Goal: Task Accomplishment & Management: Complete application form

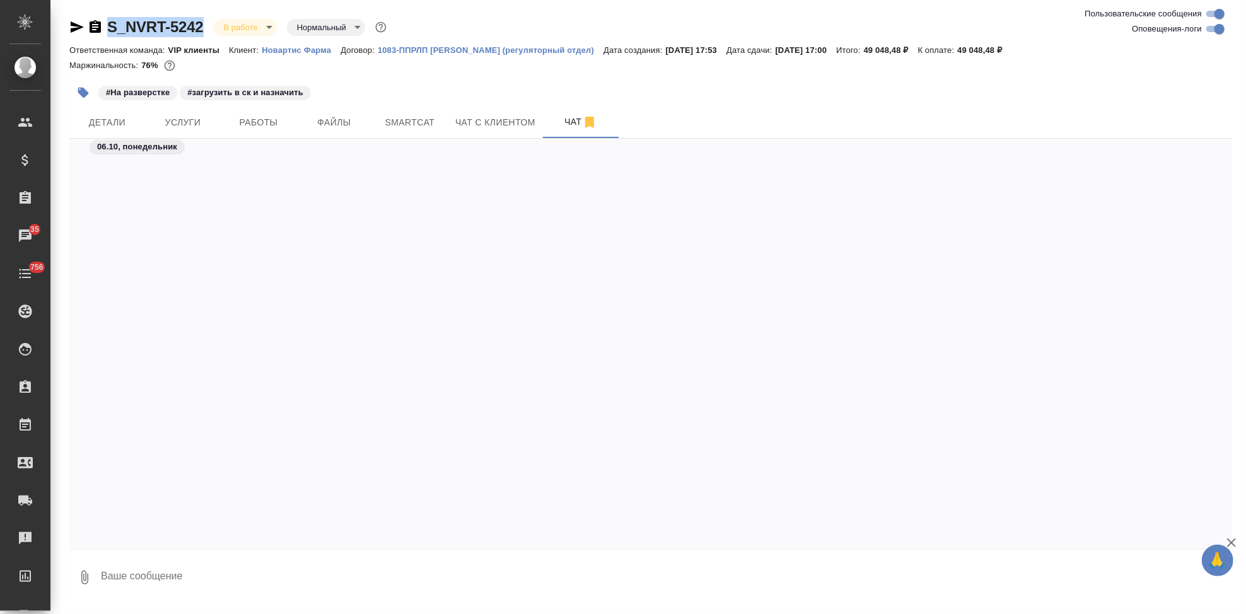
scroll to position [42566, 0]
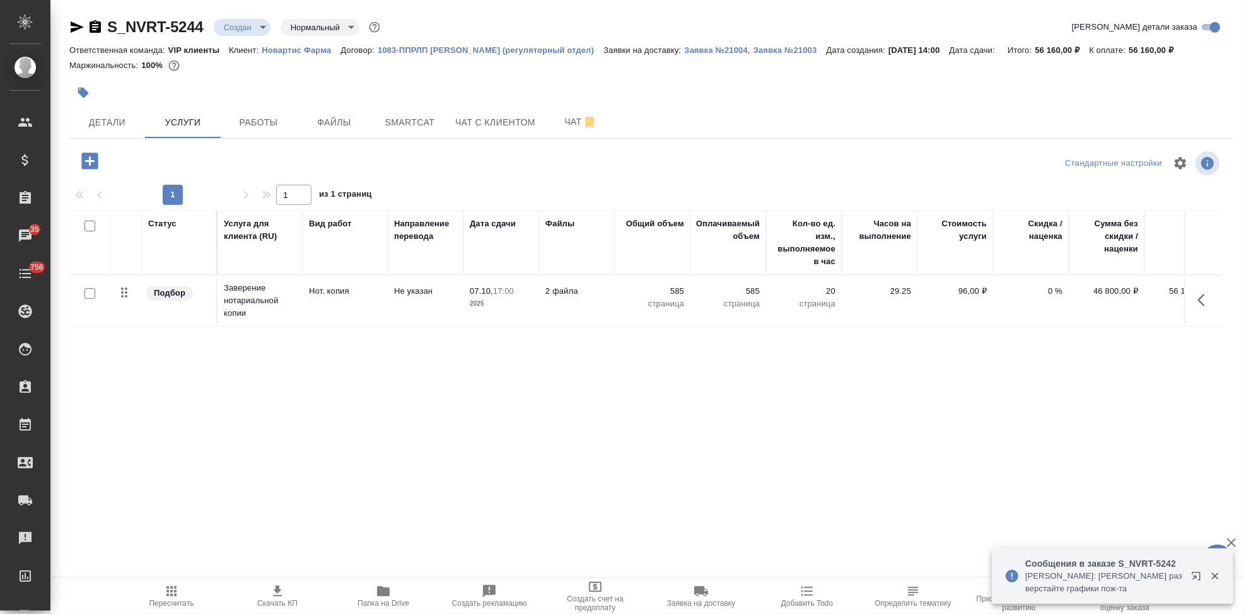
click at [316, 50] on p "Новартис Фарма" at bounding box center [301, 49] width 79 height 9
click at [123, 122] on span "Детали" at bounding box center [107, 123] width 61 height 16
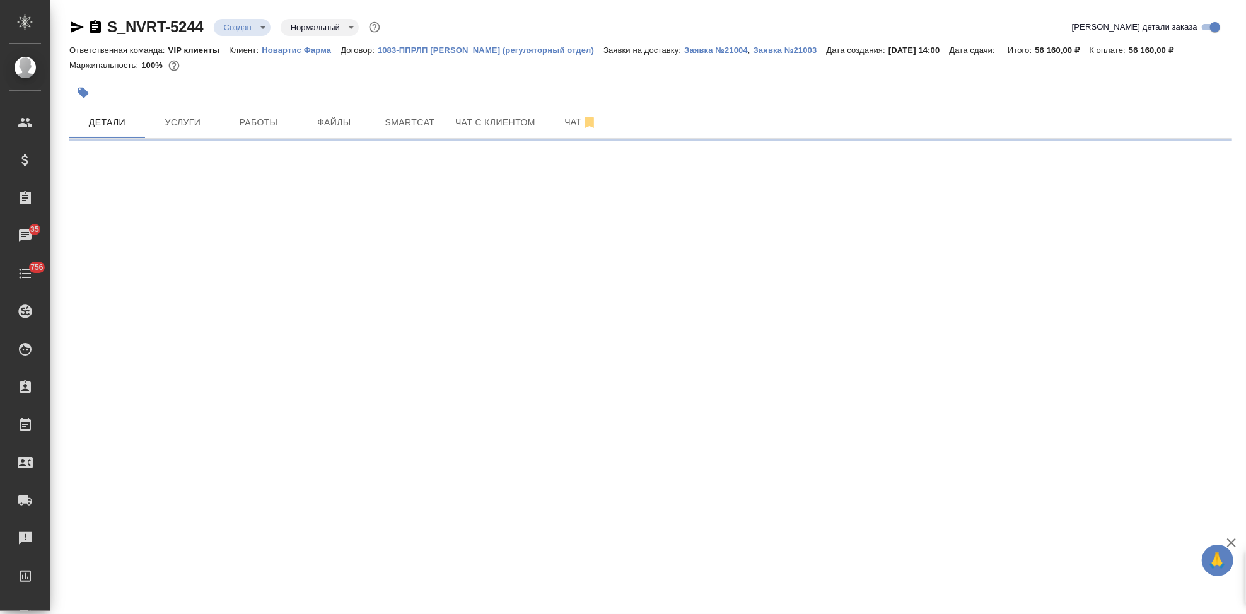
select select "RU"
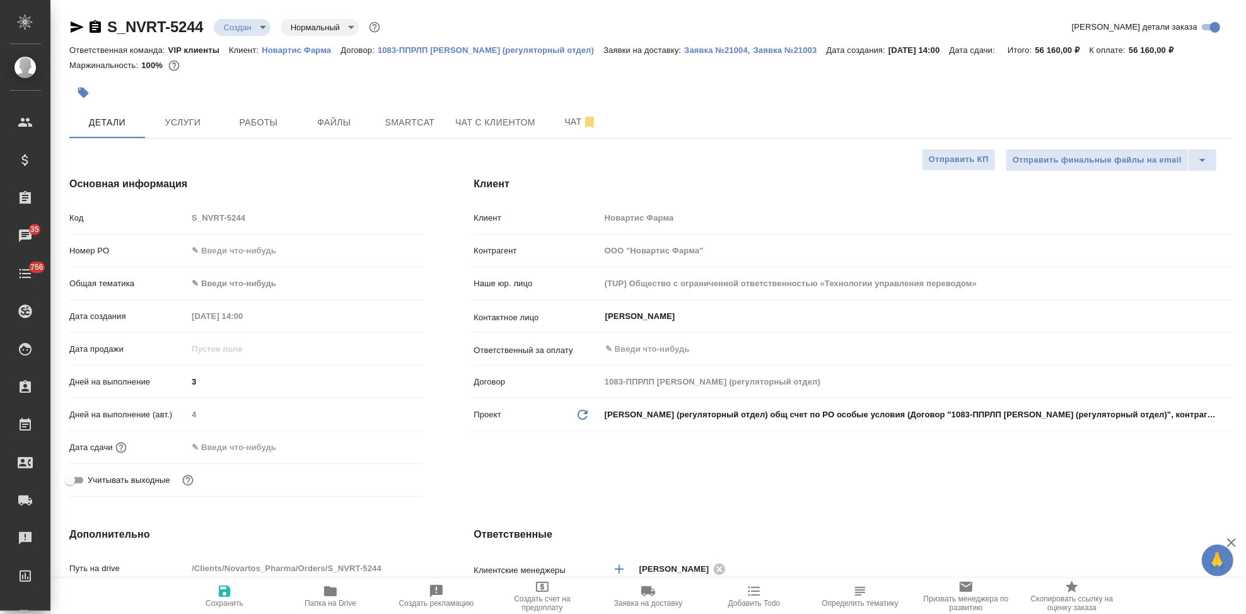
type textarea "x"
drag, startPoint x: 207, startPoint y: 25, endPoint x: 94, endPoint y: 25, distance: 113.5
click at [94, 25] on div "S_NVRT-5244 Создан new Нормальный normal" at bounding box center [225, 27] width 313 height 20
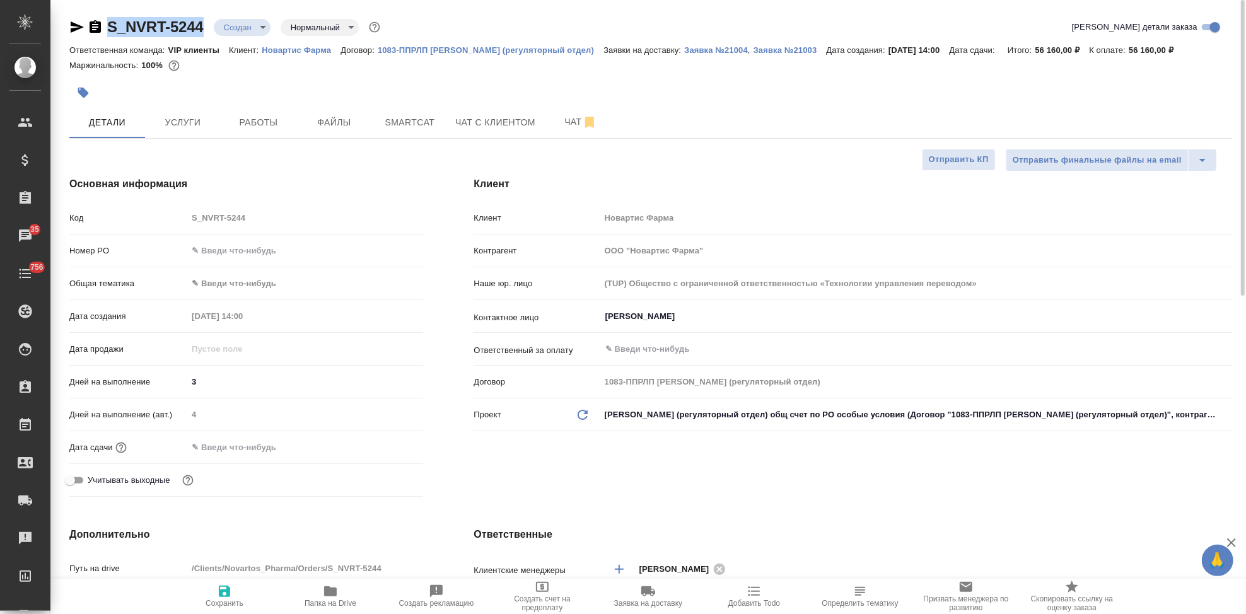
copy link "S_NVRT-5244"
click at [475, 481] on div "Клиент Клиент Новартис Фарма Контрагент ООО "Новартис Фарма" Наше юр. лицо (TUP…" at bounding box center [852, 339] width 809 height 376
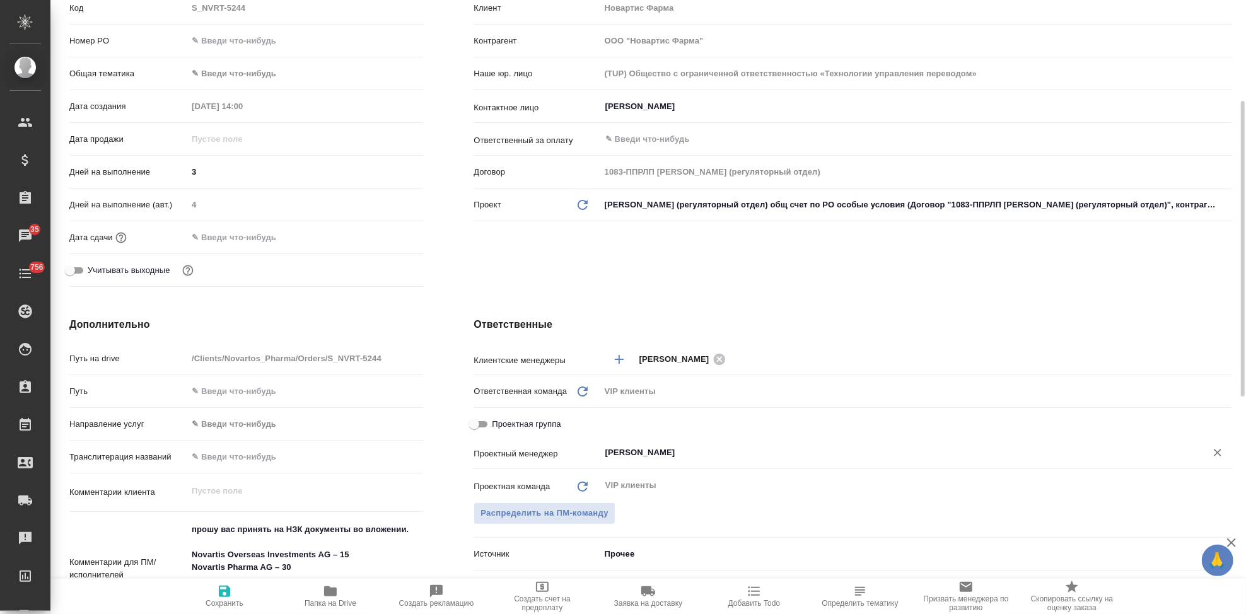
click at [686, 455] on input "[PERSON_NAME]" at bounding box center [895, 452] width 582 height 15
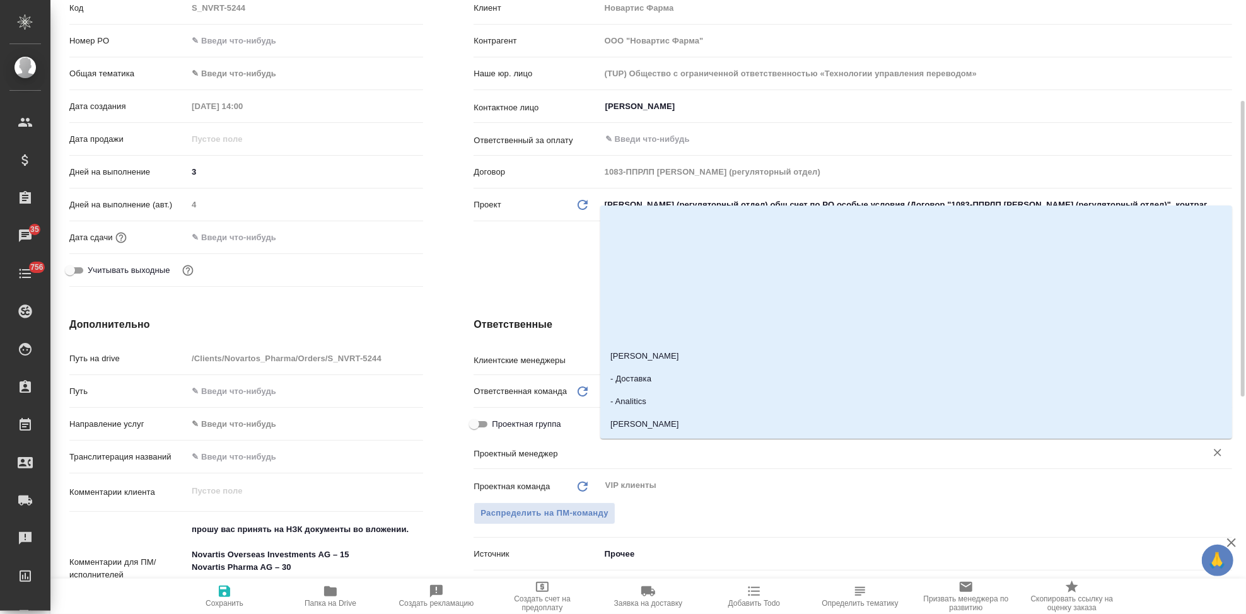
type textarea "x"
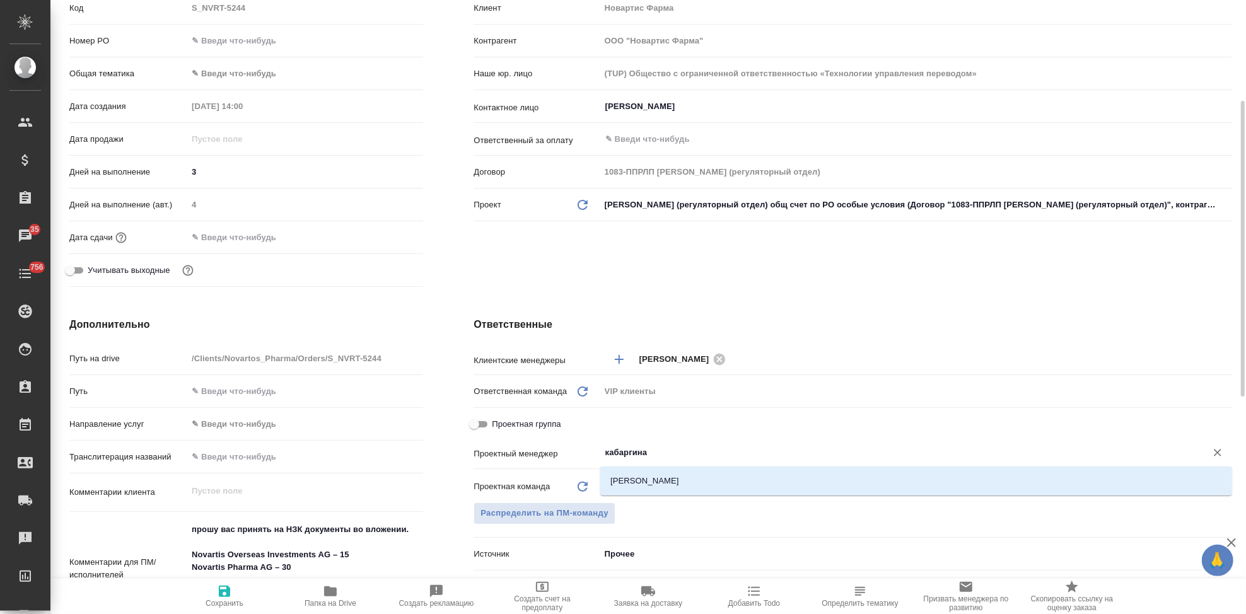
type input "кабаргина"
type textarea "x"
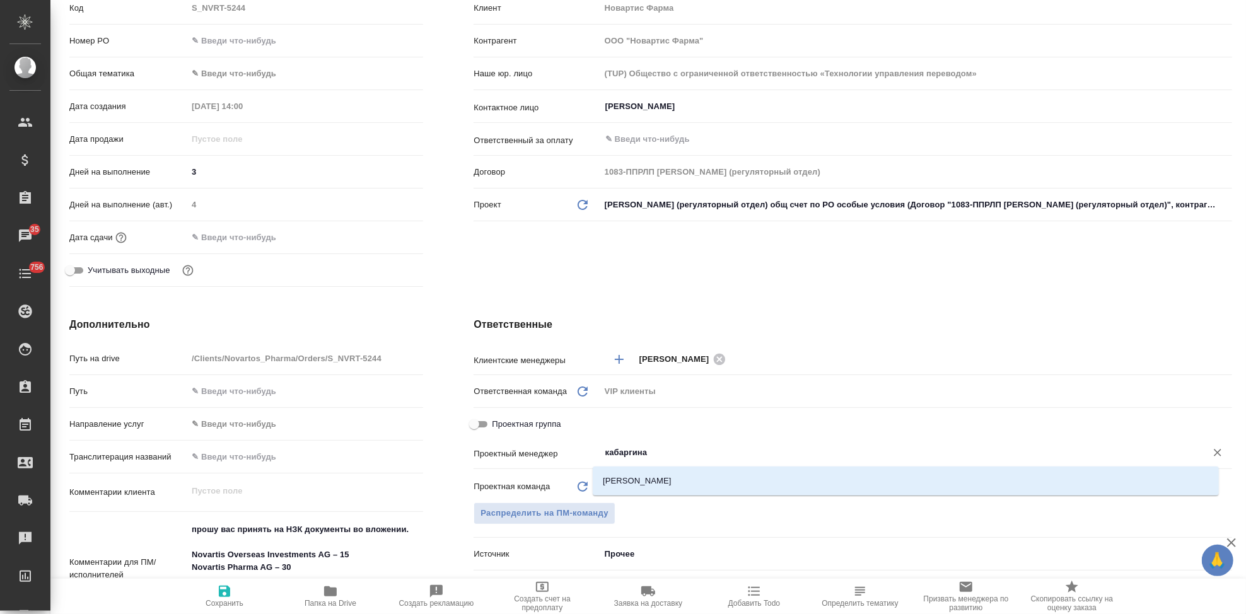
type textarea "x"
click at [616, 482] on li "[PERSON_NAME]" at bounding box center [908, 481] width 626 height 23
type textarea "x"
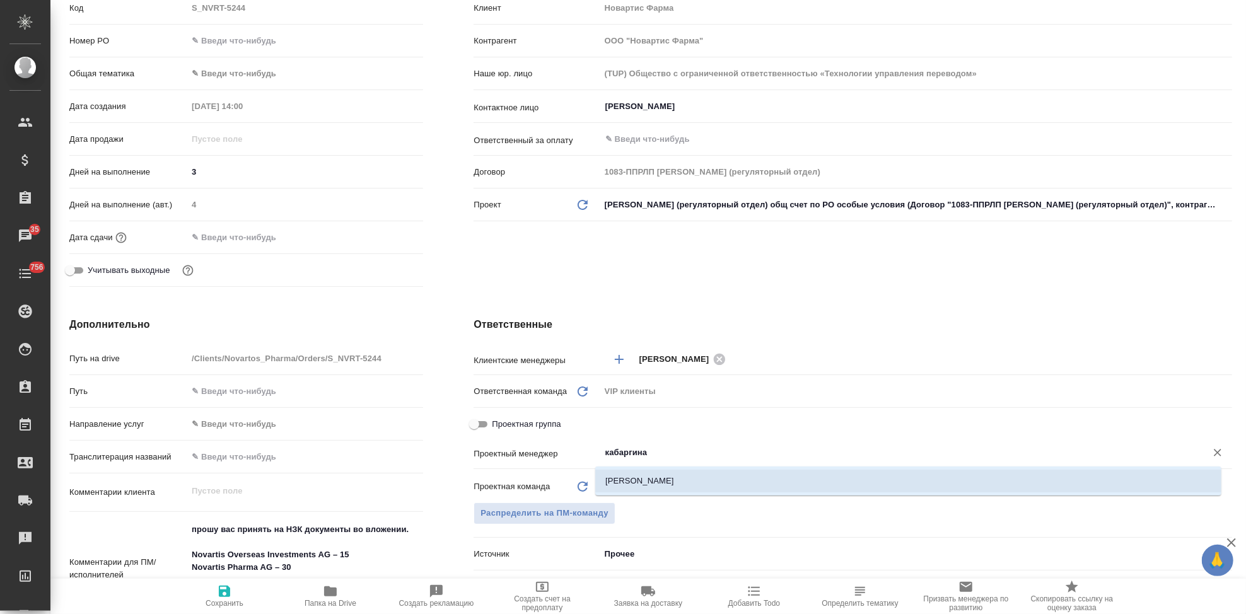
type textarea "x"
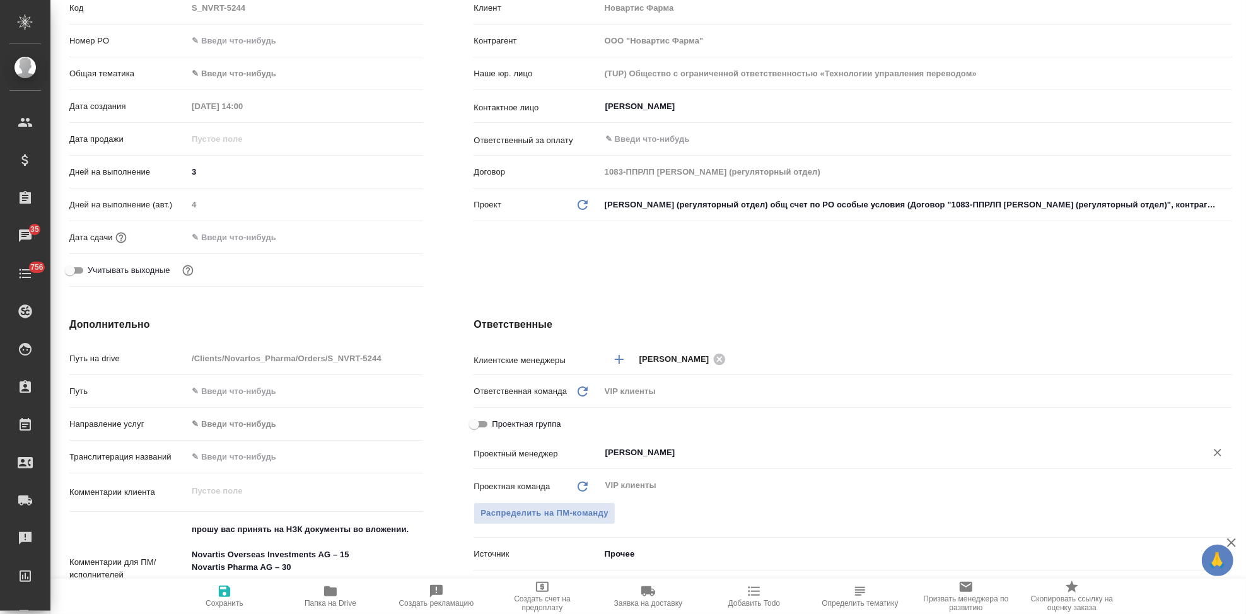
type input "[PERSON_NAME]"
click at [229, 591] on icon "button" at bounding box center [224, 591] width 11 height 11
type textarea "x"
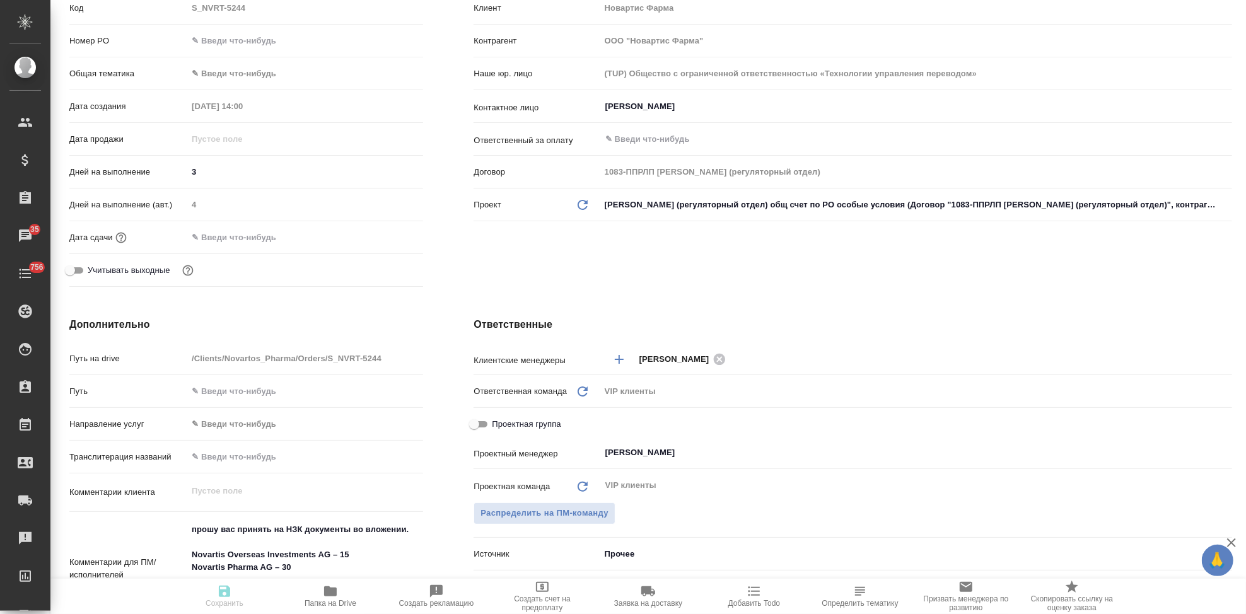
type textarea "x"
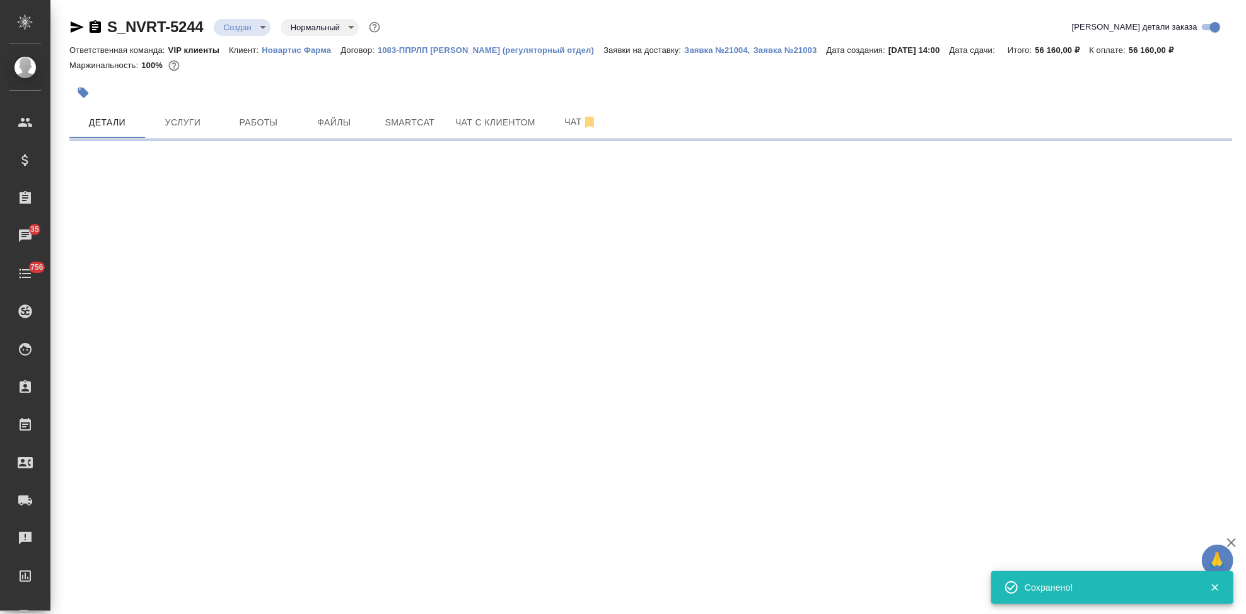
scroll to position [0, 0]
select select "RU"
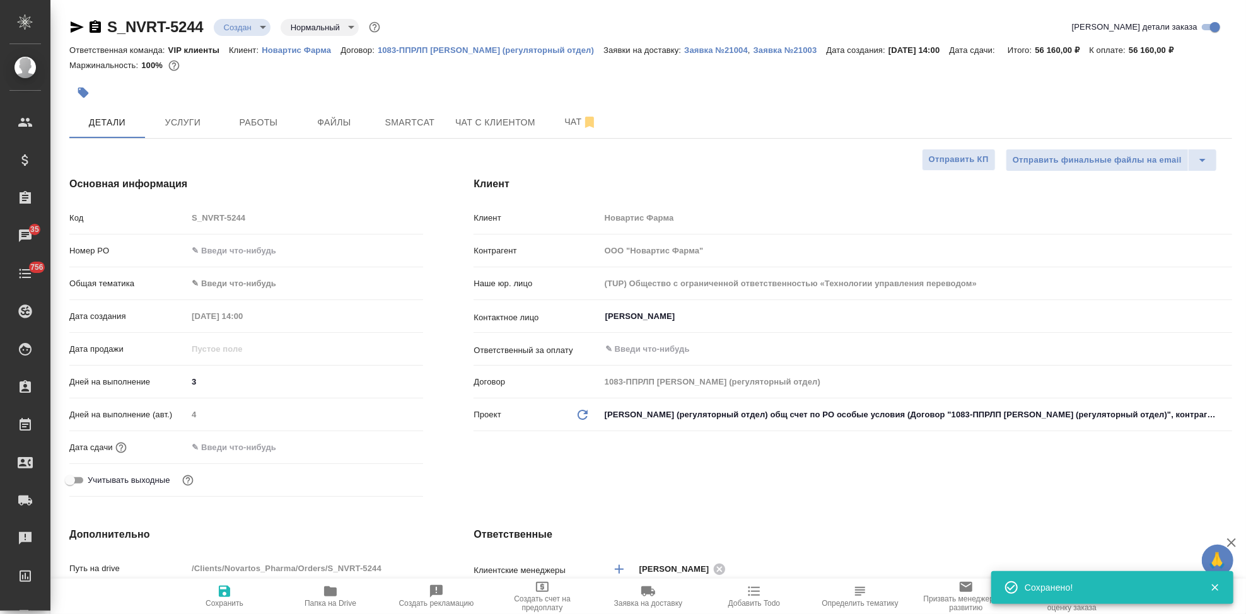
type textarea "x"
click at [265, 29] on body "🙏 .cls-1 fill:#fff; AWATERA Kabargina Anna Клиенты Спецификации Заказы 35 Чаты …" at bounding box center [623, 307] width 1246 height 614
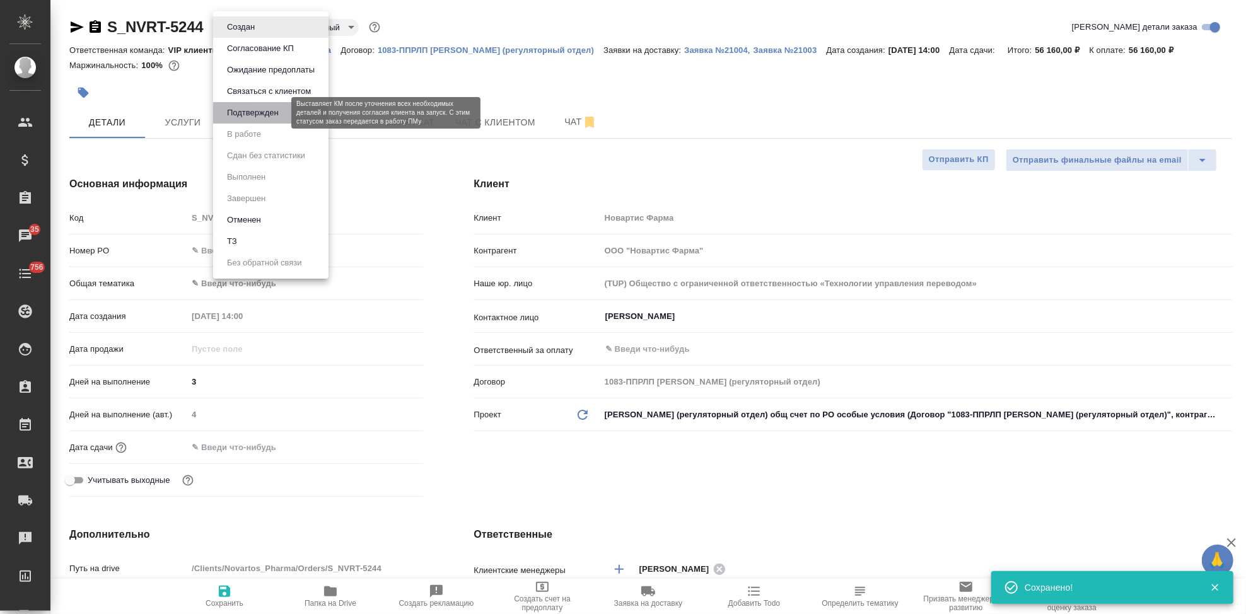
click at [253, 108] on button "Подтвержден" at bounding box center [252, 113] width 59 height 14
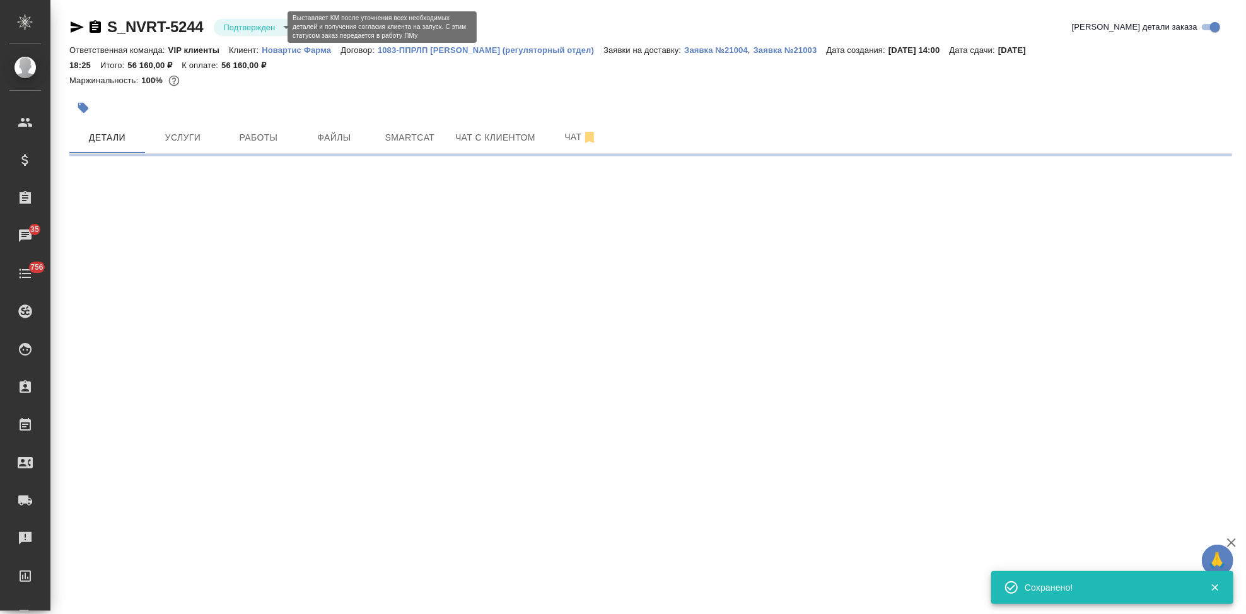
select select "RU"
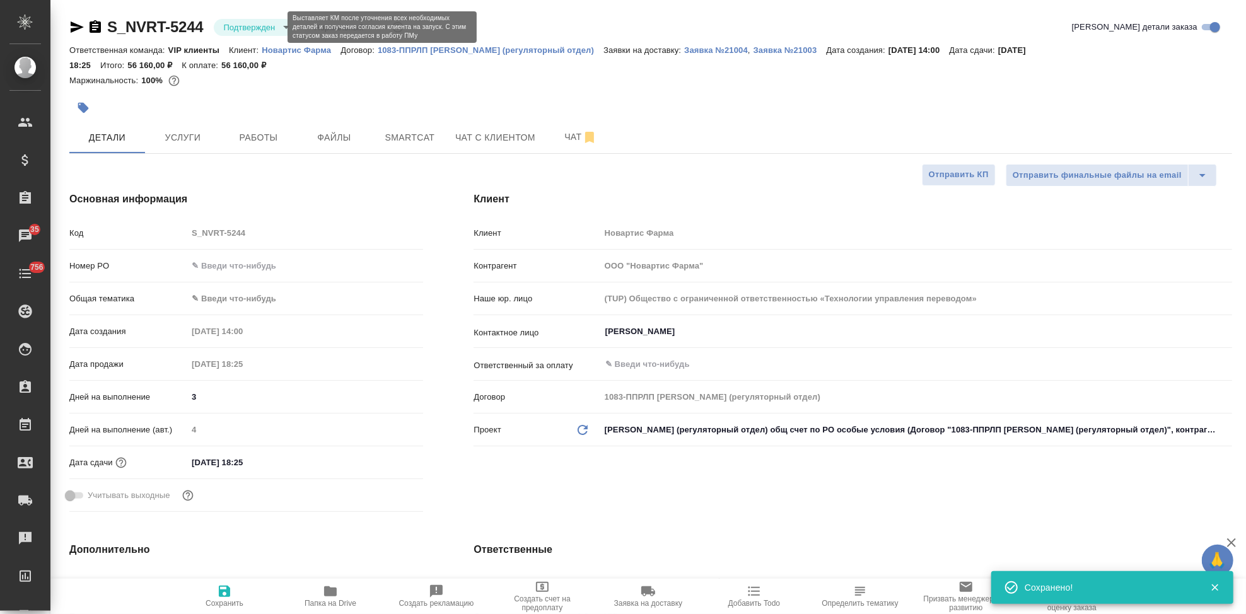
type textarea "x"
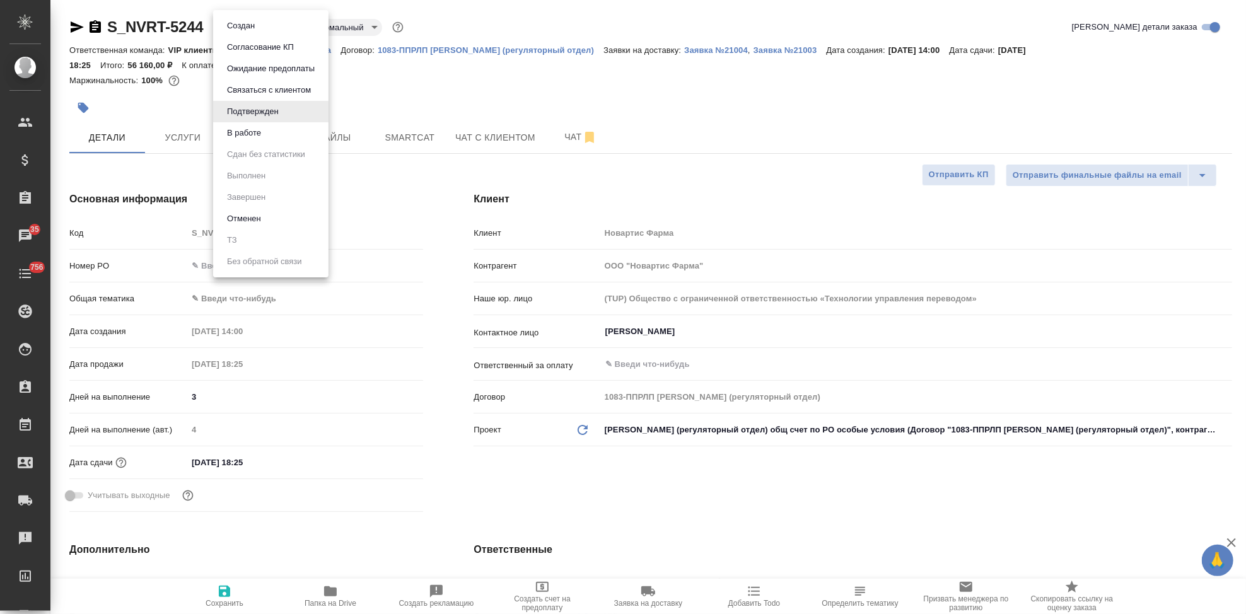
click at [284, 26] on body "🙏 .cls-1 fill:#fff; AWATERA Kabargina Anna Клиенты Спецификации Заказы 35 Чаты …" at bounding box center [623, 307] width 1246 height 614
click at [259, 128] on button "В работе" at bounding box center [244, 133] width 42 height 14
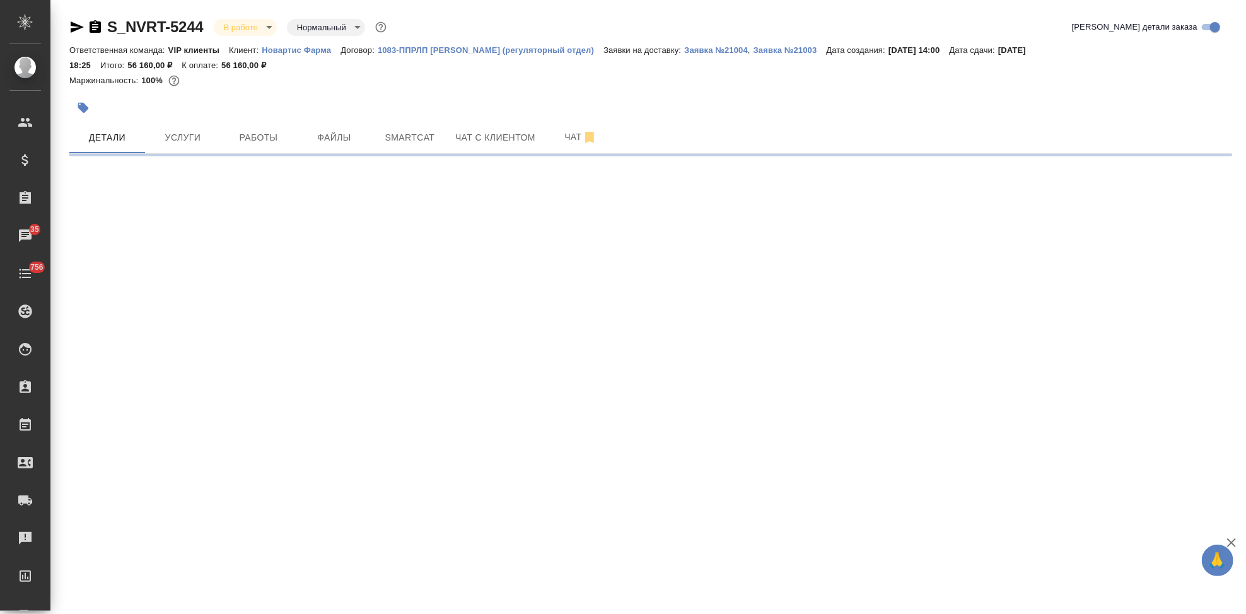
select select "RU"
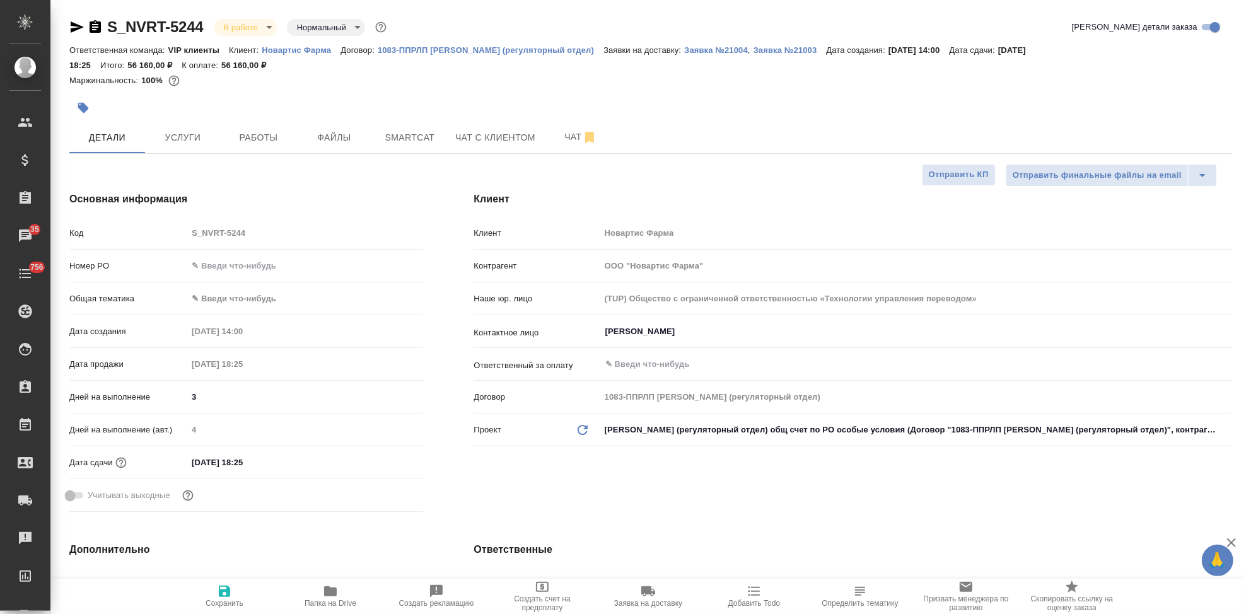
type textarea "x"
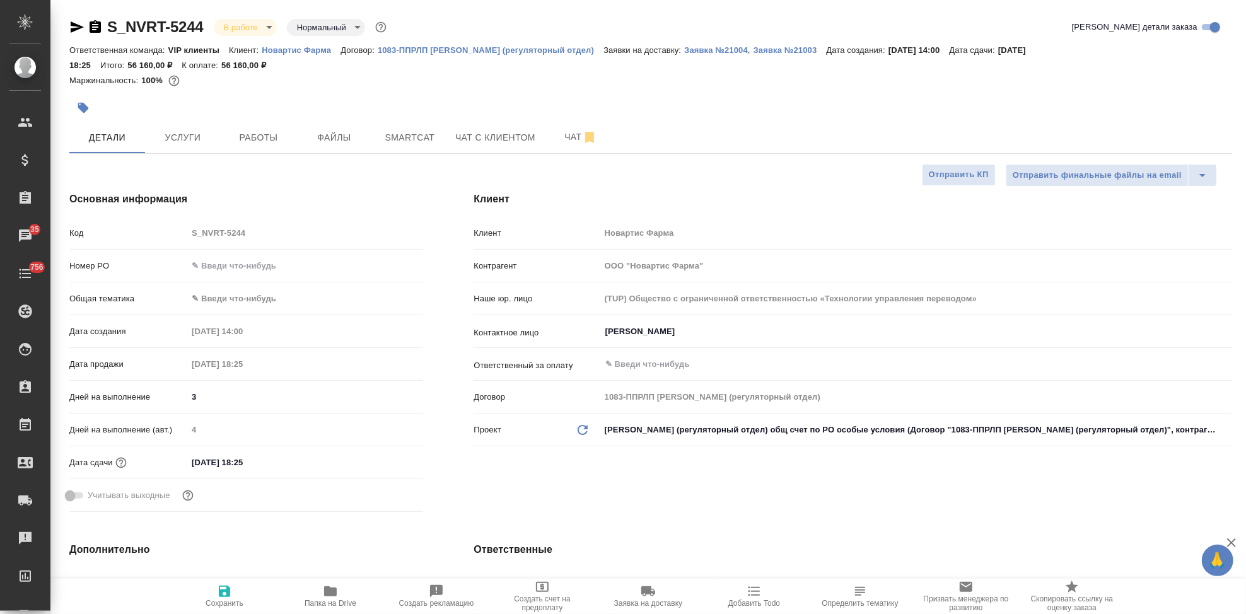
type textarea "x"
click at [635, 598] on span "Заявка на доставку" at bounding box center [648, 596] width 91 height 24
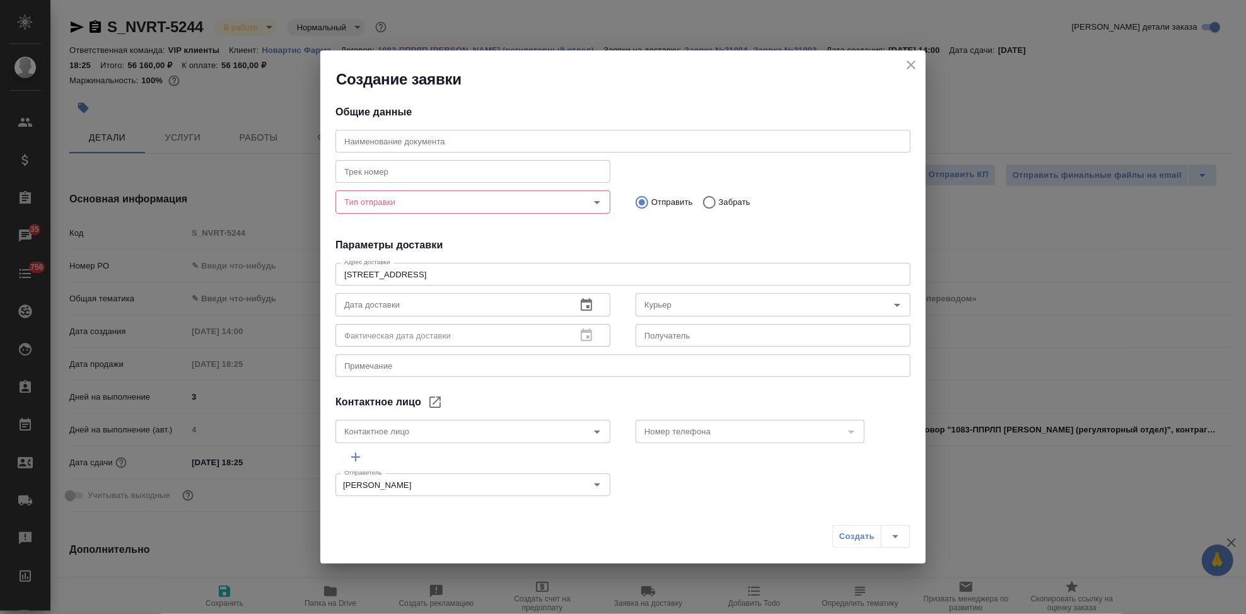
type input "Гладкова Анастасия"
click at [556, 143] on input "text" at bounding box center [622, 141] width 575 height 23
paste input "S_NVRT-5244"
click at [385, 211] on div "Тип отправки" at bounding box center [472, 201] width 275 height 23
type input "S_NVRT-5244"
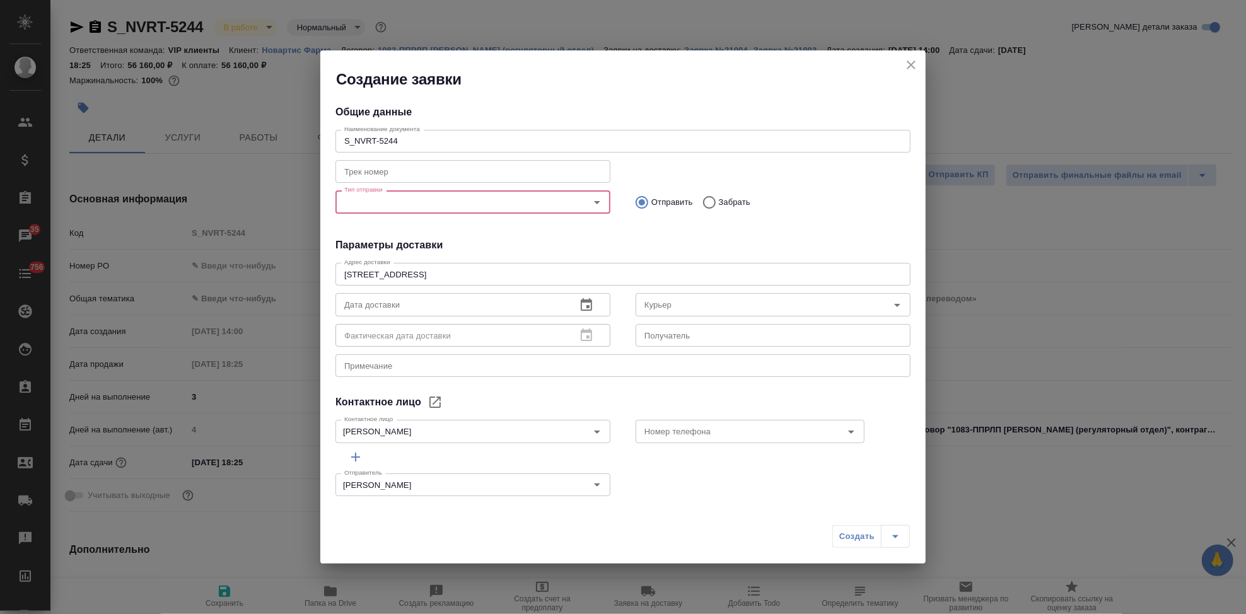
click at [392, 203] on input "Тип отправки" at bounding box center [451, 201] width 225 height 15
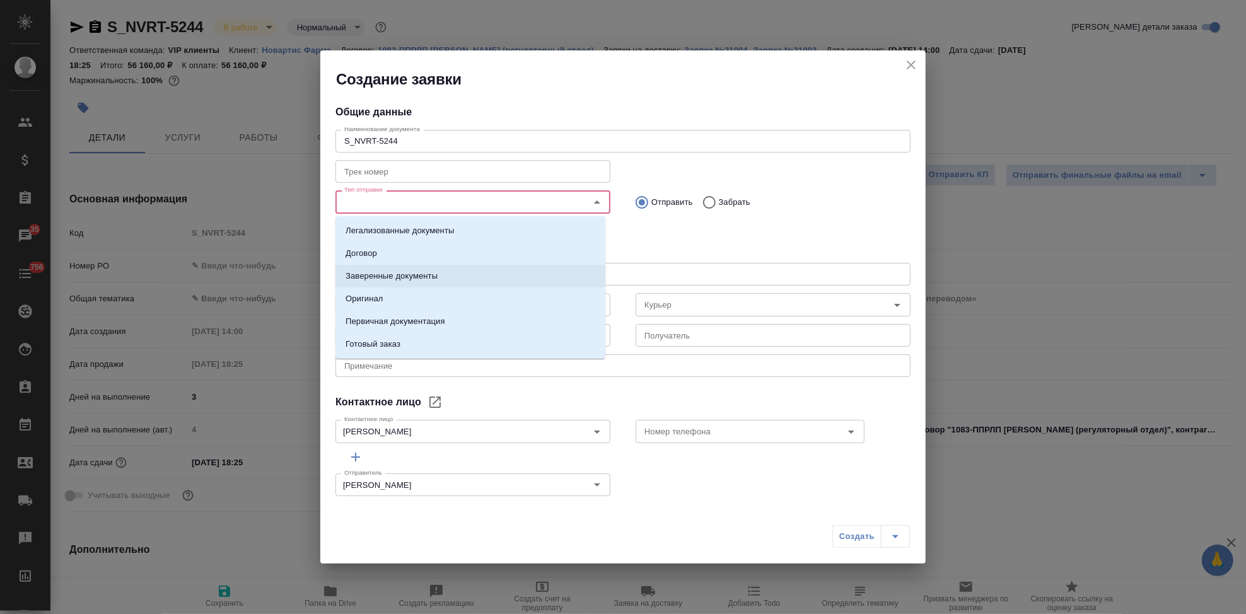
click at [410, 277] on p "Заверенные документы" at bounding box center [391, 276] width 92 height 13
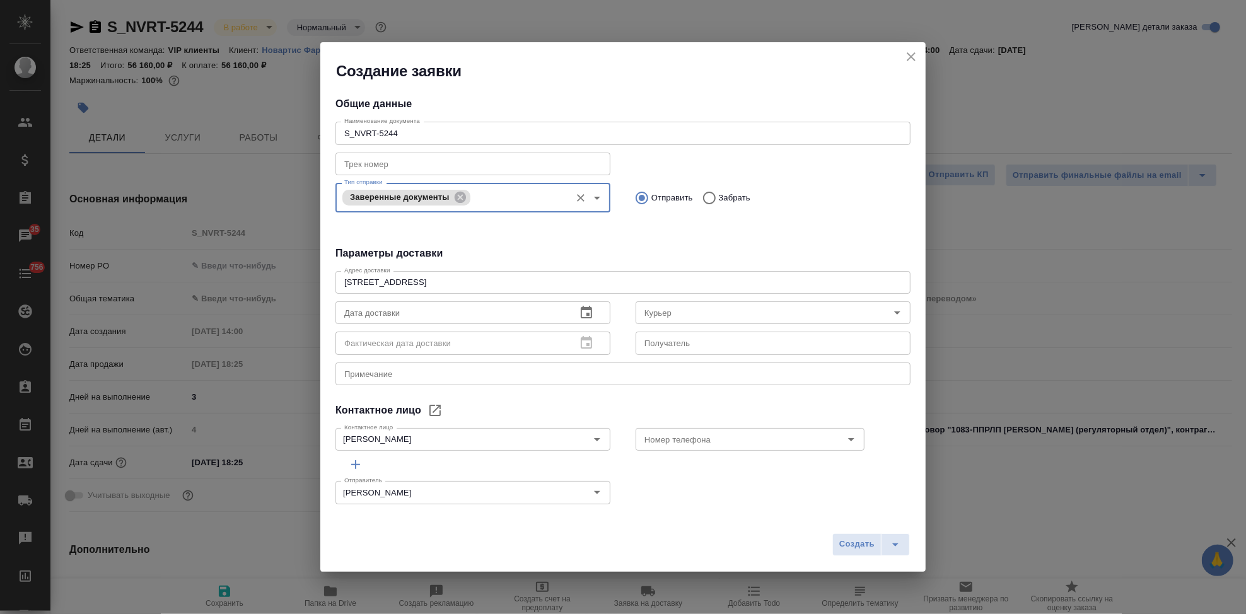
click at [395, 378] on div "x Примечание" at bounding box center [622, 374] width 575 height 23
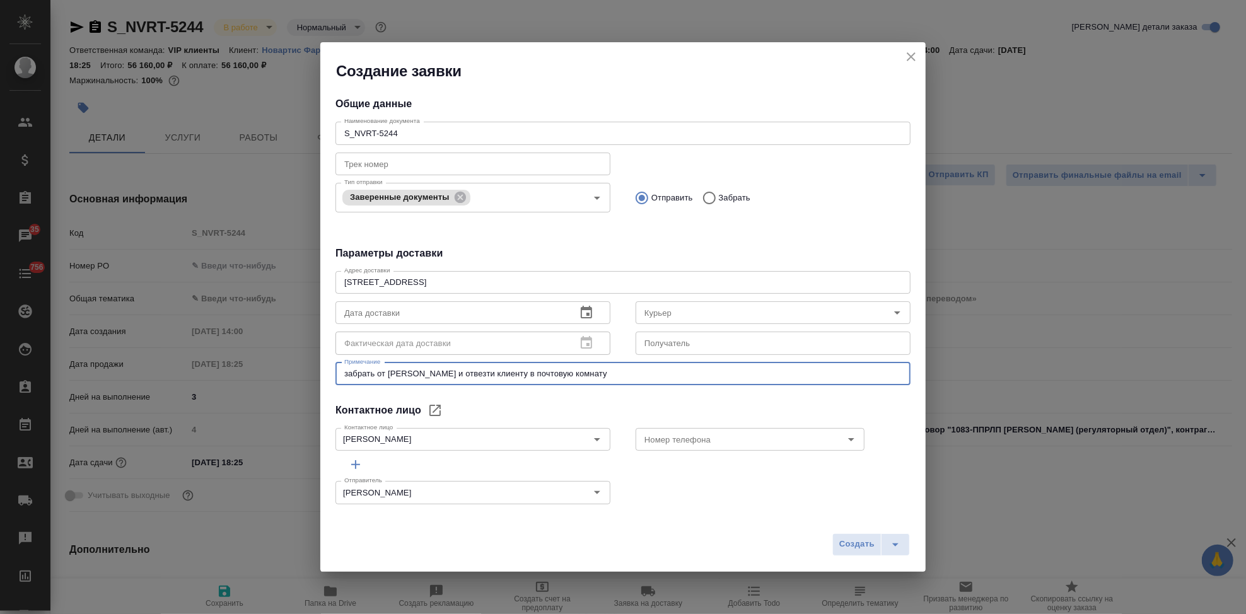
type textarea "забрать от сертифай и отвезти клиенту в почтовую комнату"
click at [581, 310] on icon "button" at bounding box center [586, 312] width 11 height 13
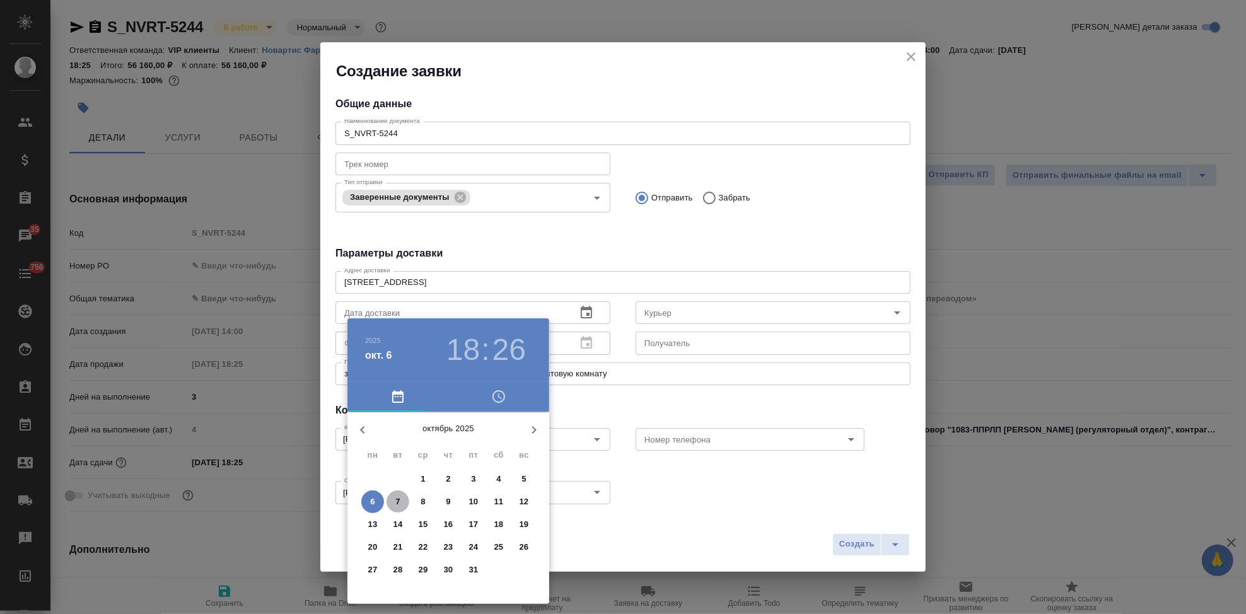
click at [395, 498] on p "7" at bounding box center [397, 502] width 4 height 13
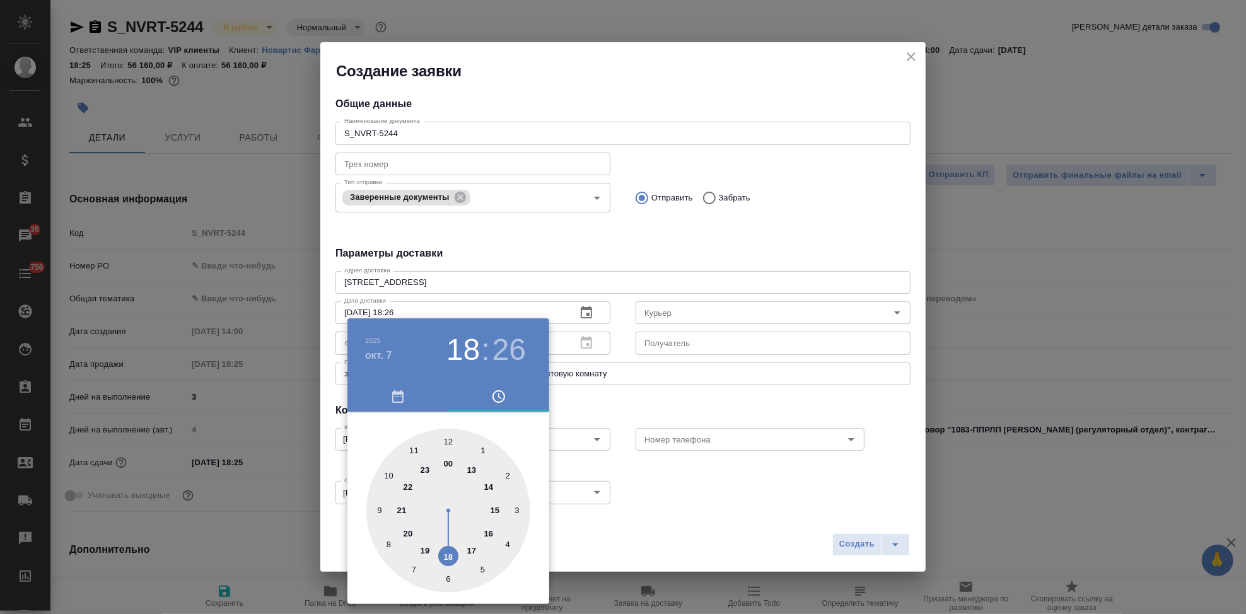
click at [488, 482] on div at bounding box center [448, 511] width 164 height 164
click at [451, 443] on div at bounding box center [448, 511] width 164 height 164
type input "07.10.2025 14:00"
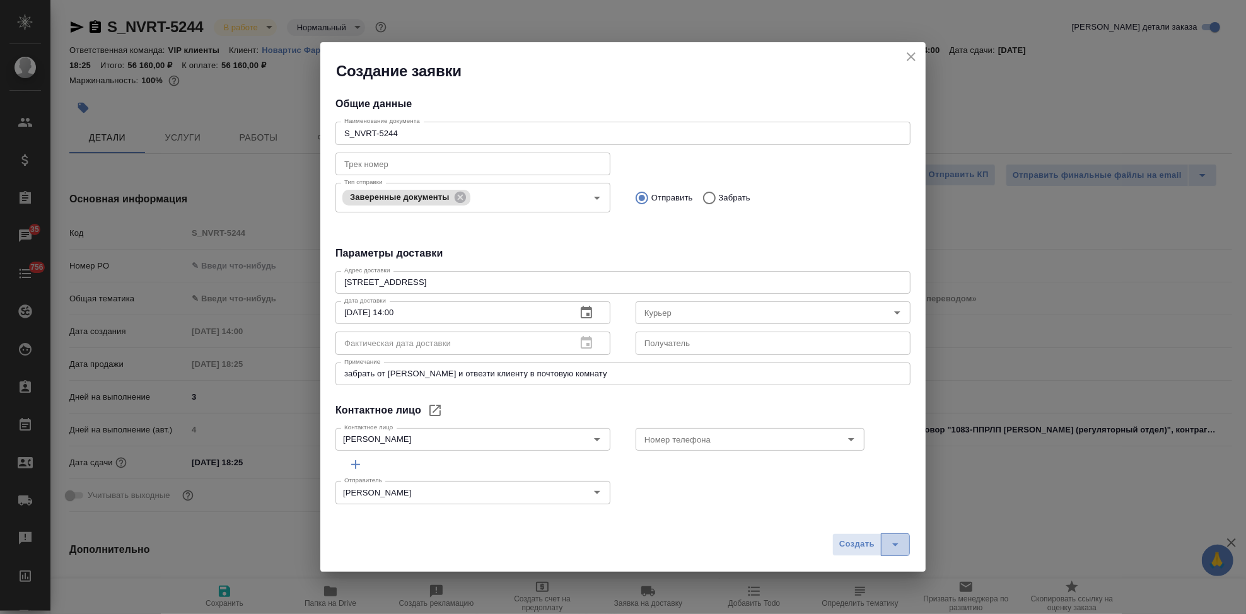
click at [893, 541] on icon "split button" at bounding box center [895, 544] width 15 height 15
click at [852, 515] on li "Создать и скачать" at bounding box center [873, 518] width 91 height 20
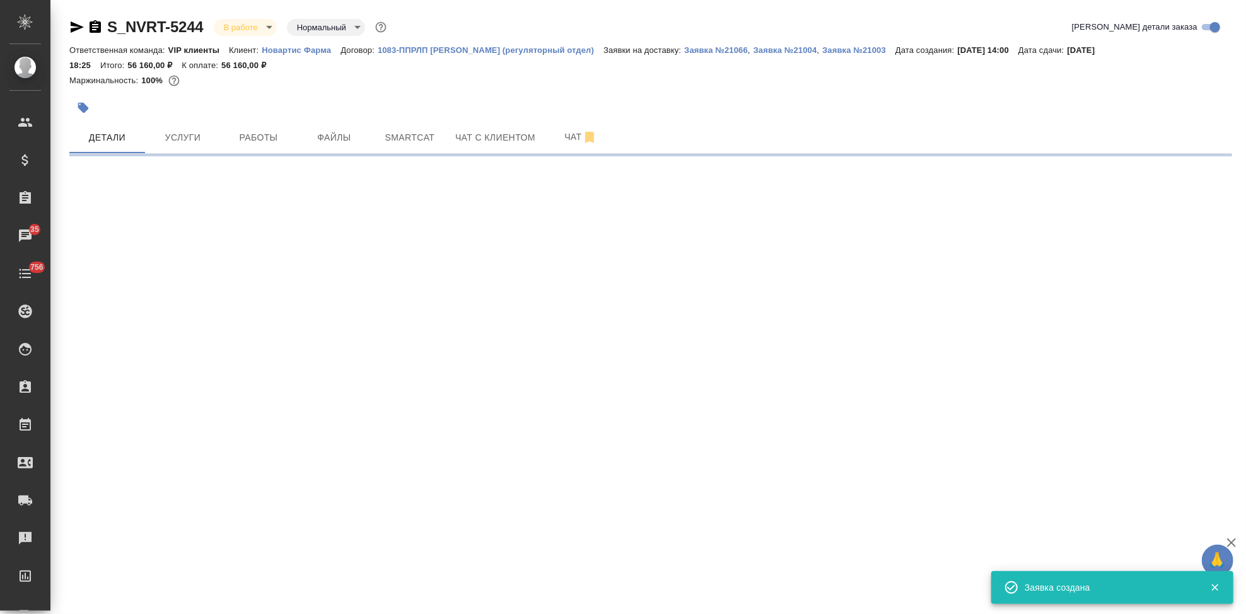
select select "RU"
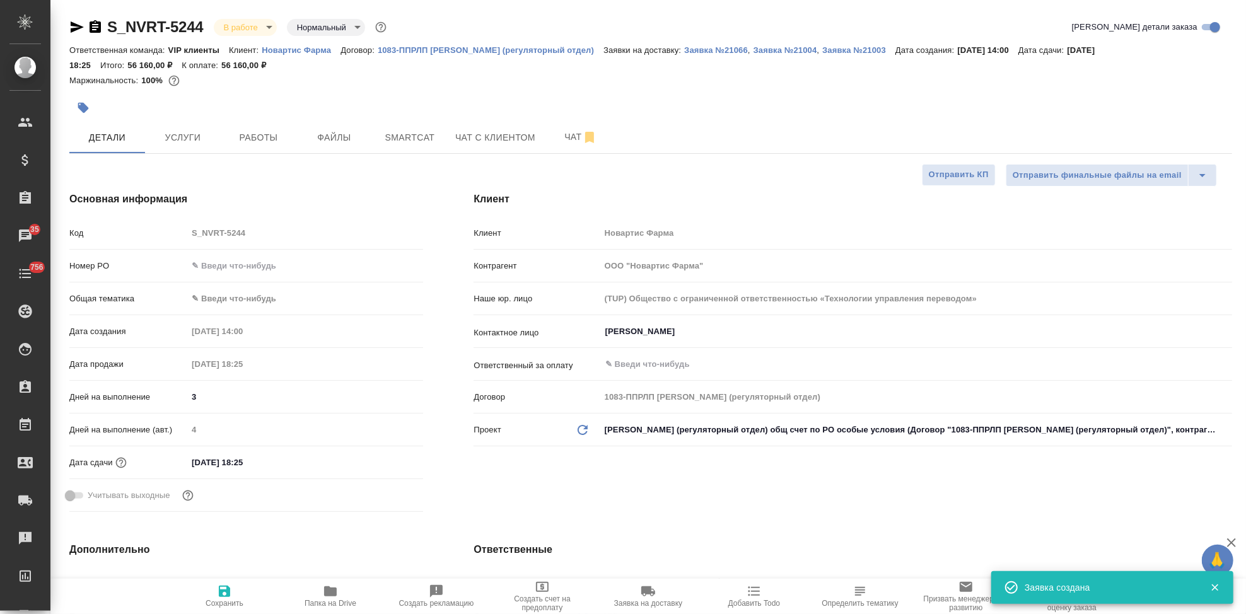
type textarea "x"
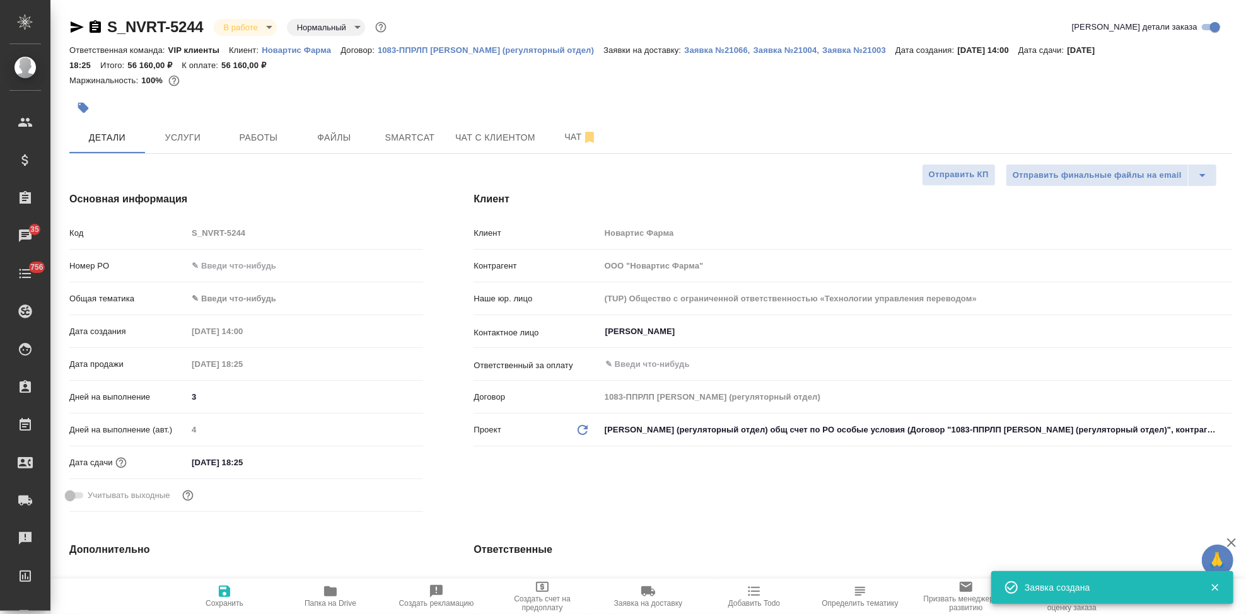
type textarea "x"
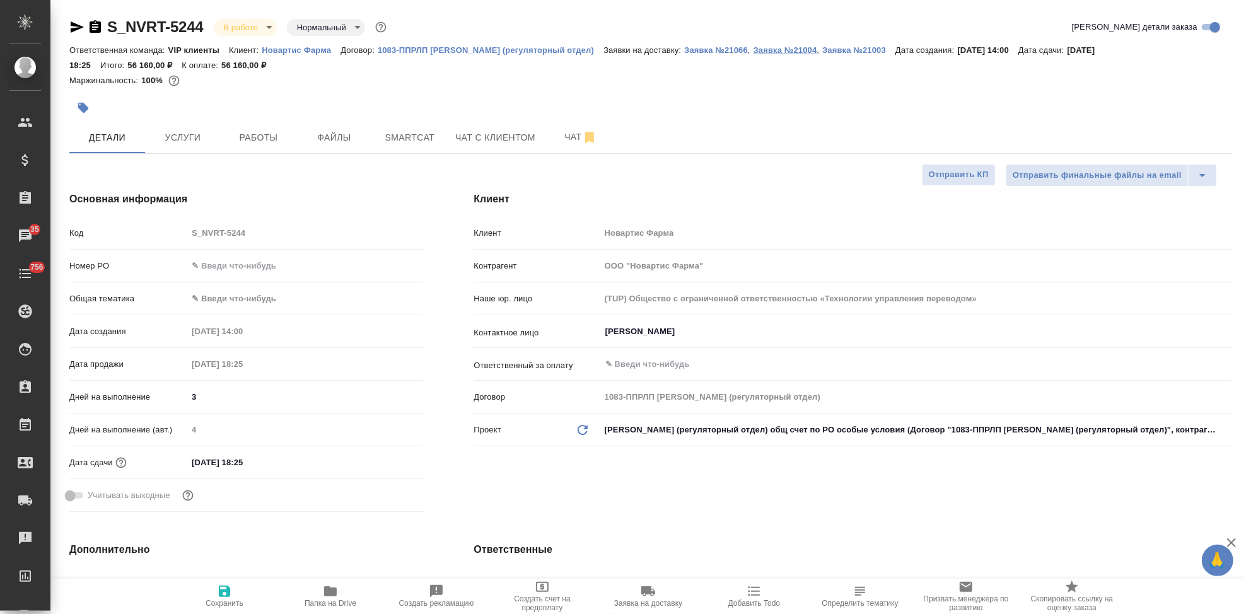
click at [755, 50] on p "Заявка №21004" at bounding box center [785, 49] width 64 height 9
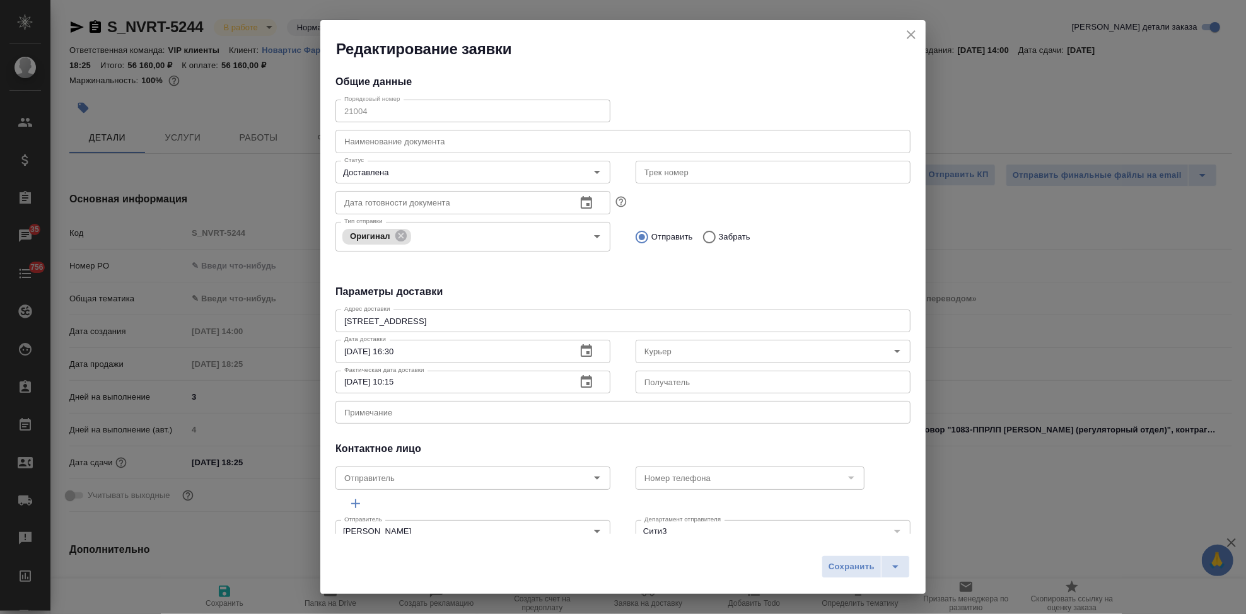
type input "Бородулин Антон"
click at [912, 32] on icon "close" at bounding box center [910, 34] width 15 height 15
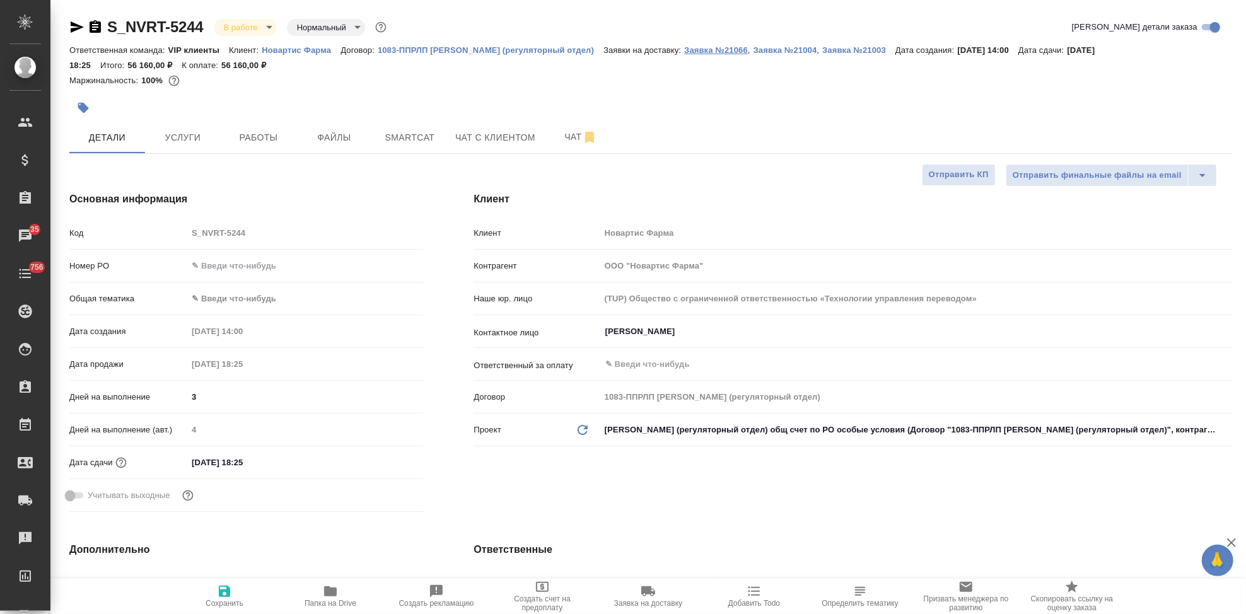
click at [684, 47] on p "Заявка №21066" at bounding box center [716, 49] width 64 height 9
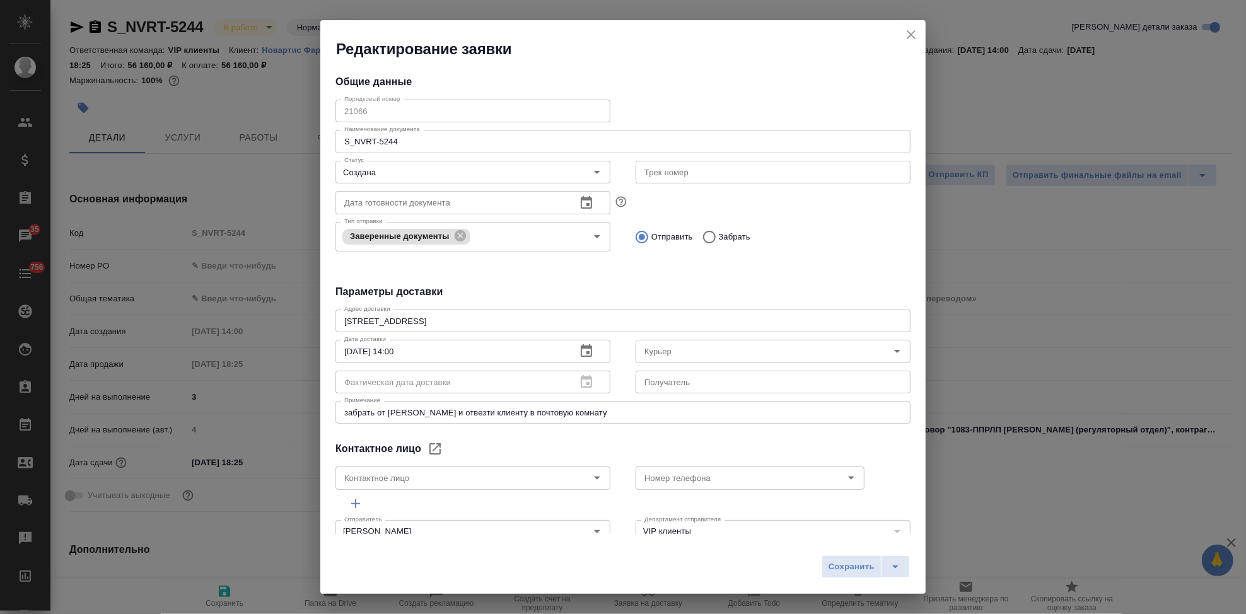
type input "Гладкова Анастасия"
click at [914, 31] on icon "close" at bounding box center [911, 34] width 9 height 9
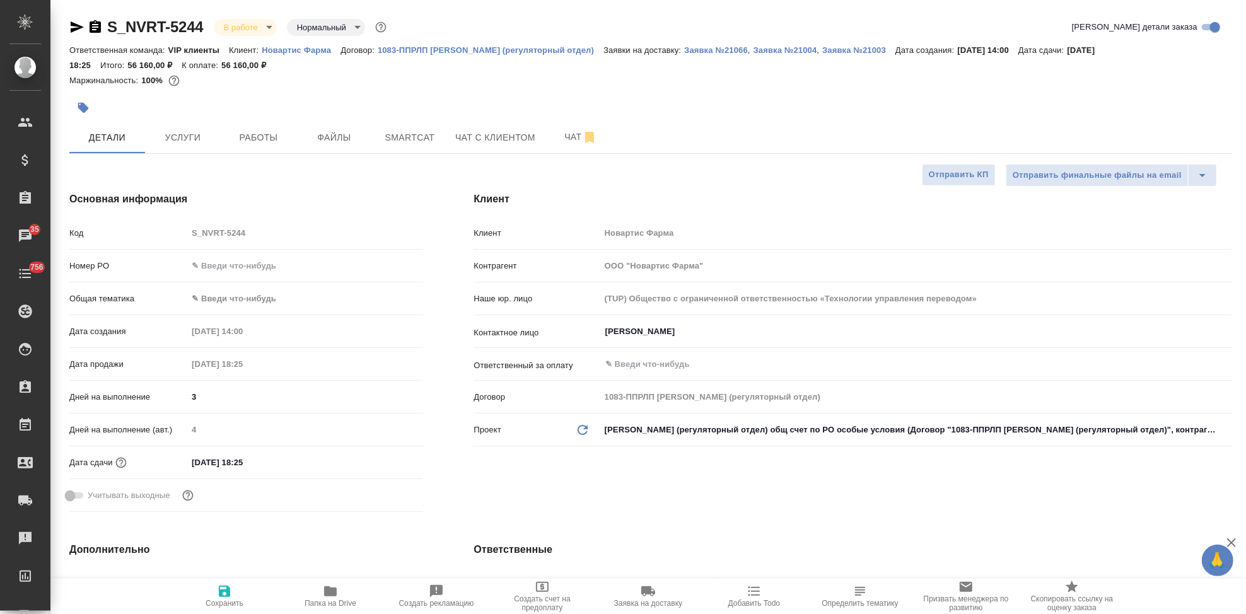
type textarea "x"
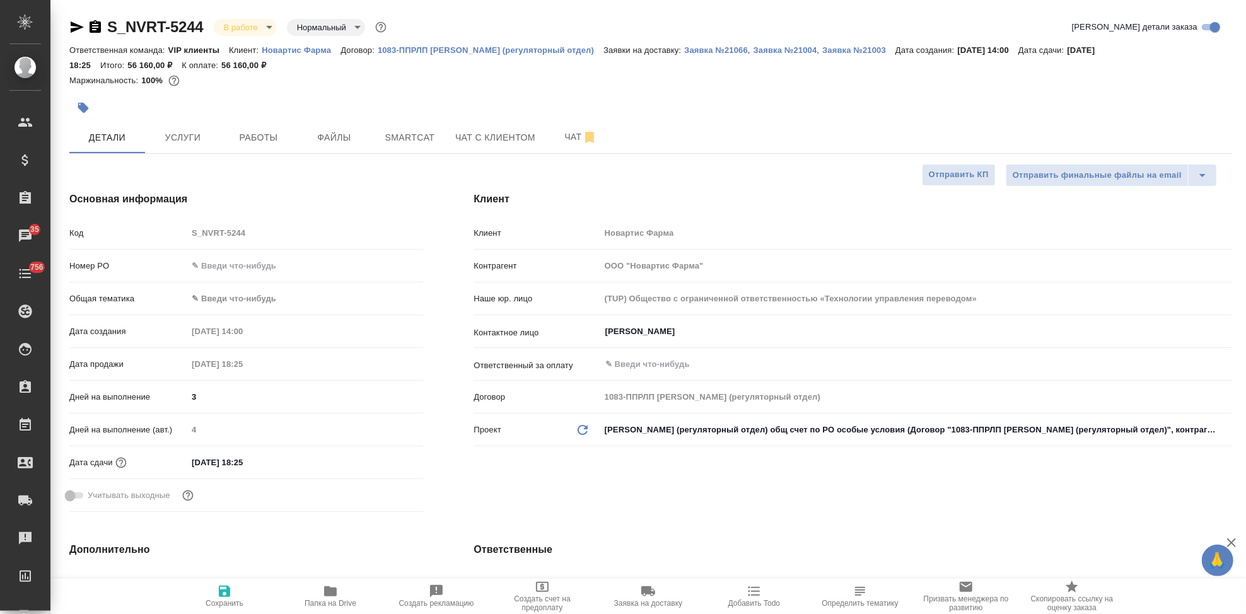
type textarea "x"
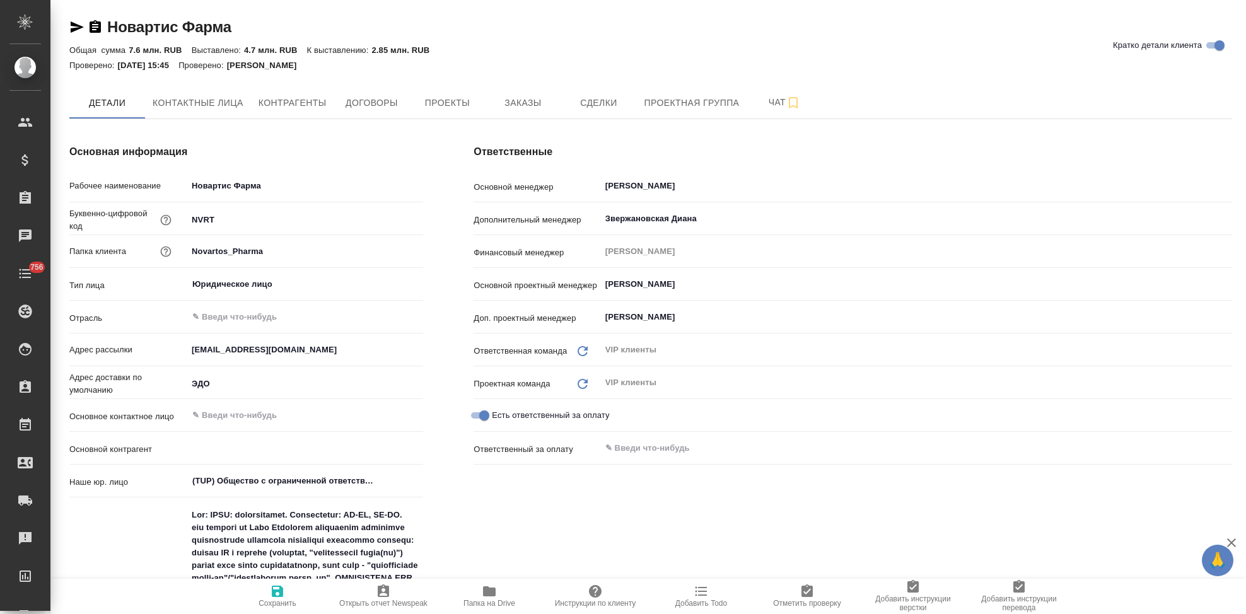
type input "ООО "Новартис Фарма""
type textarea "x"
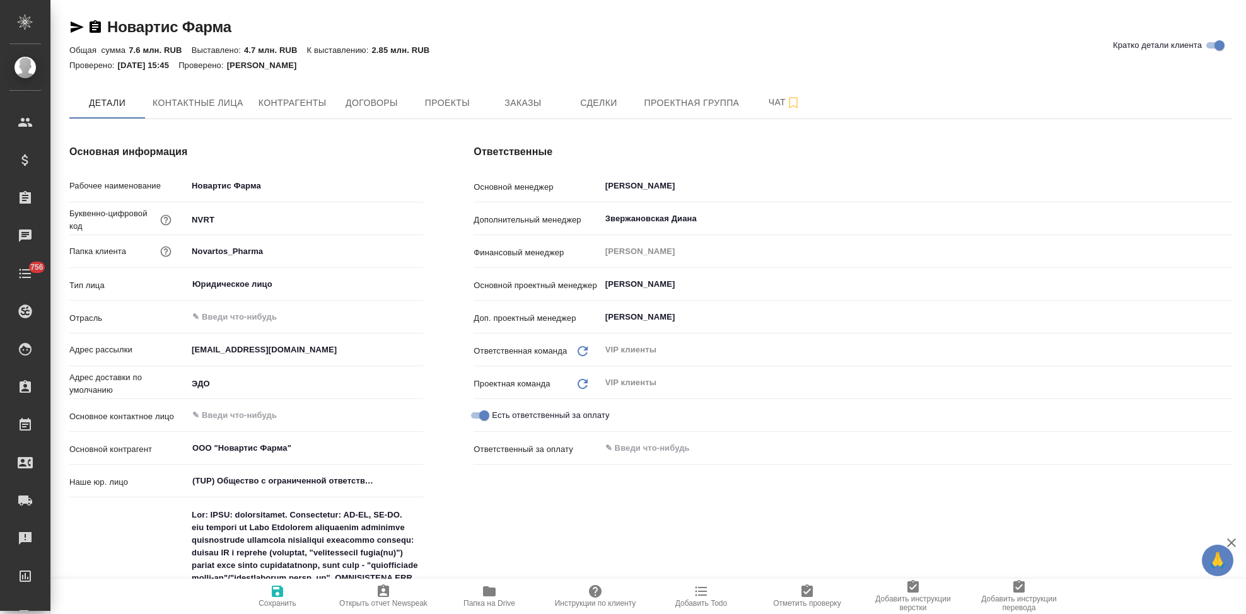
type textarea "x"
click at [537, 105] on span "Заказы" at bounding box center [522, 103] width 61 height 16
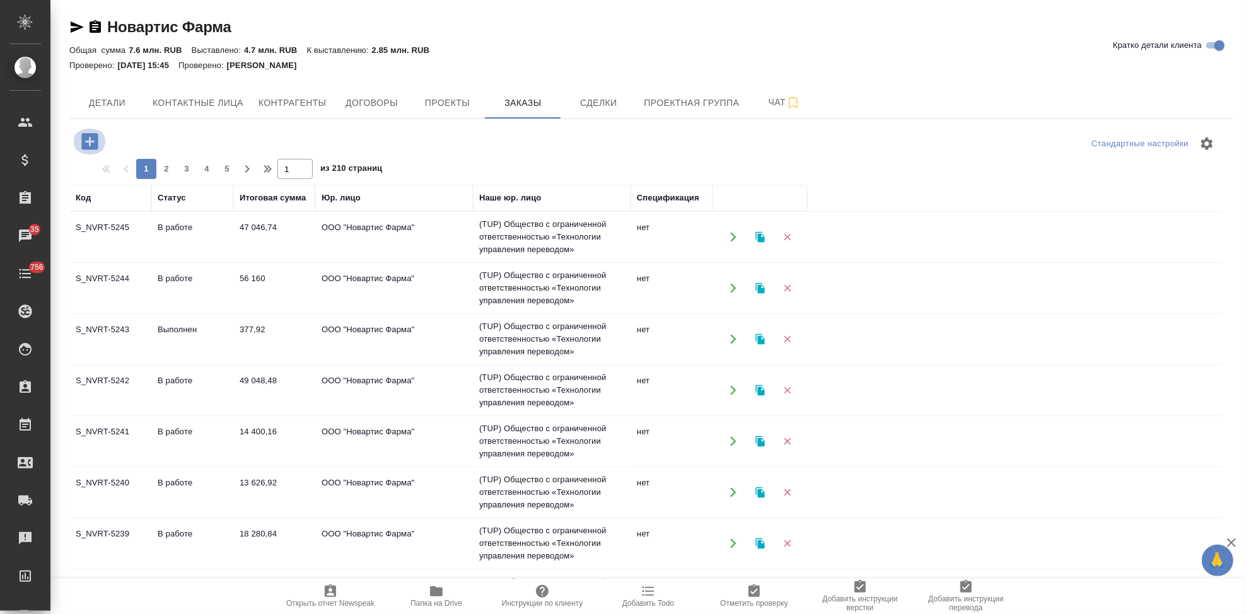
click at [95, 144] on icon "button" at bounding box center [89, 141] width 16 height 16
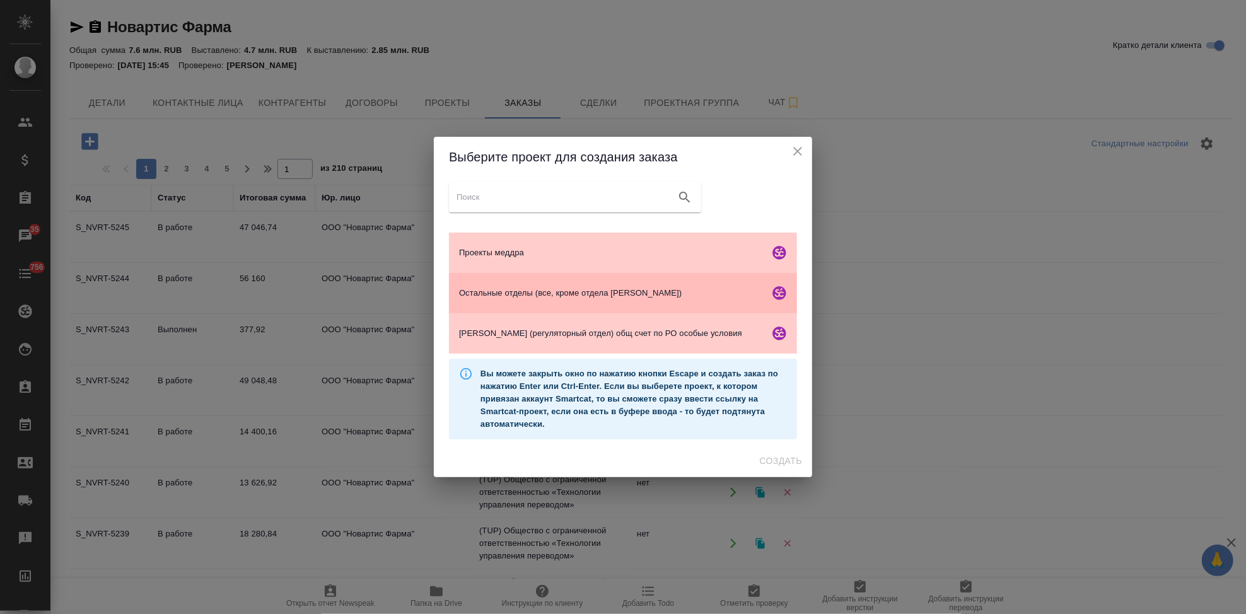
click at [506, 293] on span "Остальные отделы (все, кроме отдела Гладковой)" at bounding box center [611, 293] width 305 height 13
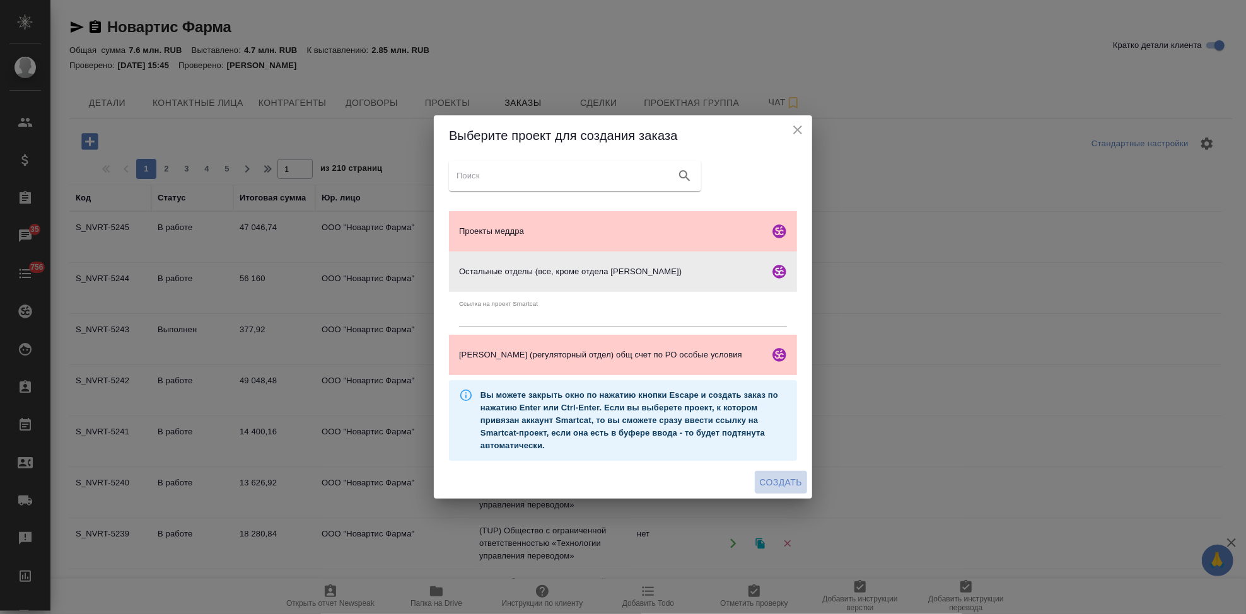
click at [763, 478] on span "Создать" at bounding box center [781, 483] width 42 height 16
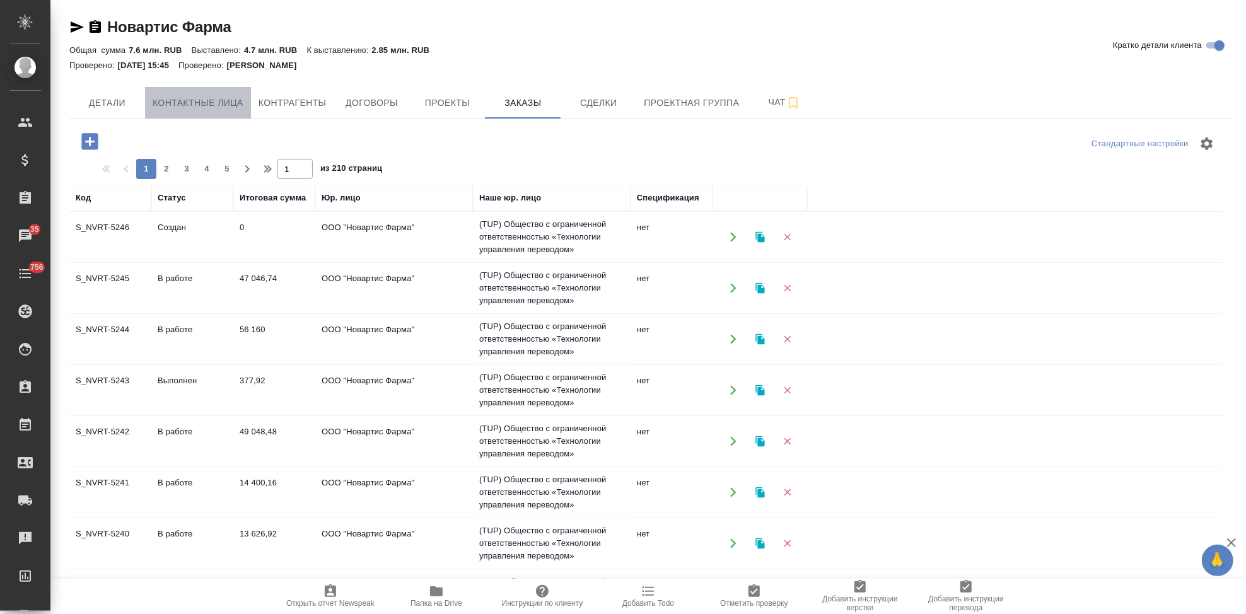
click at [229, 111] on button "Контактные лица" at bounding box center [198, 103] width 106 height 32
select select "RU"
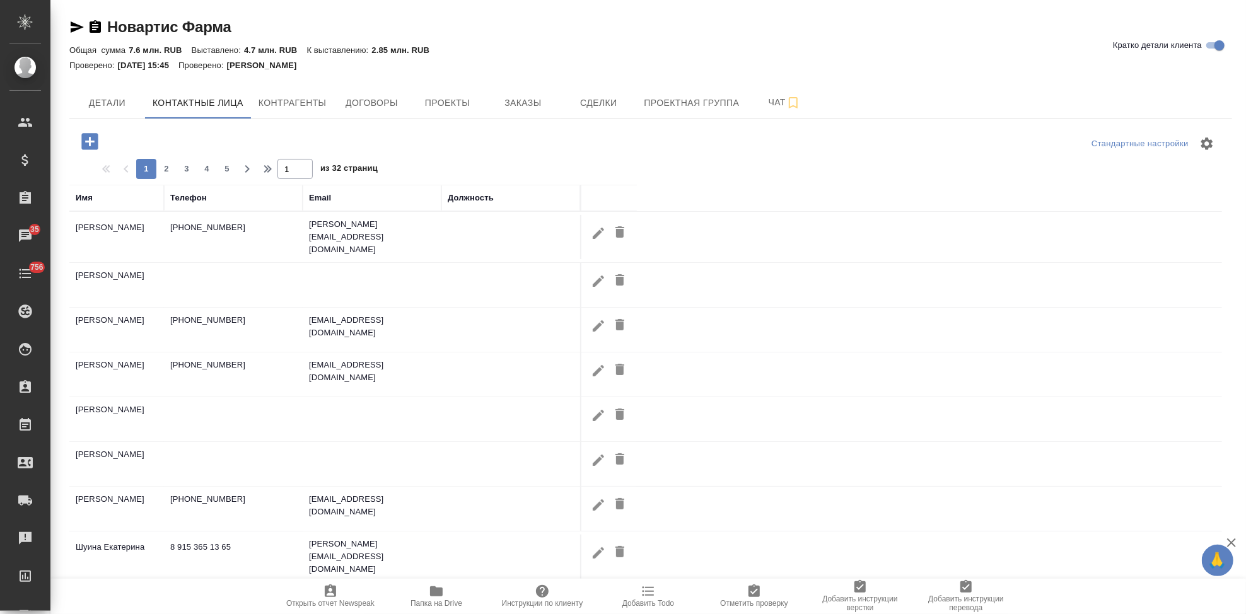
click at [91, 142] on icon "button" at bounding box center [89, 141] width 16 height 16
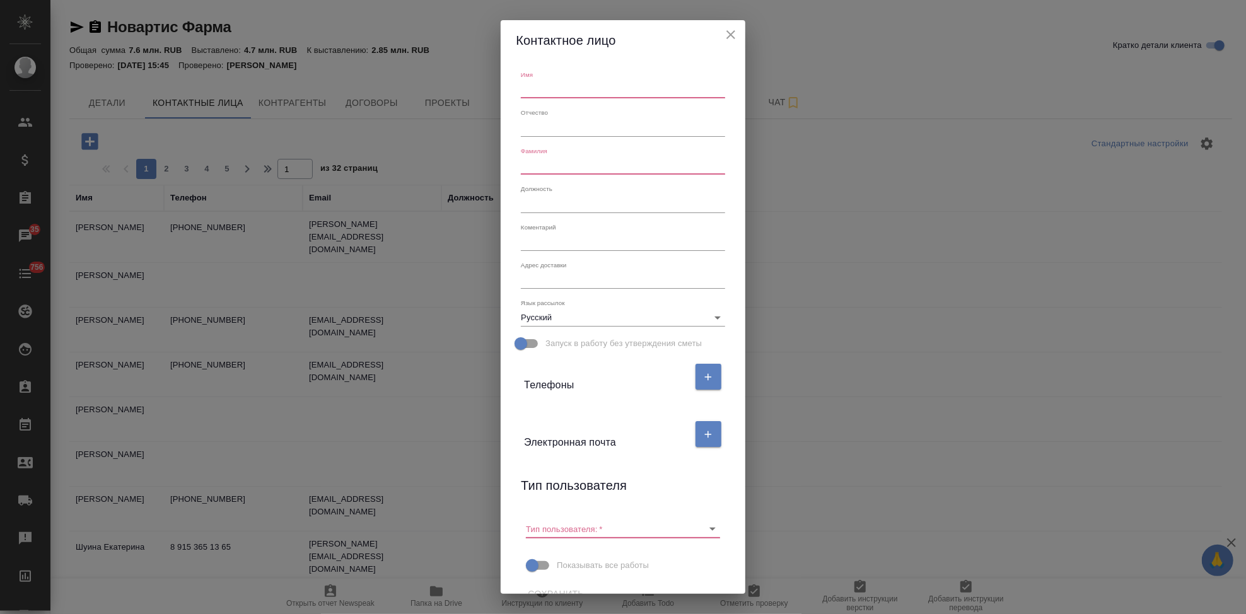
click at [552, 100] on div "Имя" at bounding box center [623, 85] width 214 height 38
click at [555, 90] on input "text" at bounding box center [623, 90] width 204 height 18
type input "Ксения"
click at [526, 172] on input "text" at bounding box center [623, 166] width 204 height 18
type input "Юзеева"
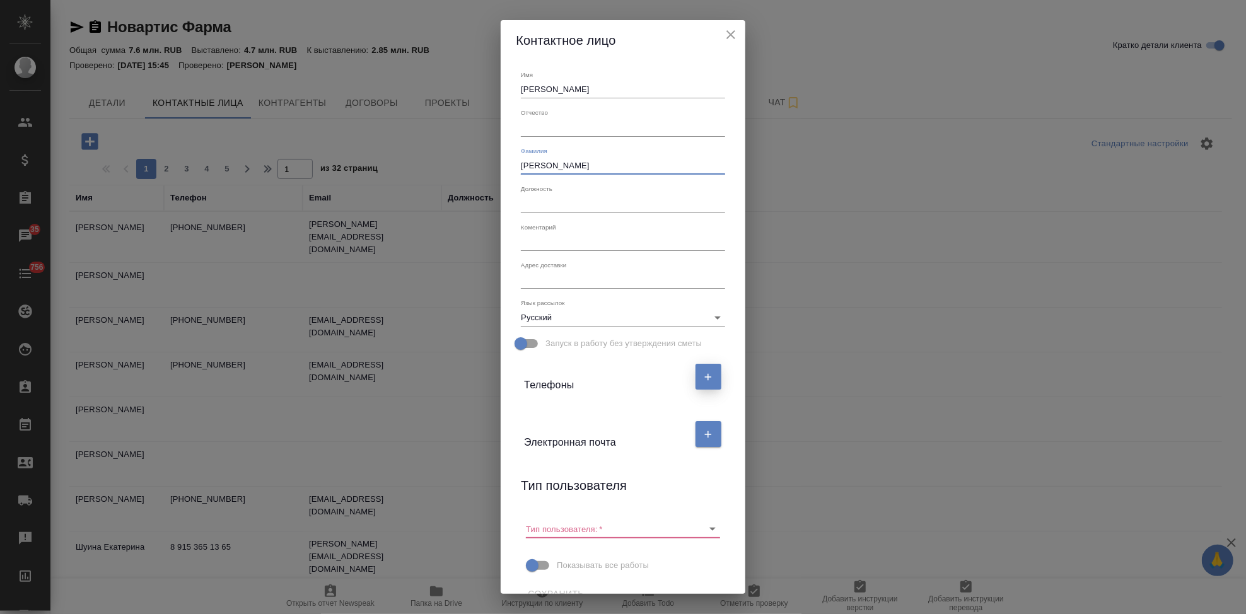
click at [700, 370] on button "button" at bounding box center [708, 377] width 26 height 26
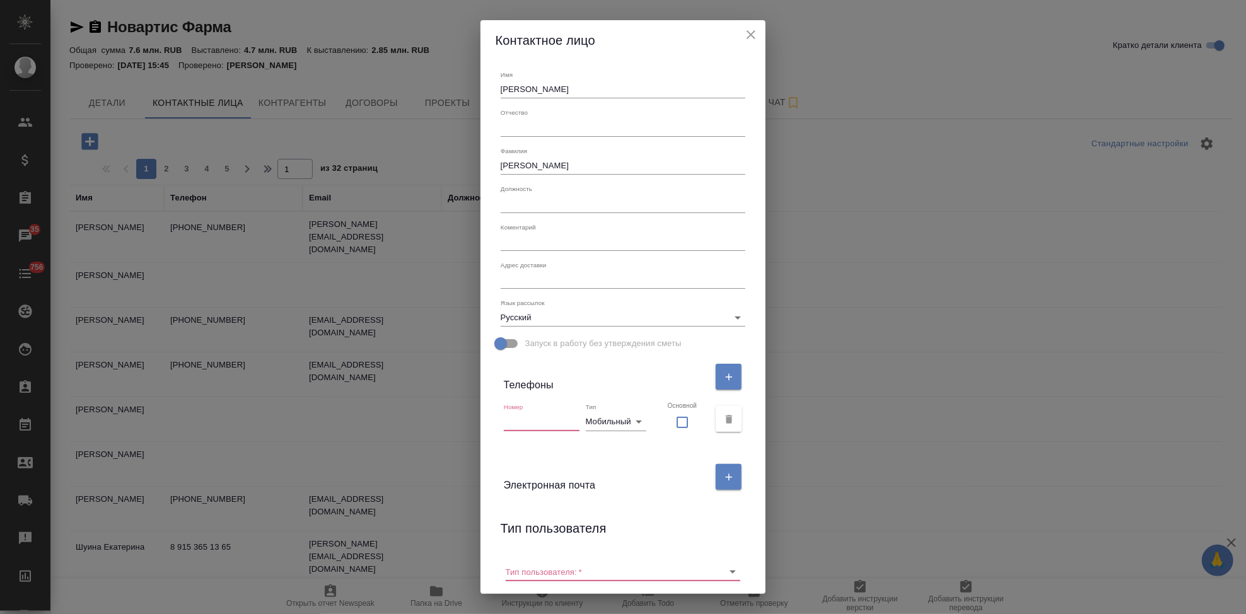
click at [555, 421] on input "text" at bounding box center [542, 422] width 76 height 18
paste input "+7-910-412-00-08"
type input "+7-910-412-00-08"
click at [661, 487] on div "Электронная почта" at bounding box center [607, 477] width 206 height 32
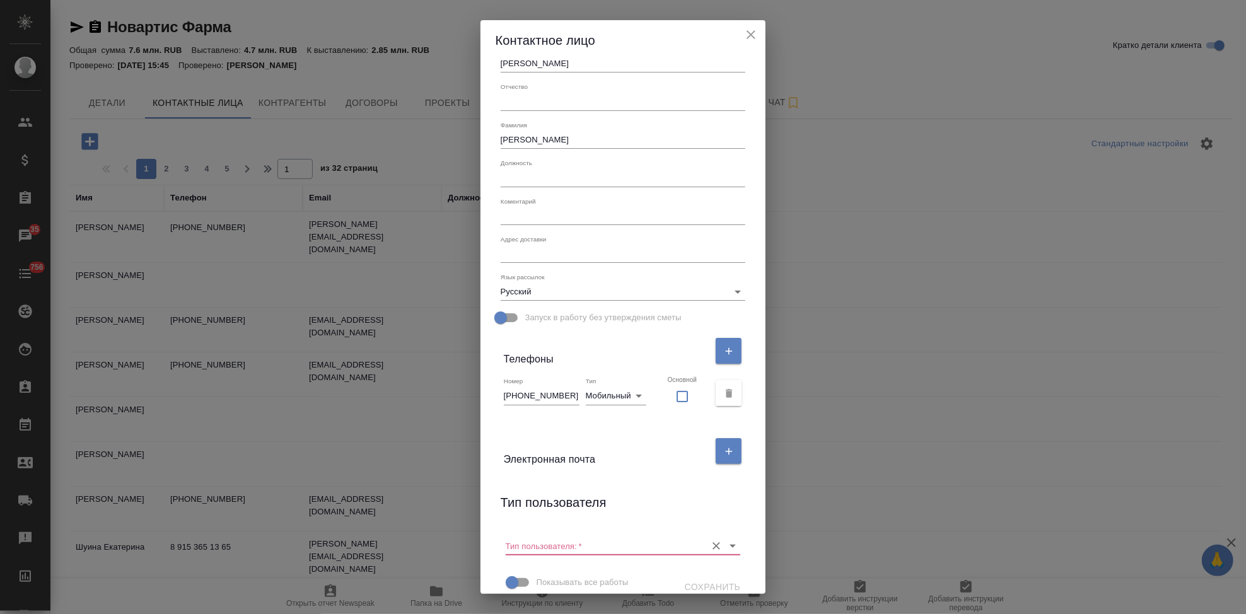
scroll to position [39, 0]
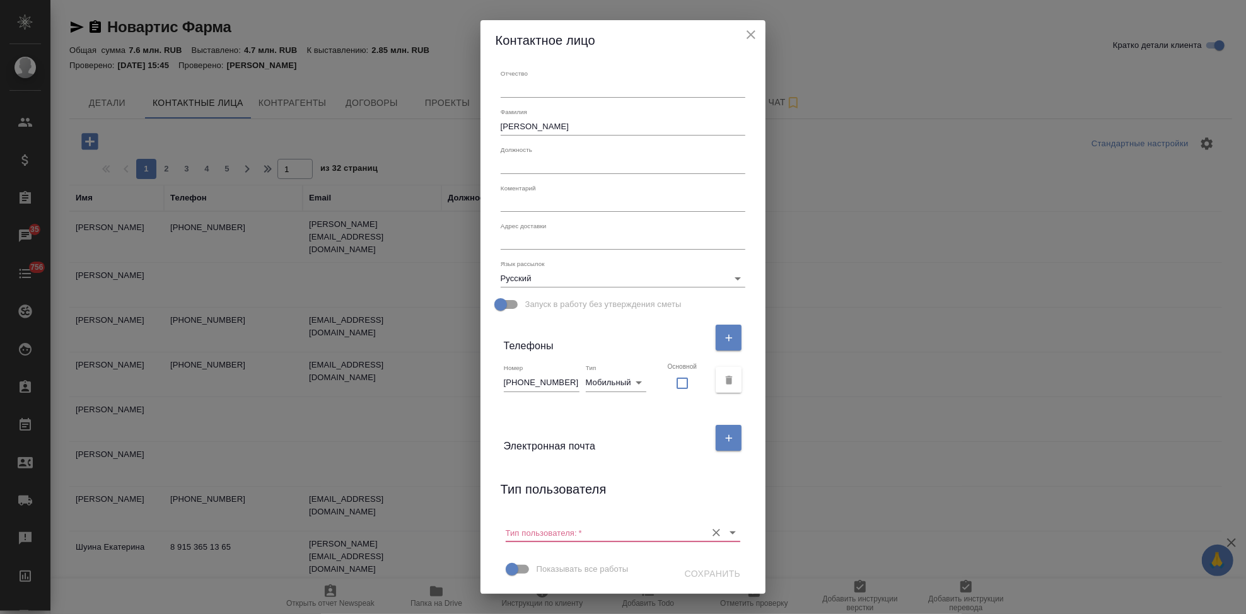
click at [713, 534] on icon "Очистить" at bounding box center [717, 534] width 8 height 8
click at [697, 575] on span "Сохранить" at bounding box center [713, 574] width 56 height 16
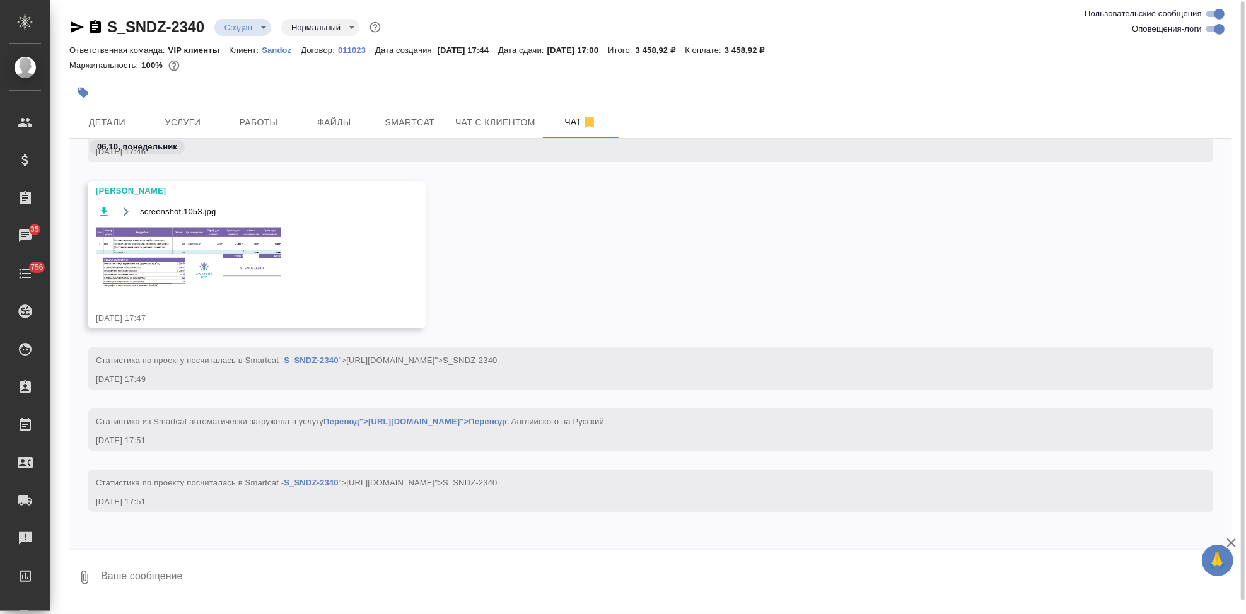
scroll to position [1, 0]
click at [223, 252] on img at bounding box center [190, 257] width 189 height 64
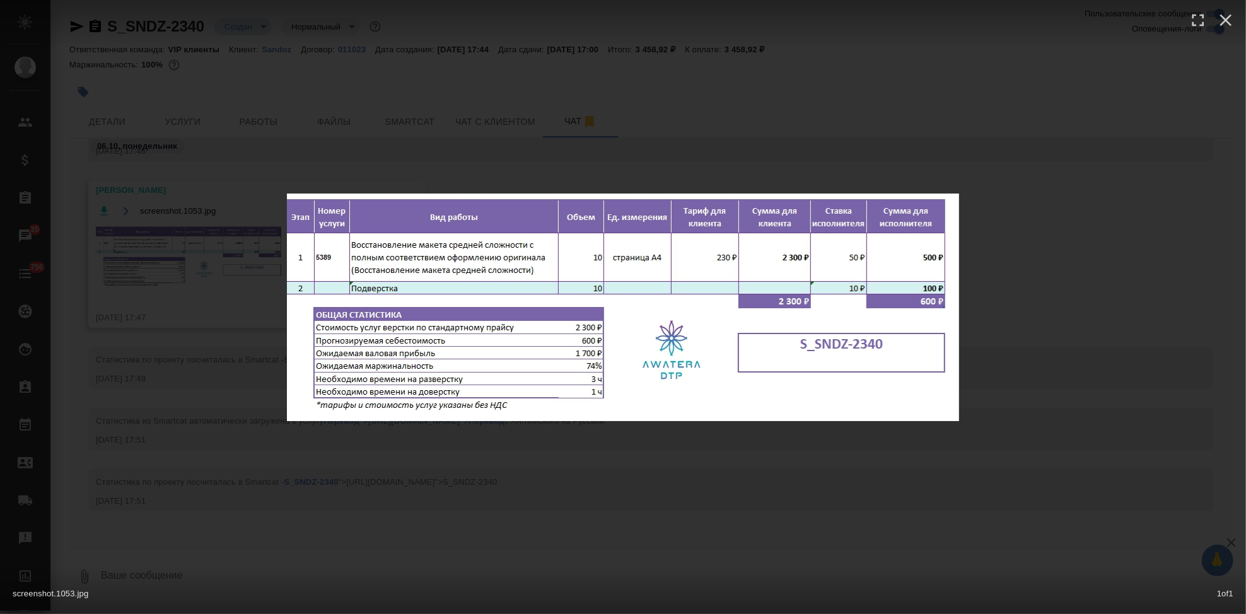
click at [690, 488] on div "screenshot.1053.jpg 1 of 1" at bounding box center [623, 307] width 1246 height 614
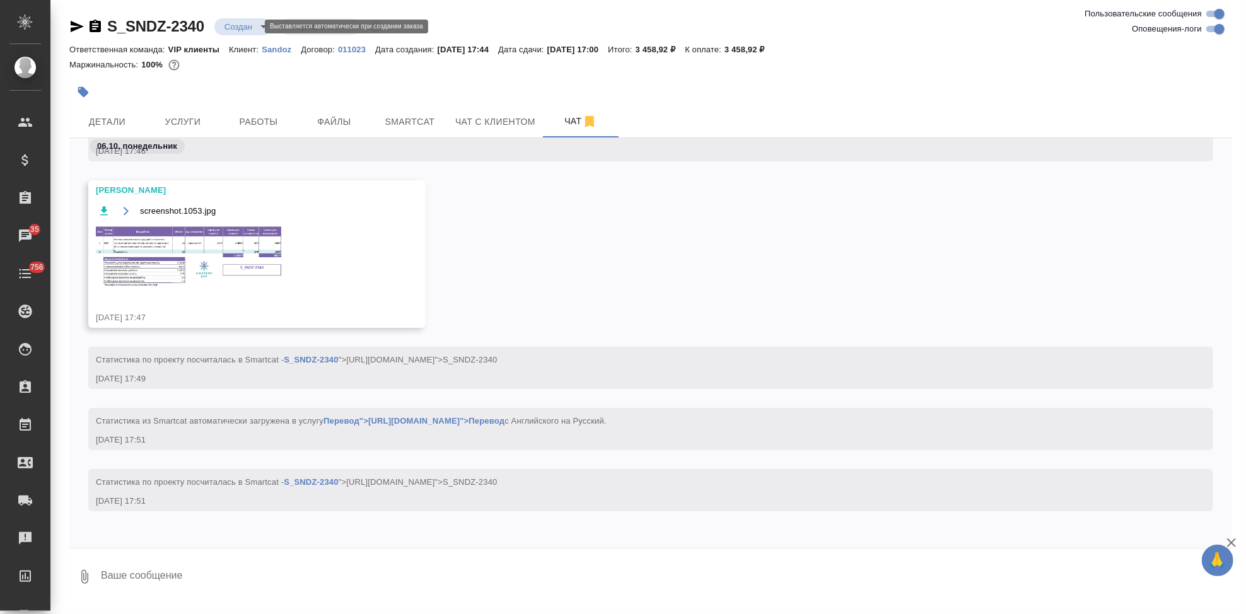
click at [255, 32] on body "🙏 .cls-1 fill:#fff; AWATERA Kabargina Anna Клиенты Спецификации Заказы 35 Чаты …" at bounding box center [623, 307] width 1246 height 614
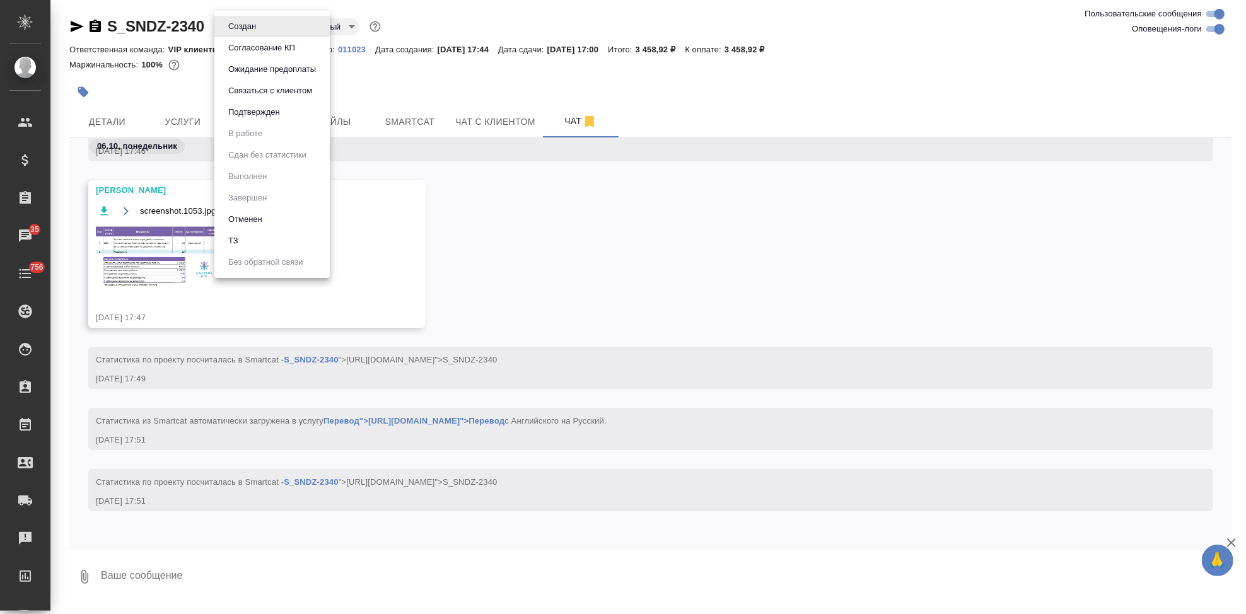
click at [261, 50] on button "Согласование КП" at bounding box center [261, 48] width 74 height 14
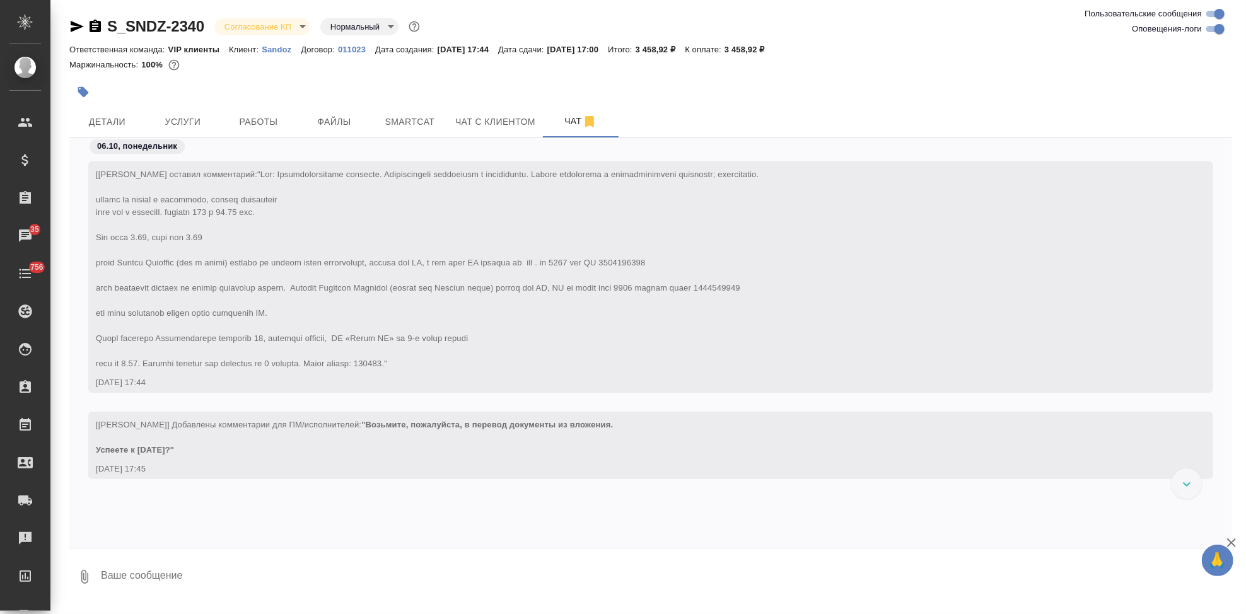
scroll to position [1043, 0]
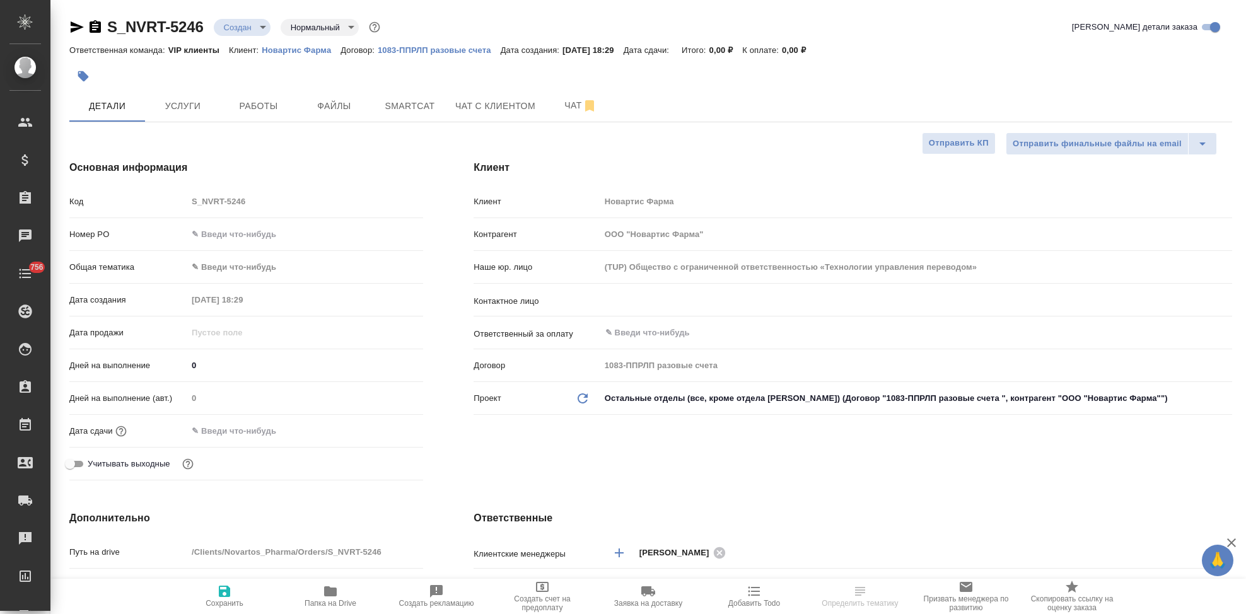
select select "RU"
click at [666, 293] on input "text" at bounding box center [895, 300] width 582 height 15
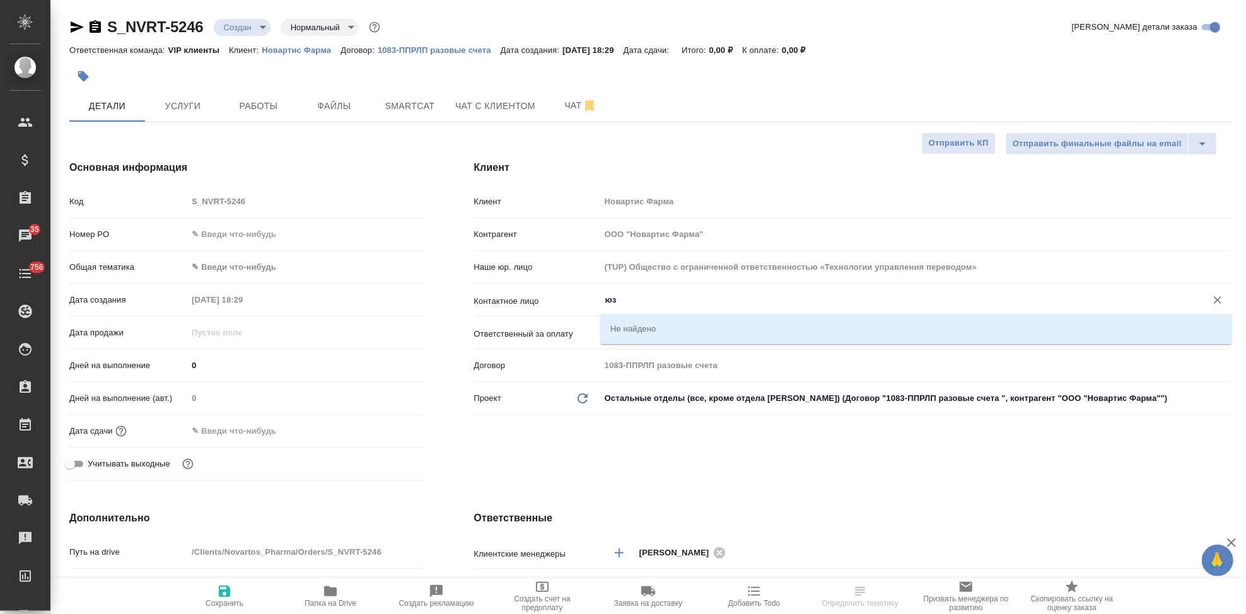
type input "[PERSON_NAME]"
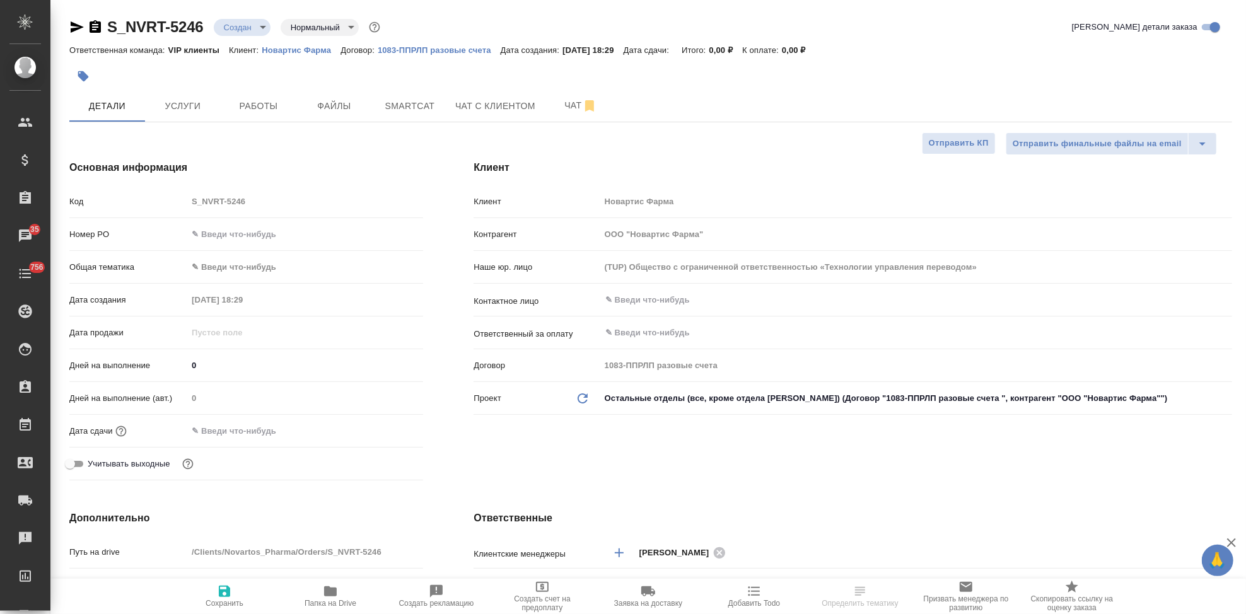
select select "RU"
type textarea "x"
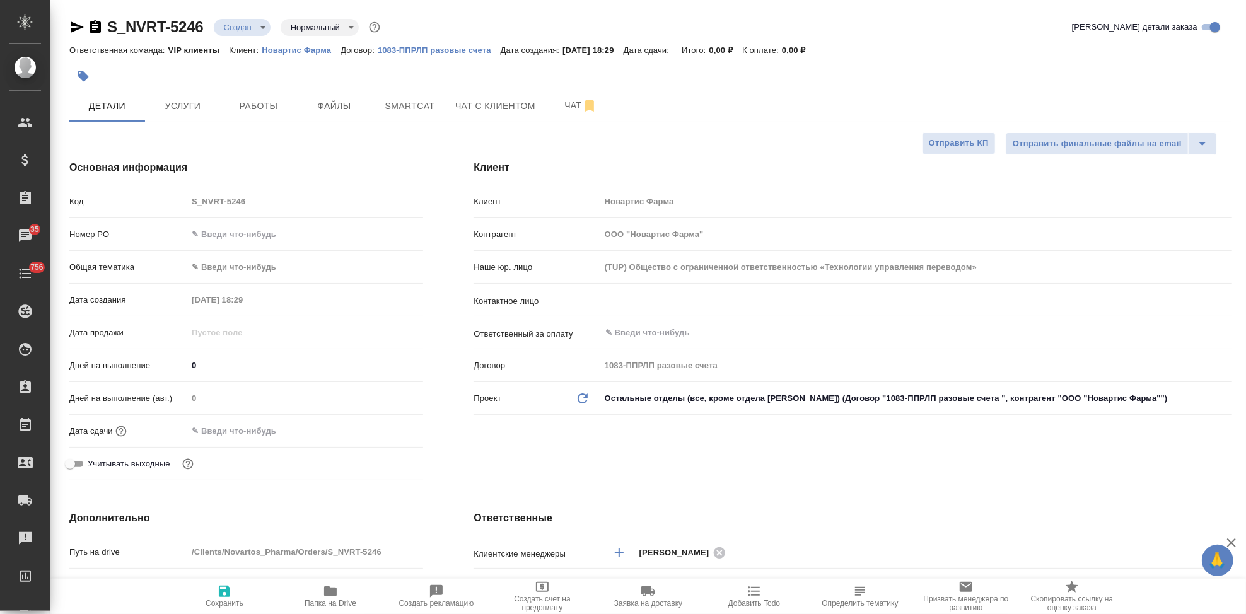
type textarea "x"
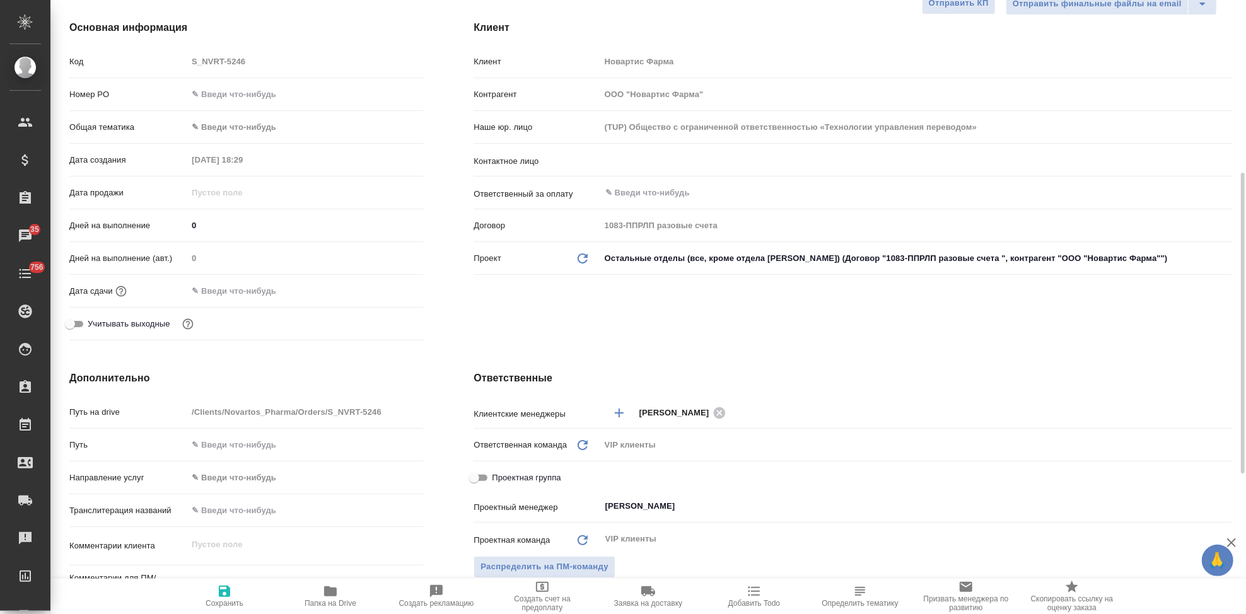
scroll to position [280, 0]
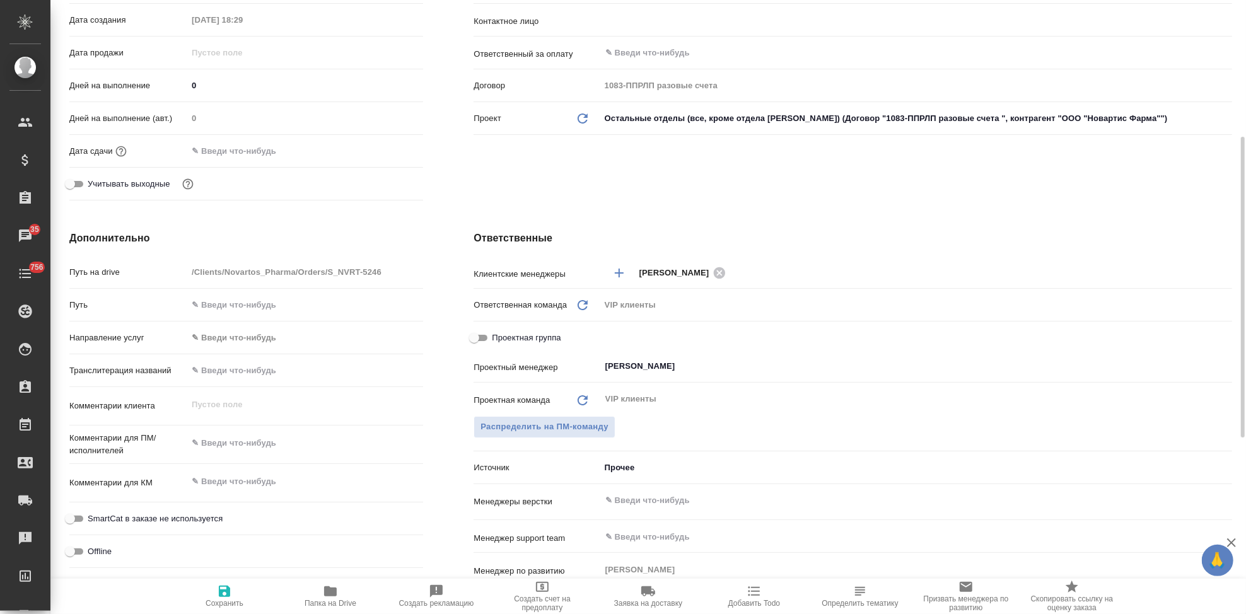
type textarea "x"
click at [257, 448] on textarea at bounding box center [305, 443] width 235 height 21
paste textarea "перевод договора"
type textarea "x"
type textarea "перевод договора"
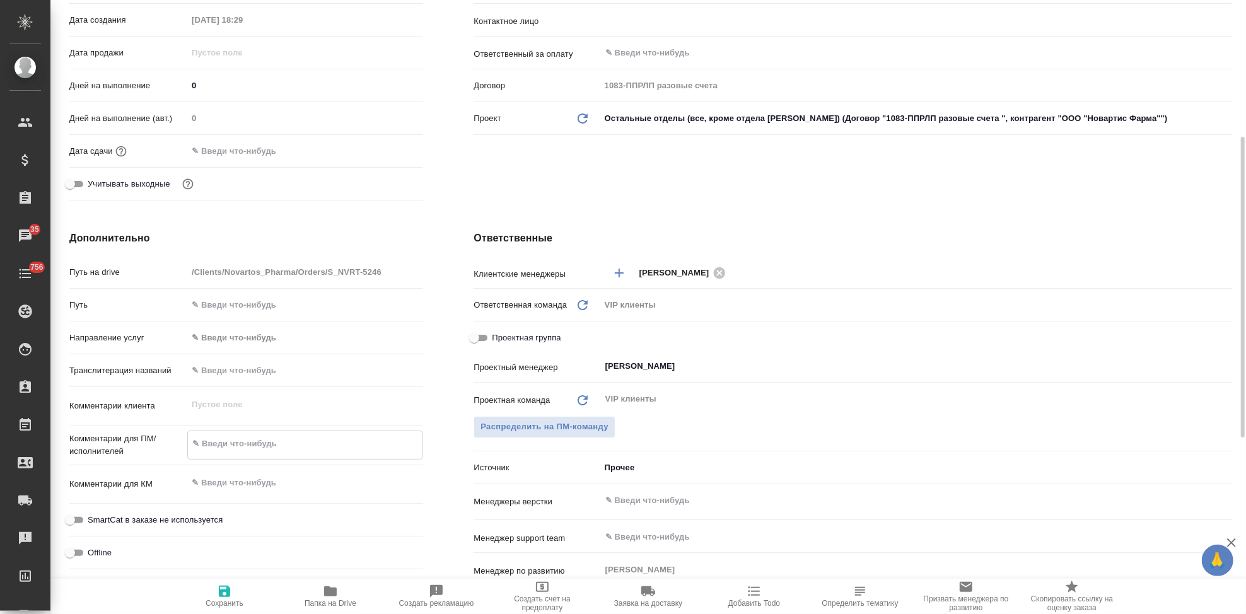
type textarea "x"
type textarea "перевод договора"
type textarea "x"
click at [229, 605] on span "Сохранить" at bounding box center [225, 603] width 38 height 9
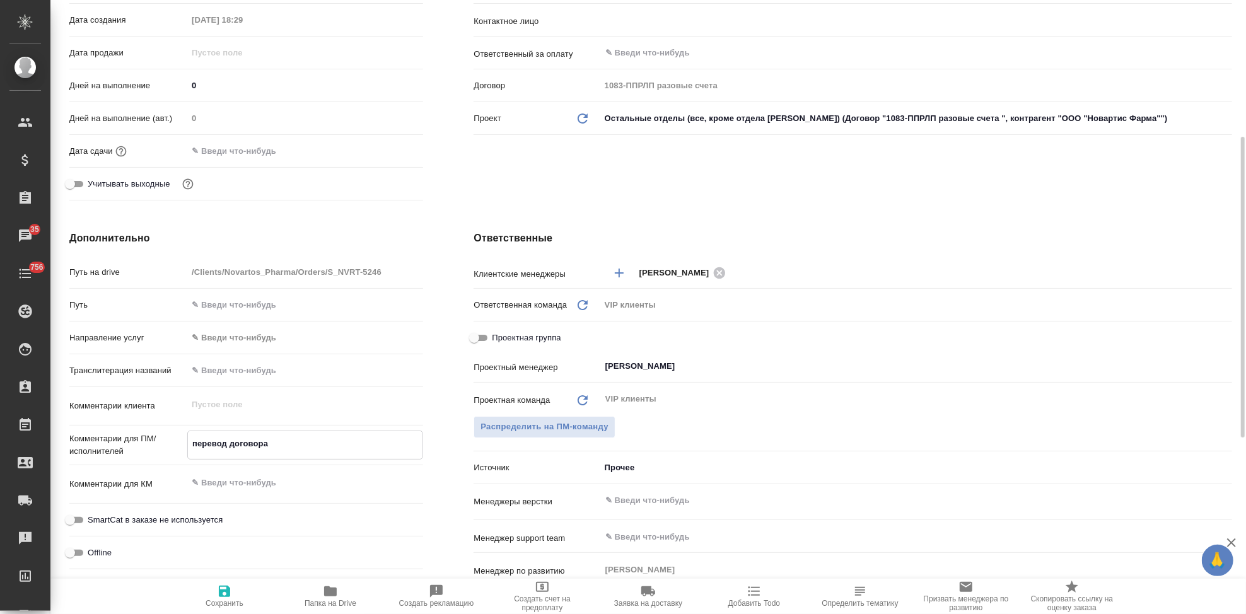
type textarea "x"
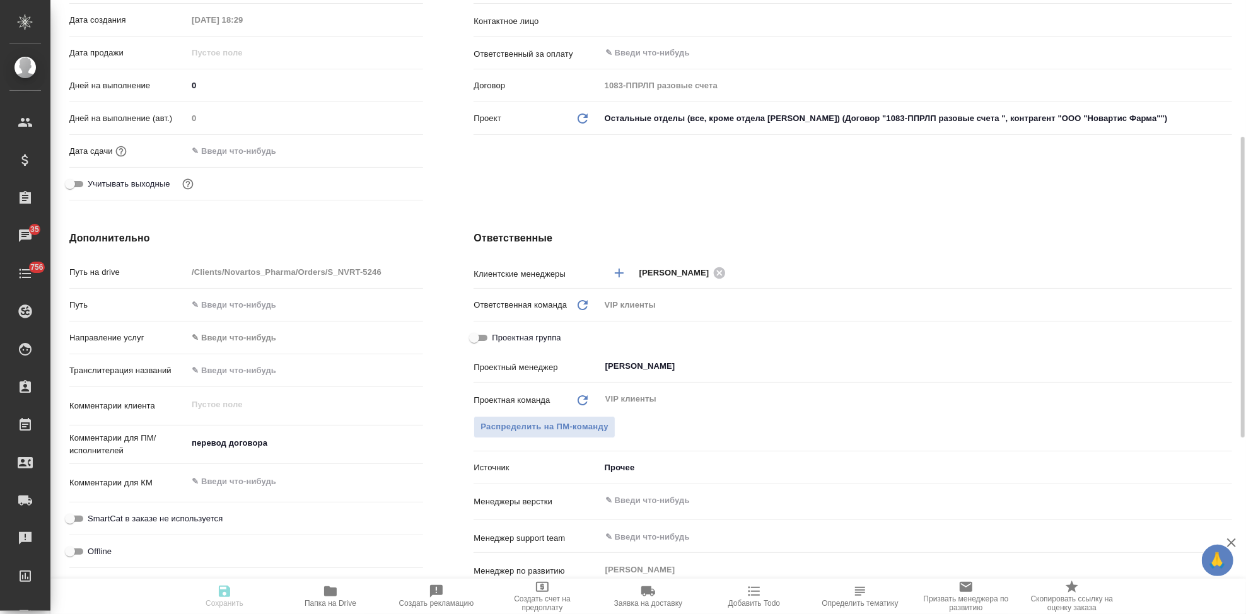
type textarea "x"
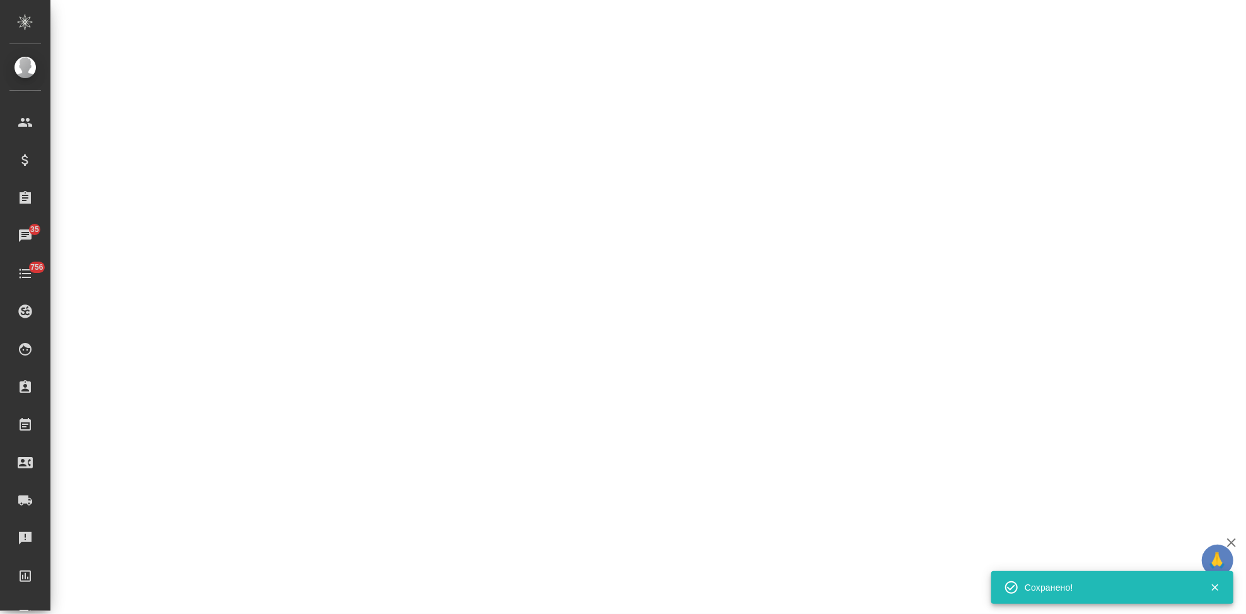
select select "RU"
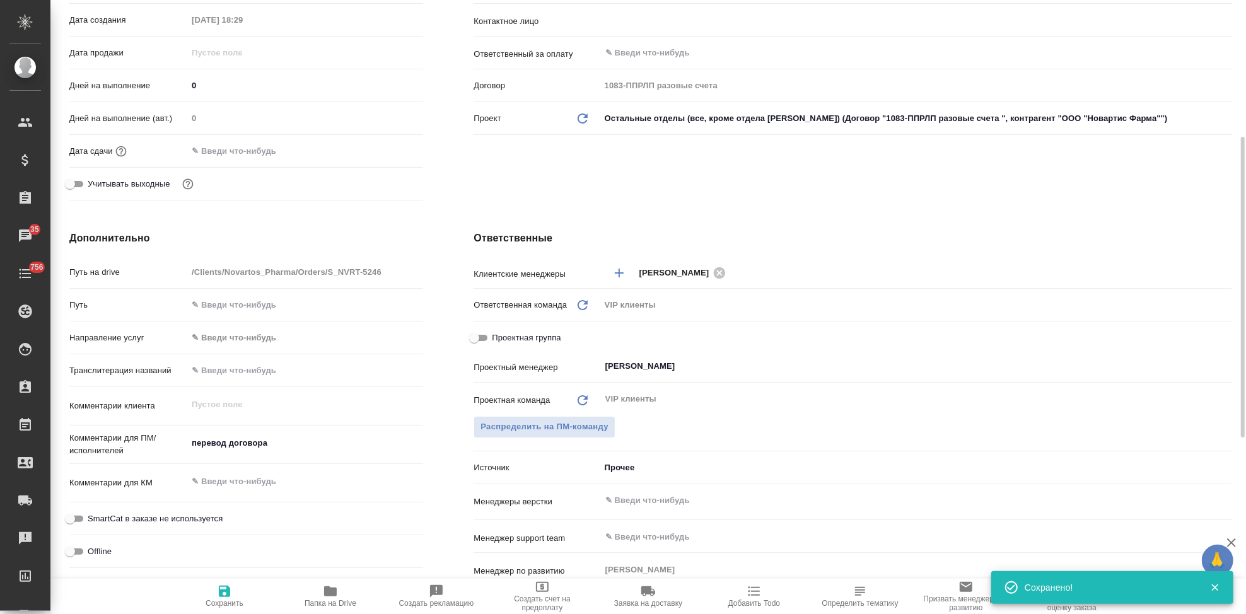
type textarea "x"
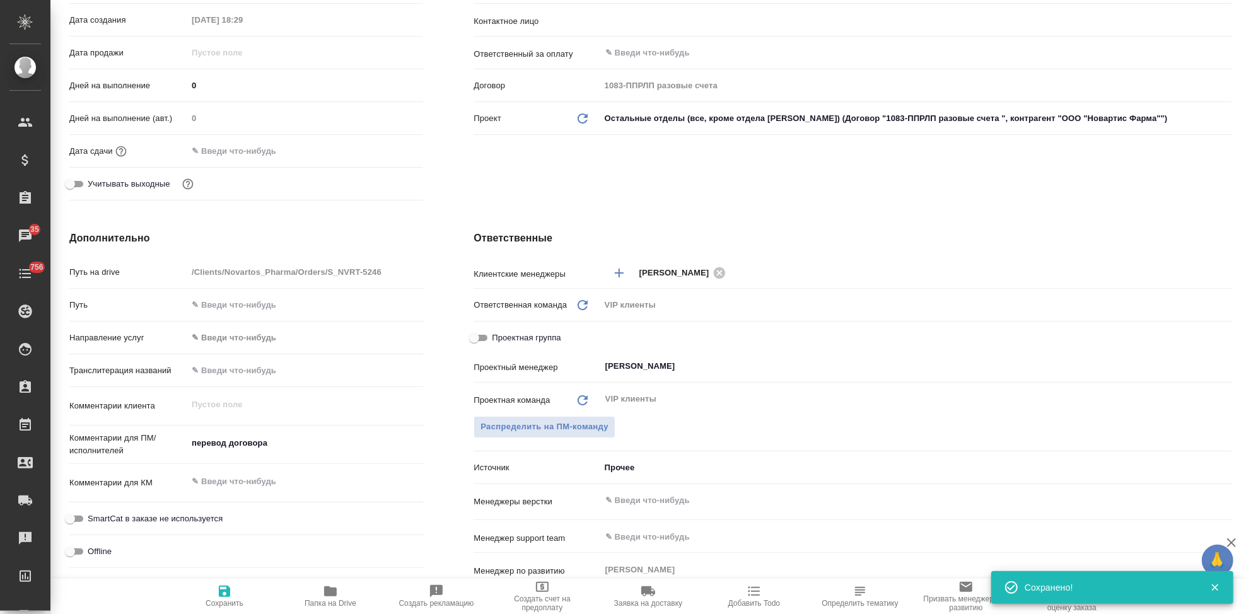
type textarea "x"
click at [235, 458] on div "Комментарии для ПМ/исполнителей перевод договора x" at bounding box center [246, 450] width 354 height 38
type textarea "x"
click at [303, 448] on textarea "перевод договора" at bounding box center [305, 442] width 236 height 21
type textarea "перевод договора"
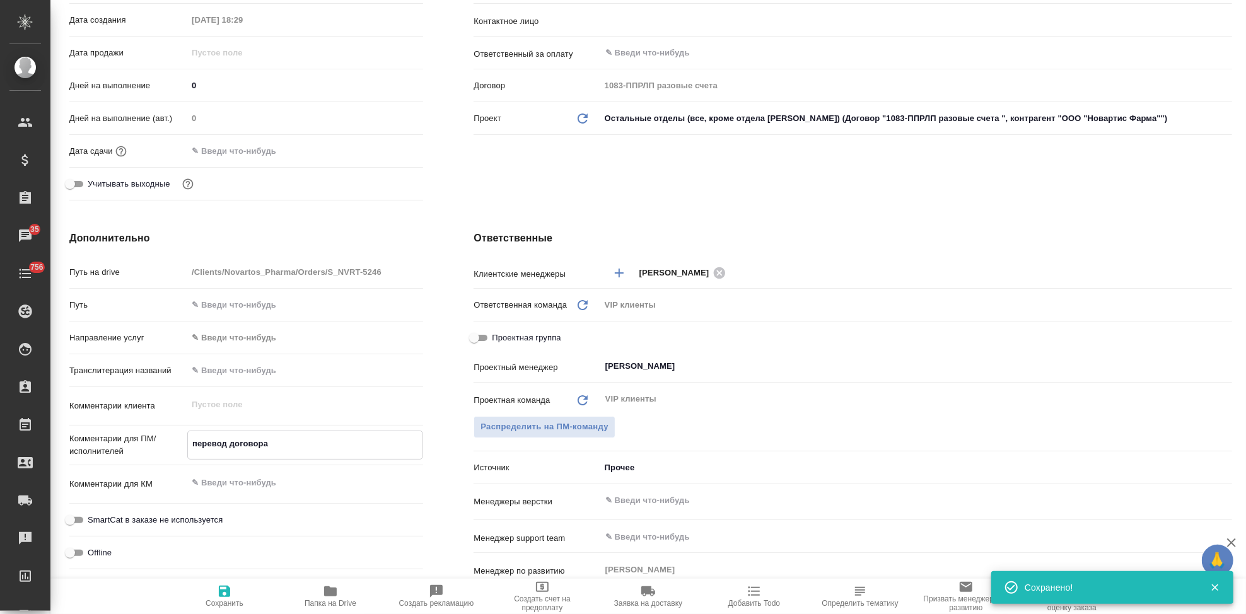
type textarea "x"
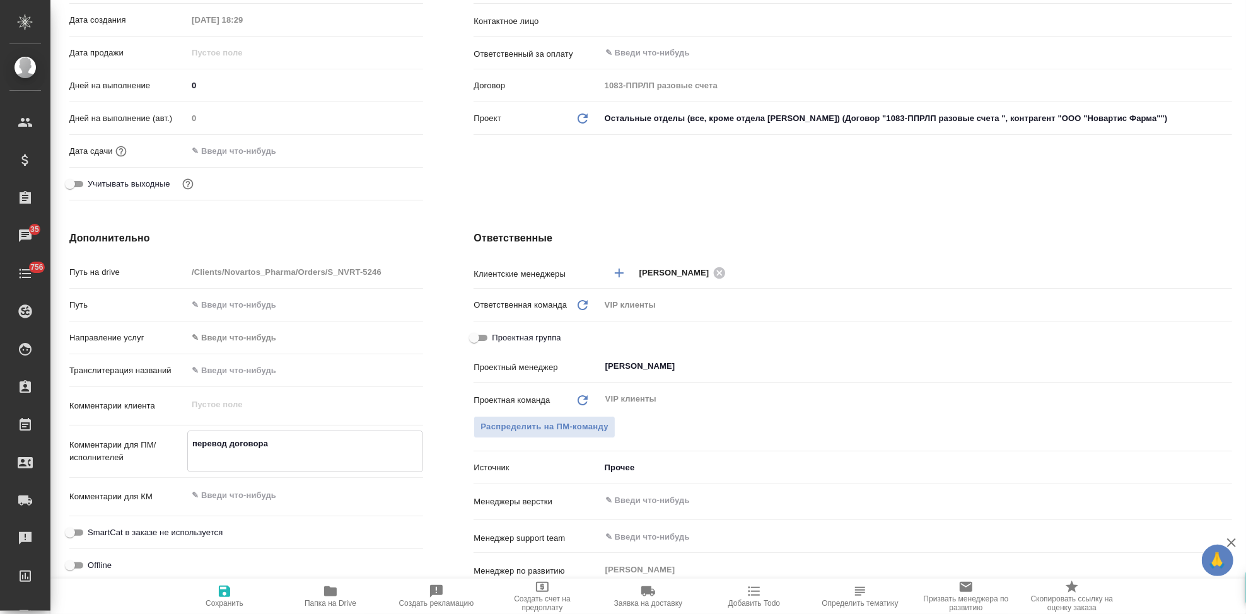
type textarea "перевод договора"
type textarea "x"
paste textarea "Перевод потребуется на английский. Договор уже двуязычный. Русскоязычная часть …"
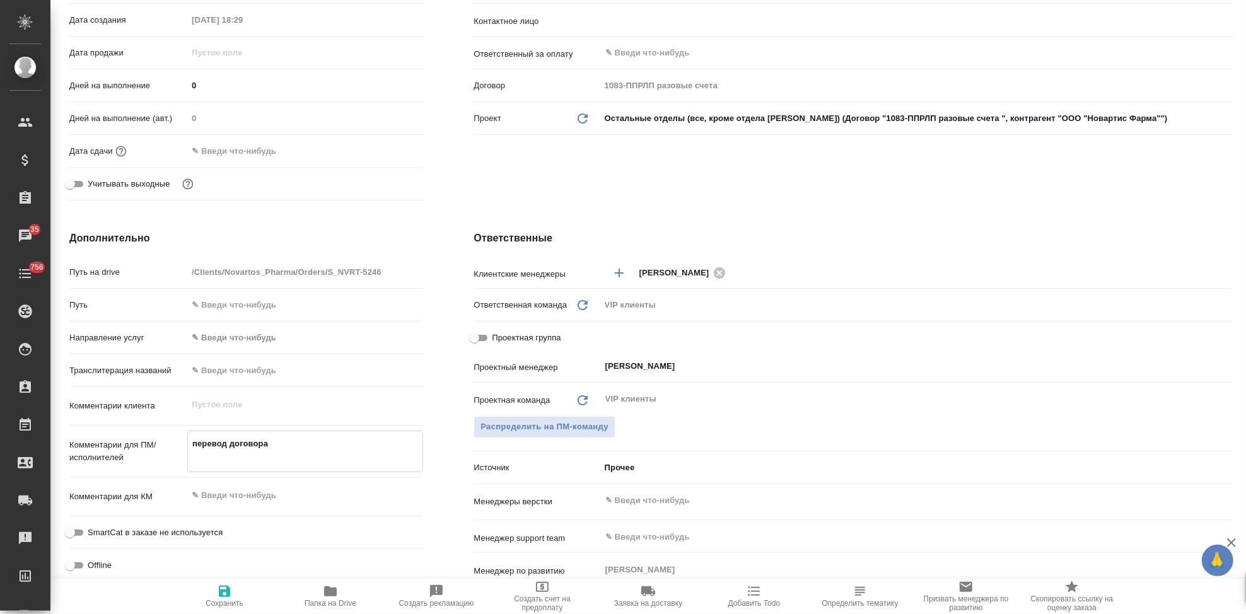
type textarea "перевод договора Перевод потребуется на английский. Договор уже двуязычный. Рус…"
type textarea "x"
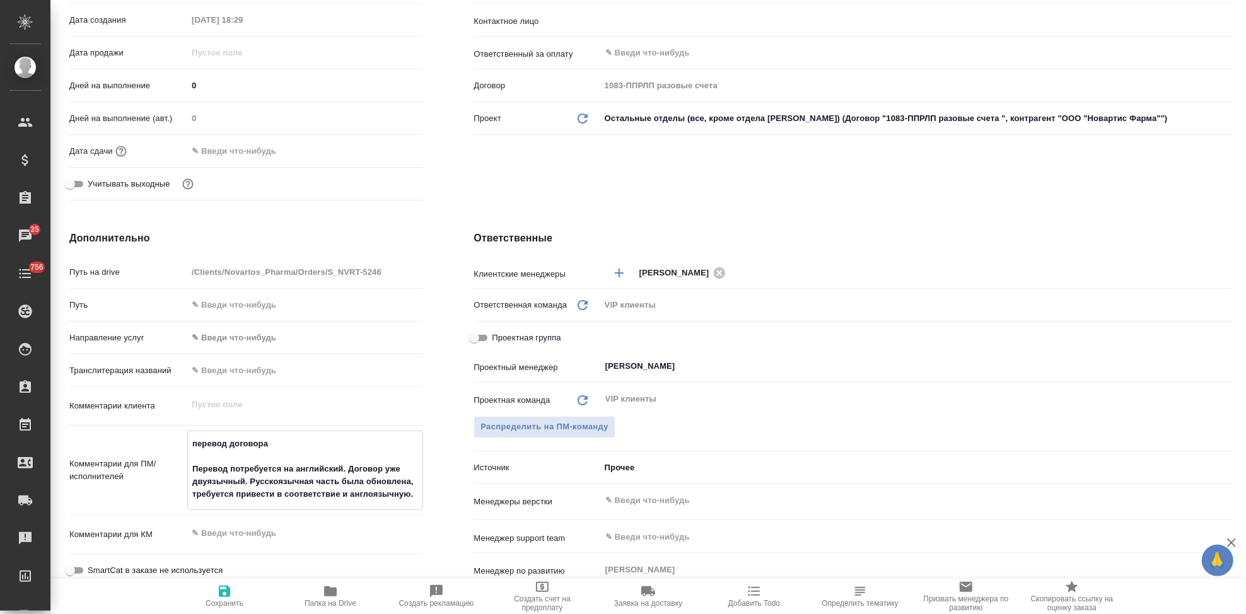
type textarea "перевод договора Перевод потребуется на английский. Договор уже двуязычный. Рус…"
type textarea "x"
click at [219, 599] on span "Сохранить" at bounding box center [225, 603] width 38 height 9
type textarea "x"
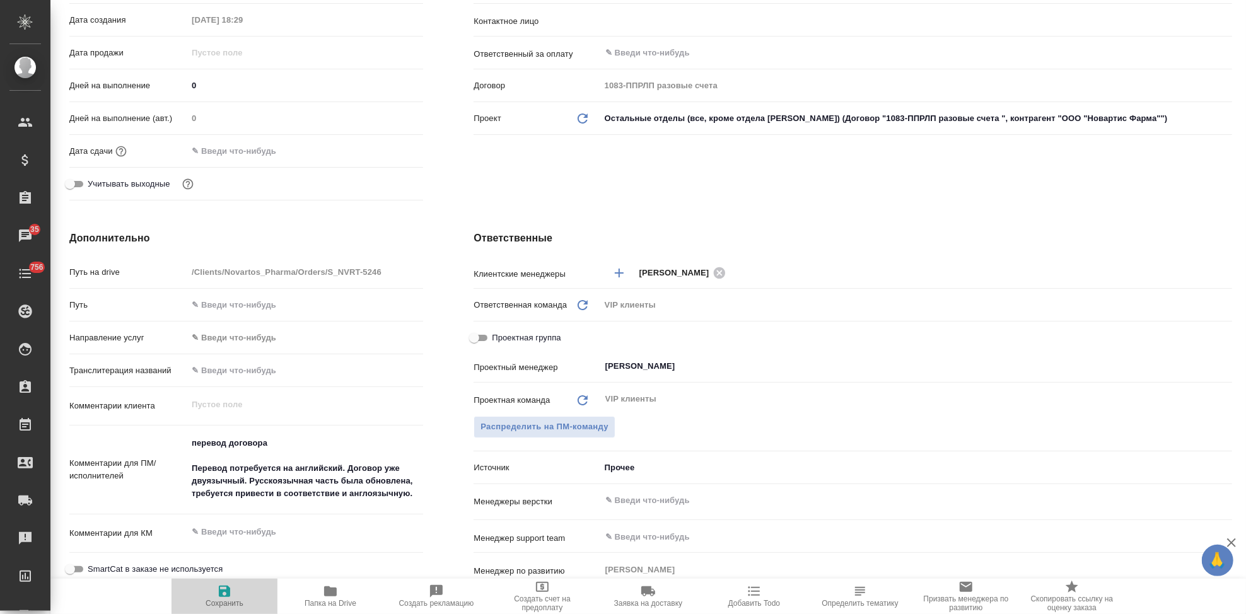
type textarea "x"
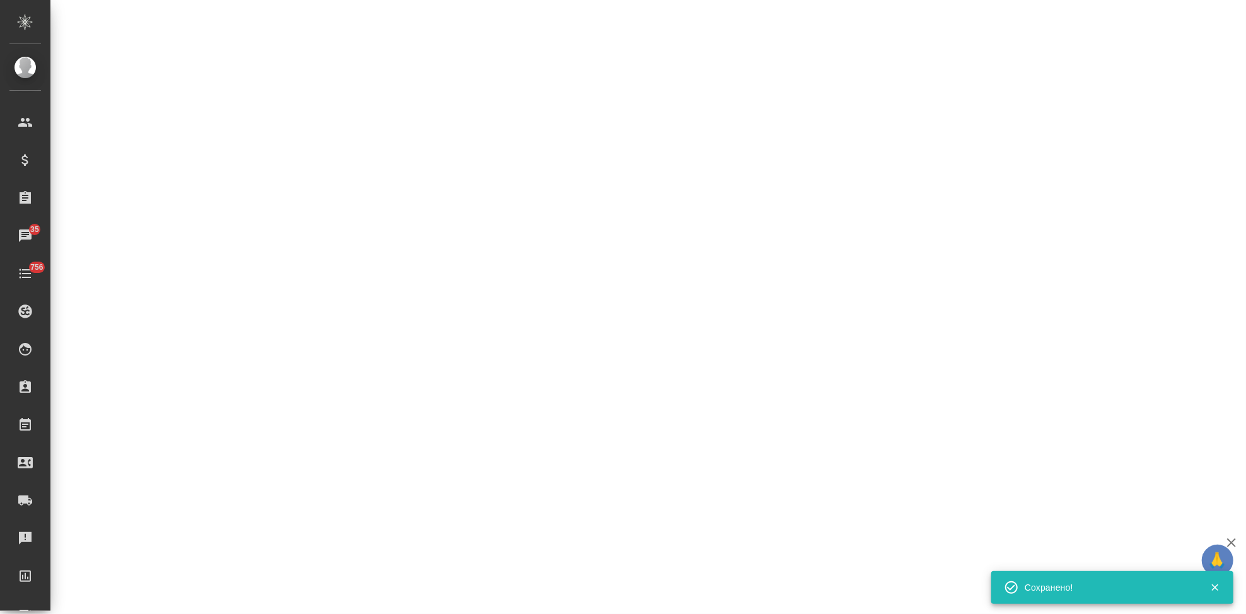
select select "RU"
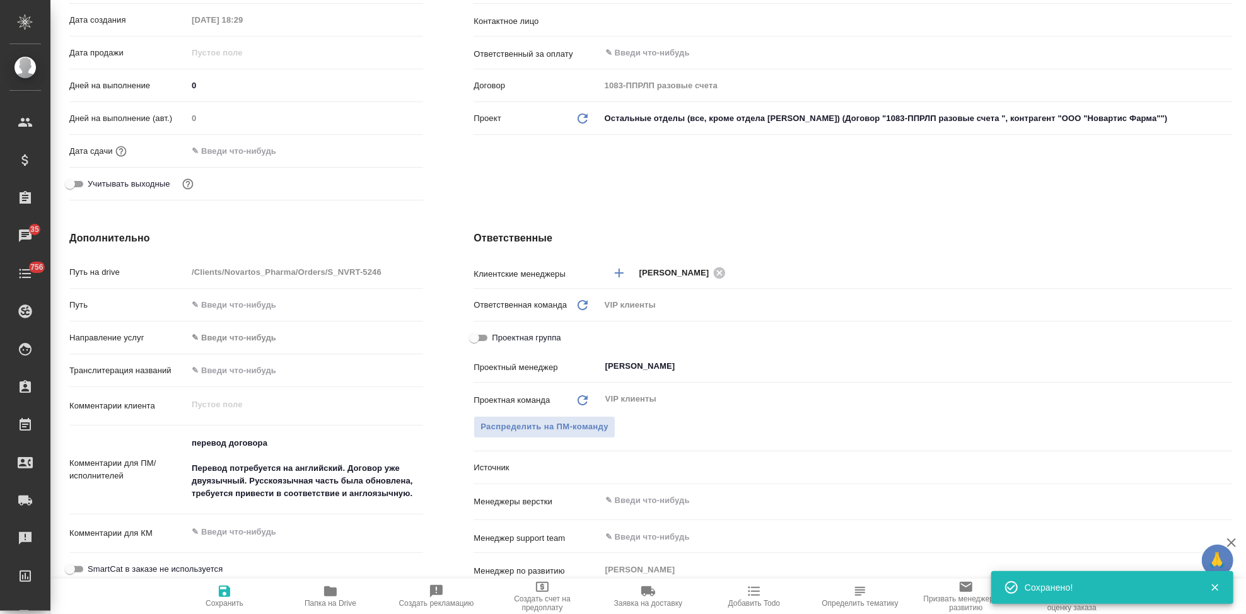
type textarea "x"
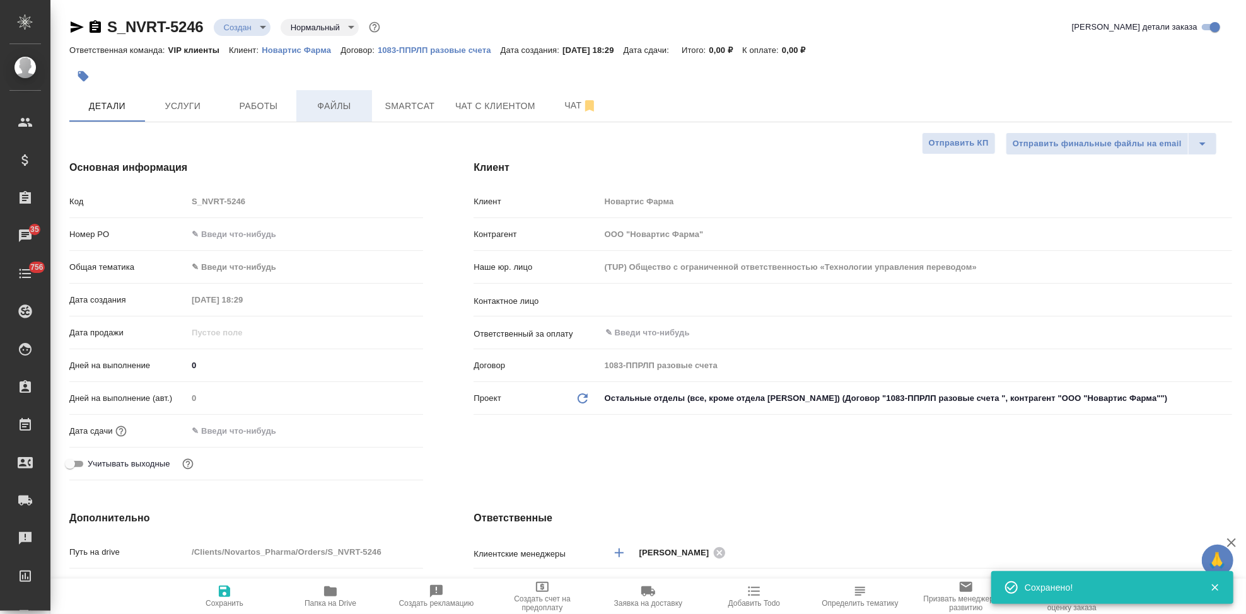
click at [344, 113] on span "Файлы" at bounding box center [334, 106] width 61 height 16
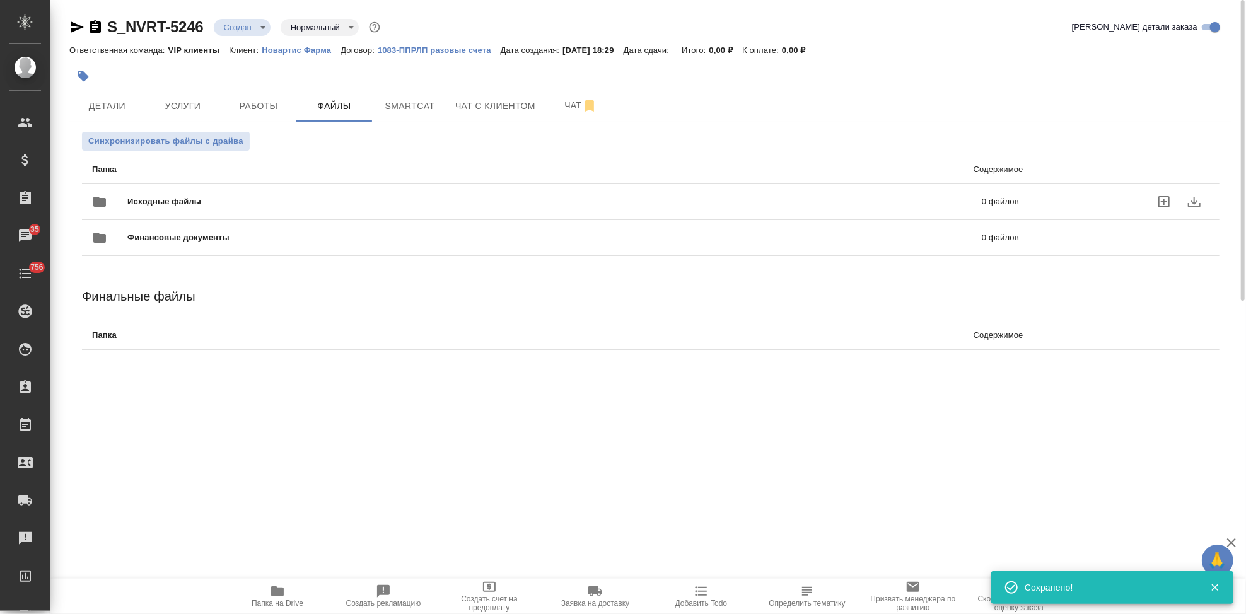
click at [1160, 198] on icon "uploadFiles" at bounding box center [1163, 201] width 15 height 15
click at [0, 0] on input "uploadFiles" at bounding box center [0, 0] width 0 height 0
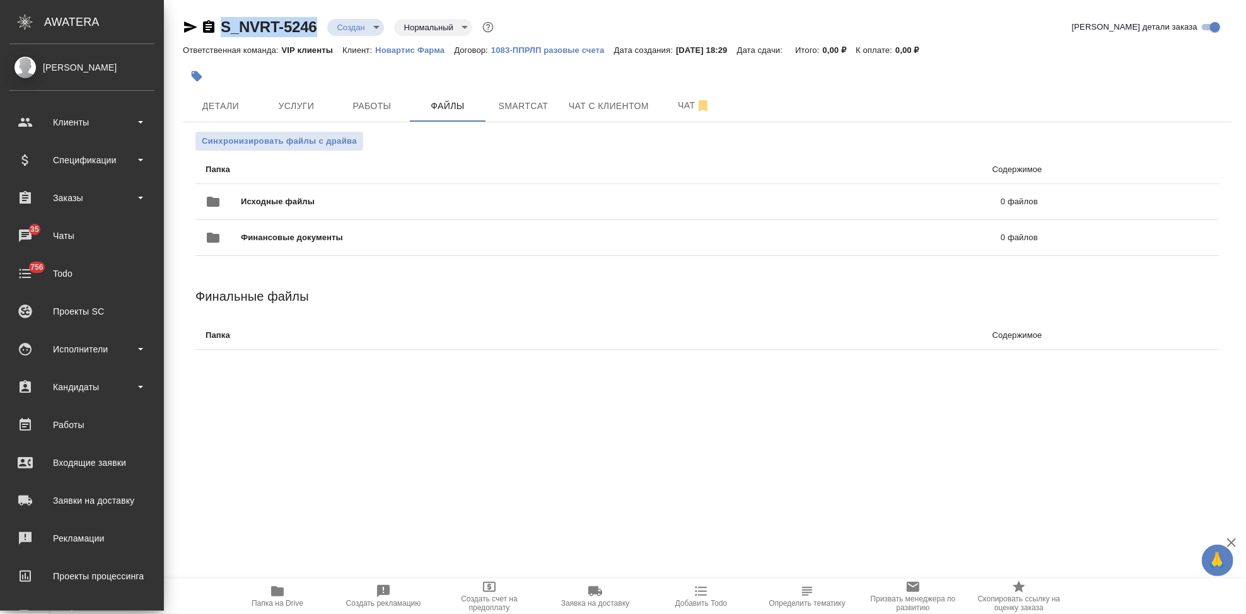
drag, startPoint x: 320, startPoint y: 32, endPoint x: 218, endPoint y: 32, distance: 102.1
click at [218, 32] on div "S_NVRT-5246 Создан new Нормальный normal" at bounding box center [339, 27] width 313 height 20
copy link "S_NVRT-5246"
click at [352, 99] on span "Работы" at bounding box center [372, 106] width 61 height 16
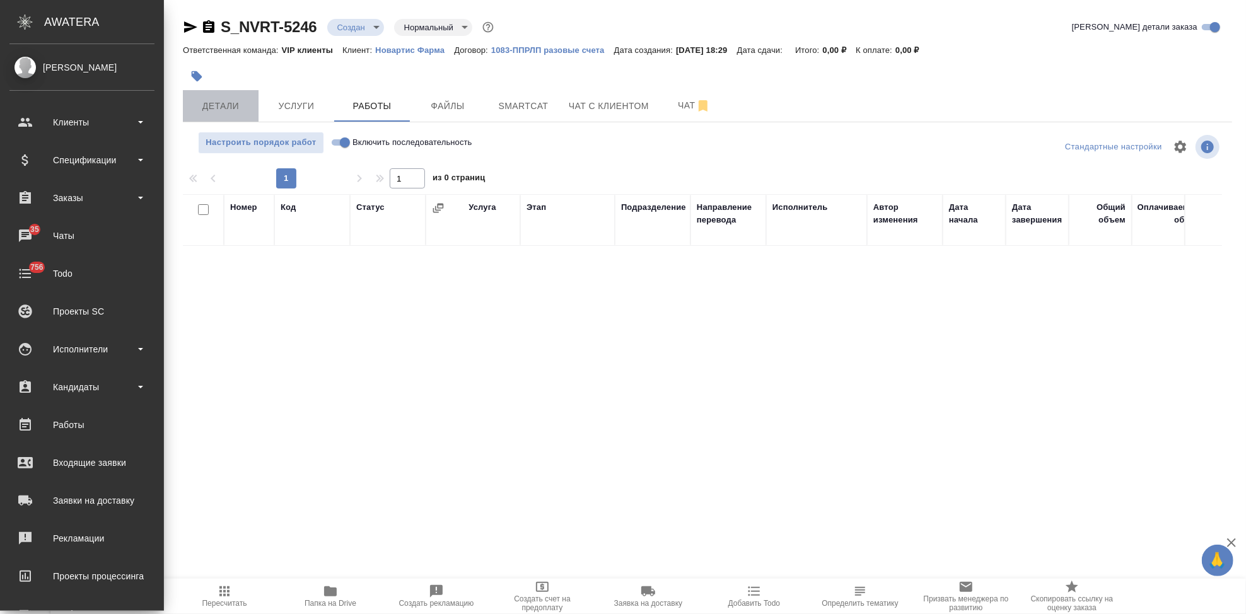
click at [235, 109] on span "Детали" at bounding box center [220, 106] width 61 height 16
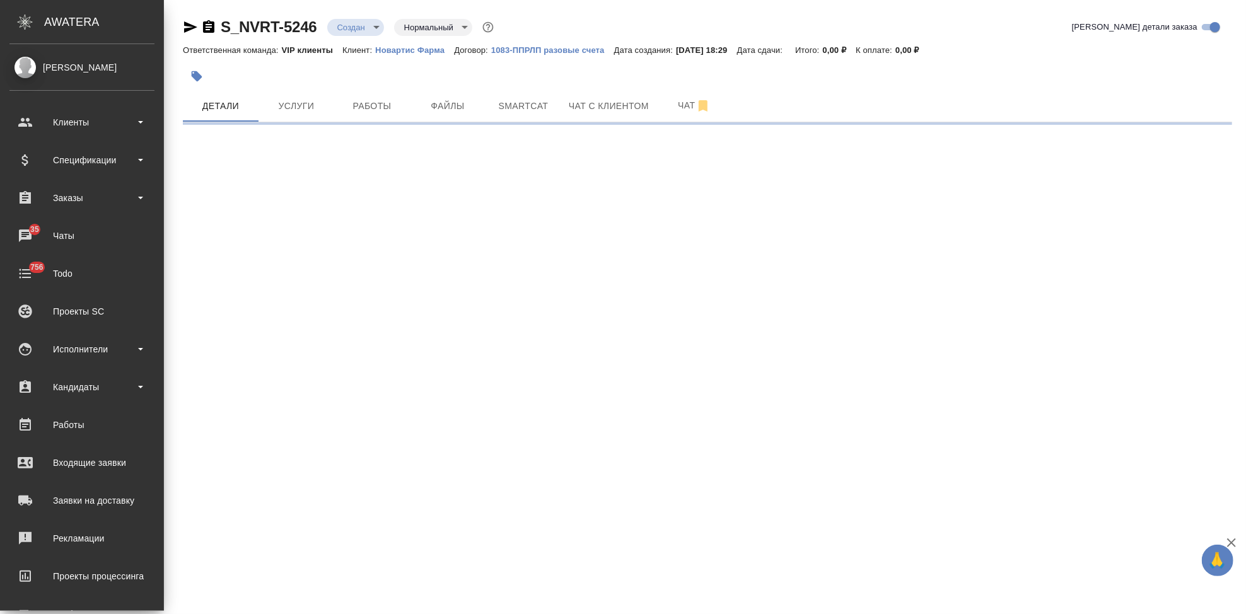
select select "RU"
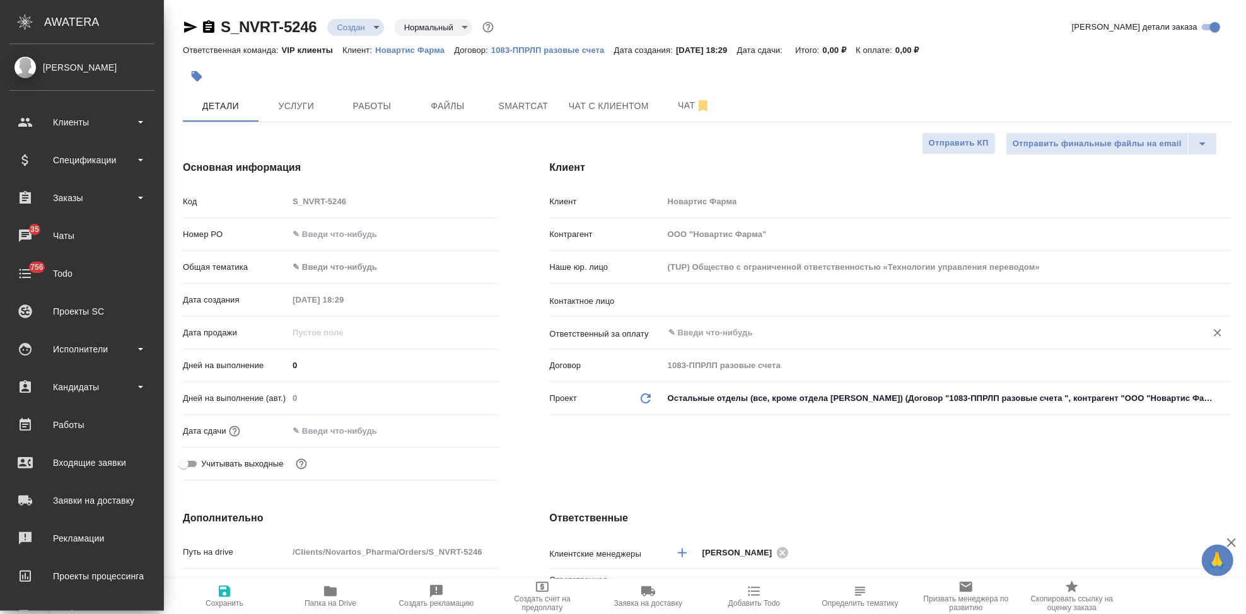
type textarea "x"
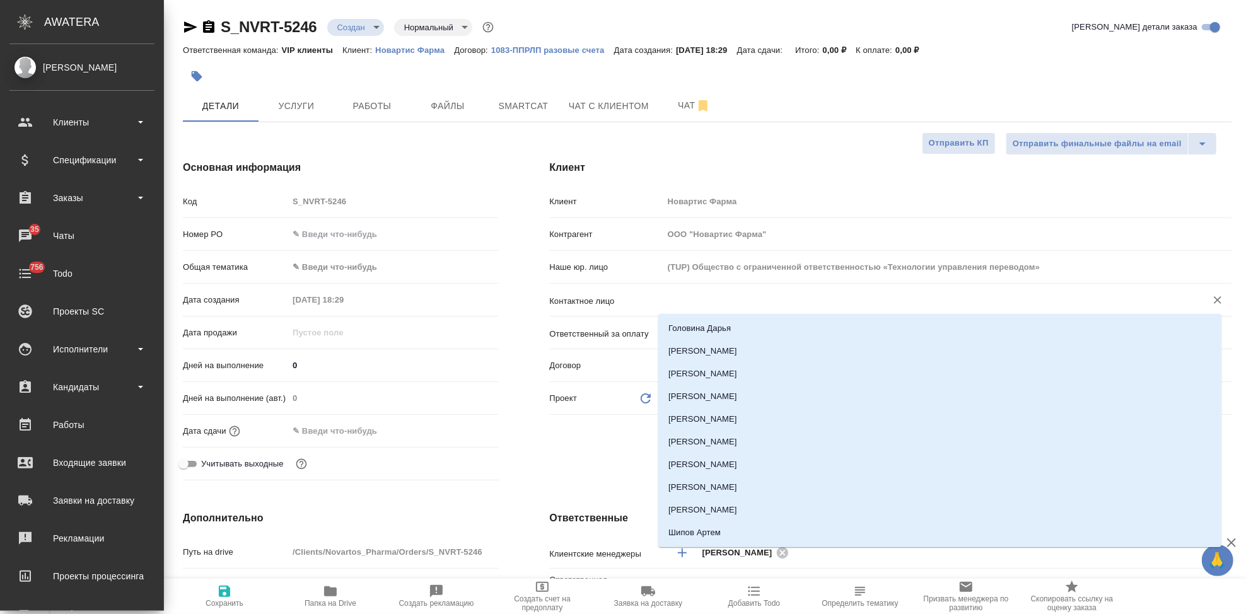
click at [723, 298] on input "text" at bounding box center [926, 300] width 519 height 15
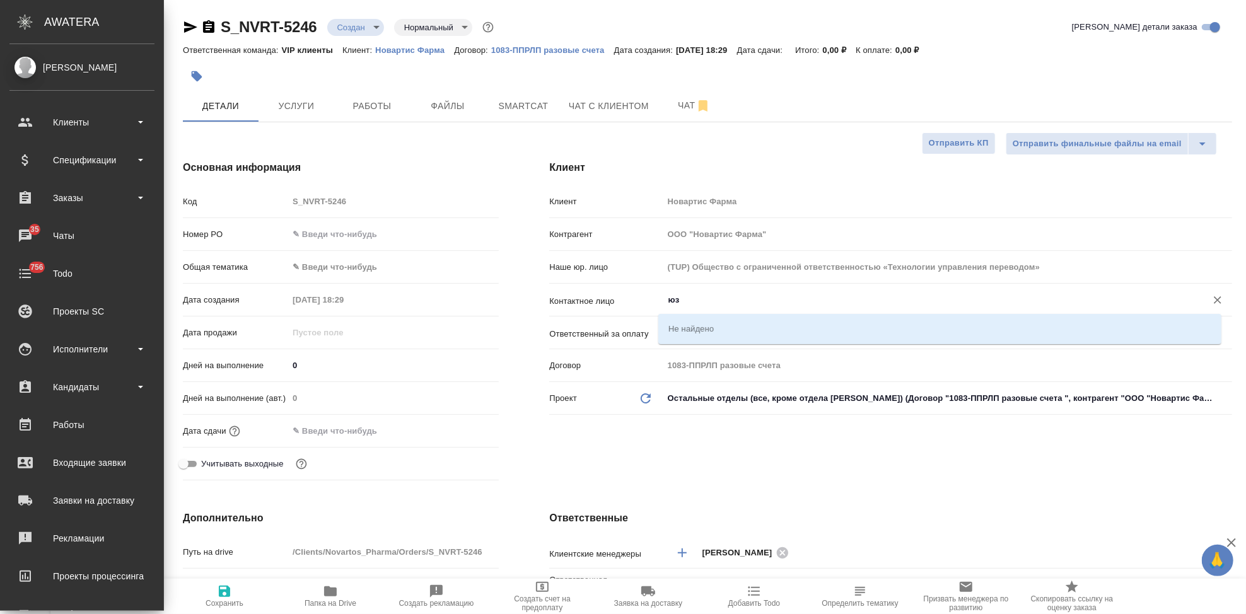
type input "[PERSON_NAME]"
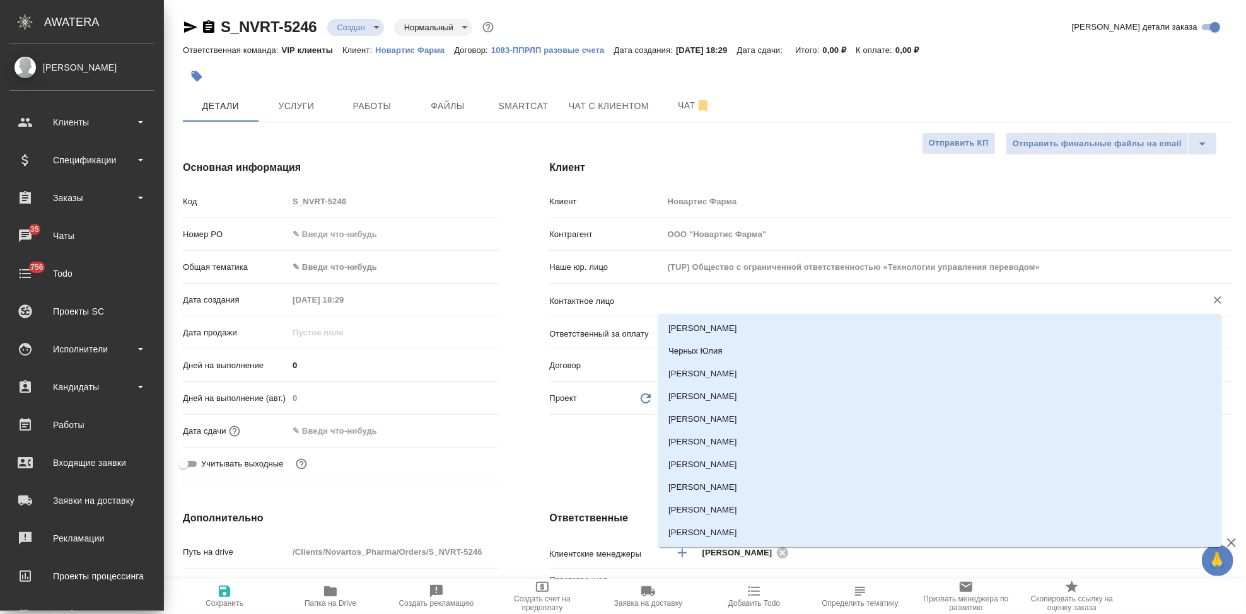
type textarea "x"
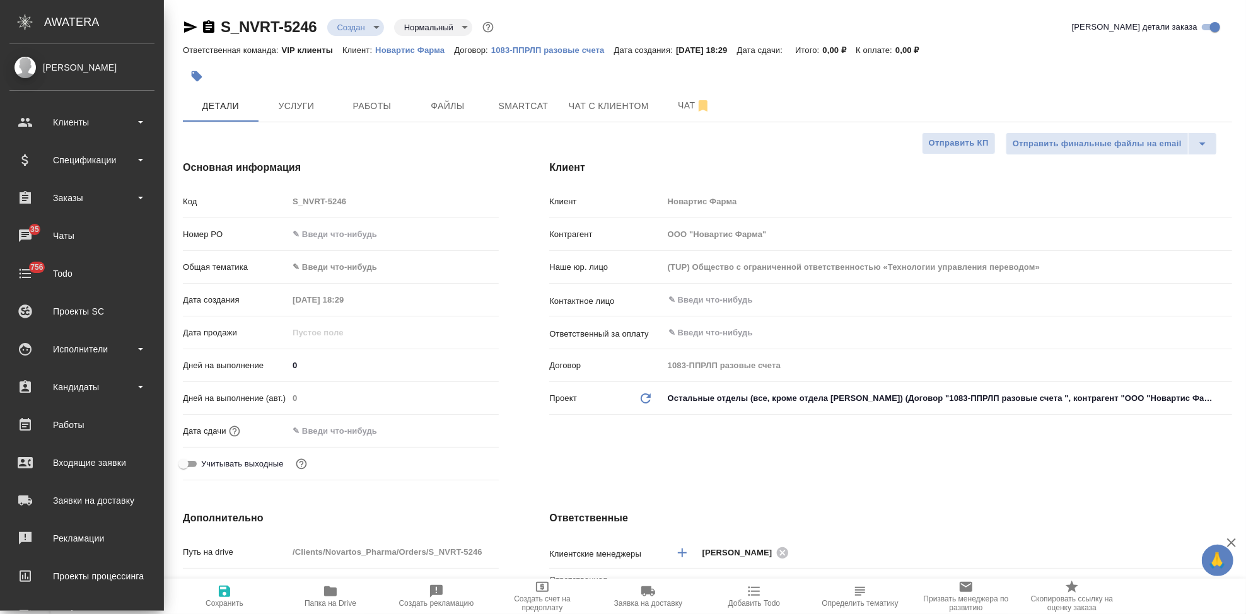
type textarea "x"
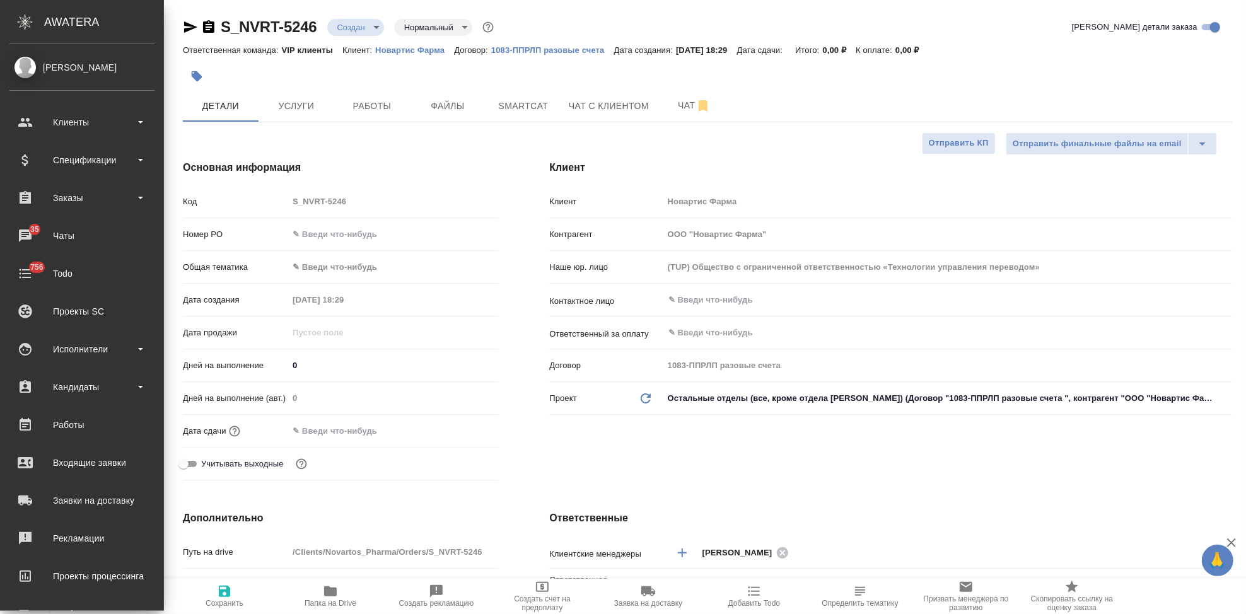
type textarea "x"
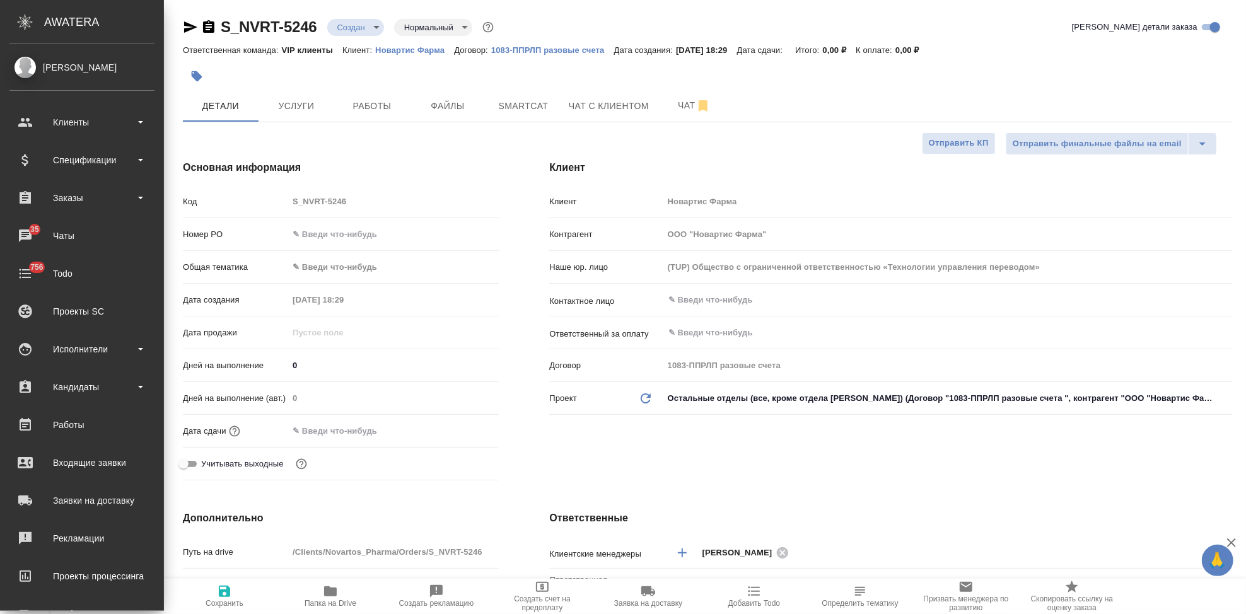
type textarea "x"
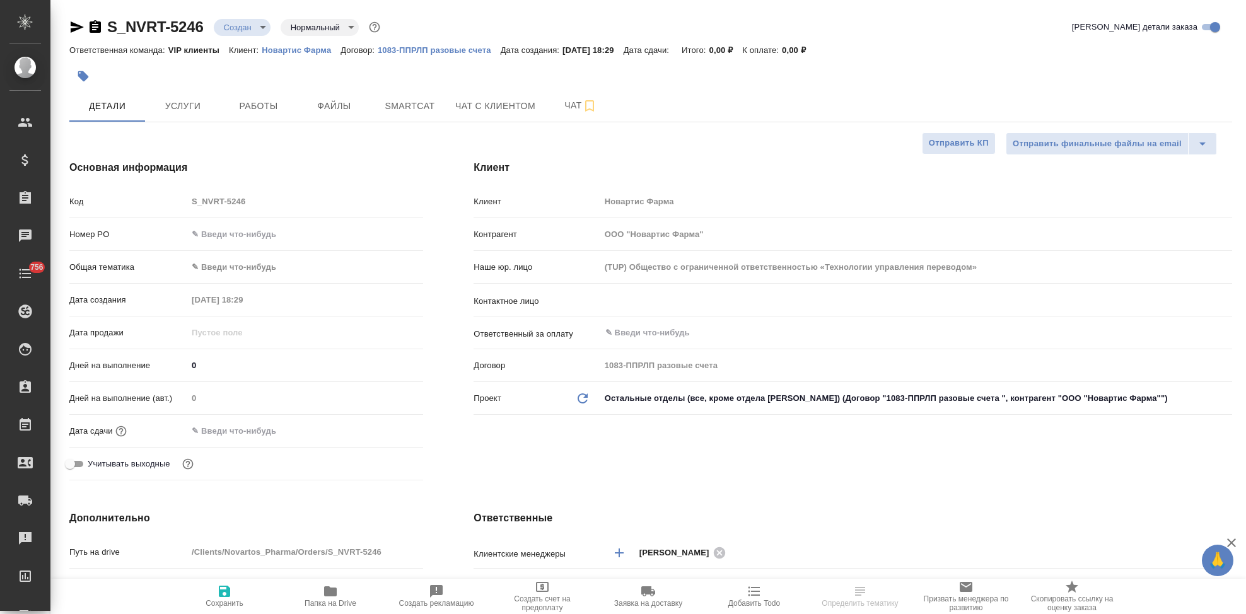
select select "RU"
click at [670, 299] on input "text" at bounding box center [895, 300] width 582 height 15
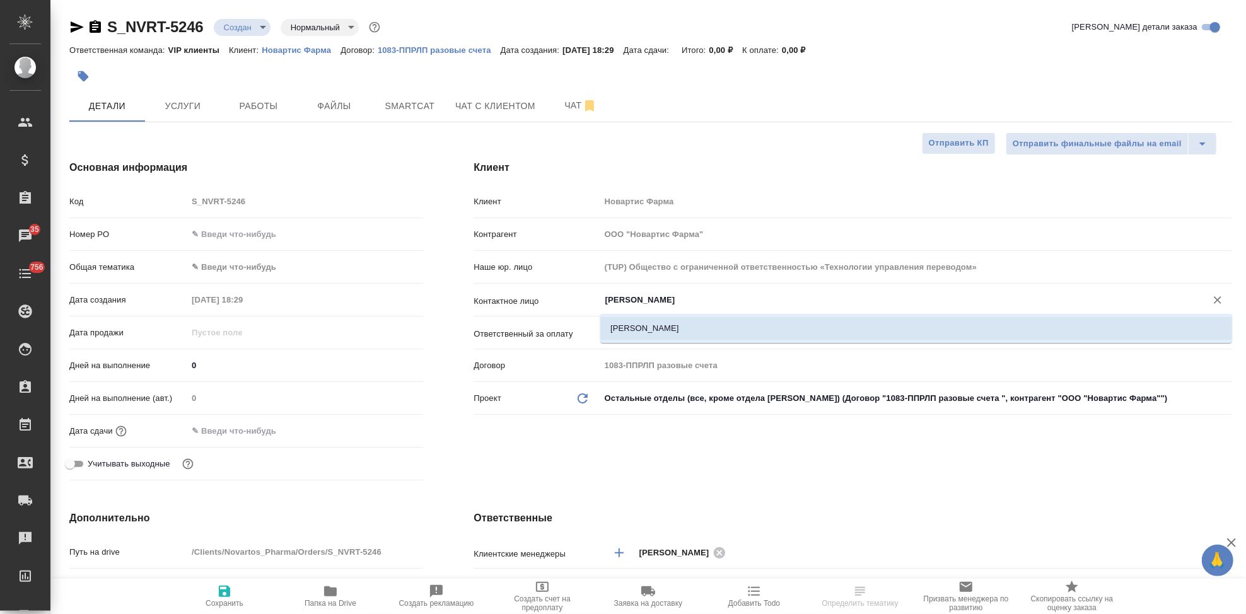
click at [652, 339] on li "[PERSON_NAME]" at bounding box center [916, 328] width 632 height 23
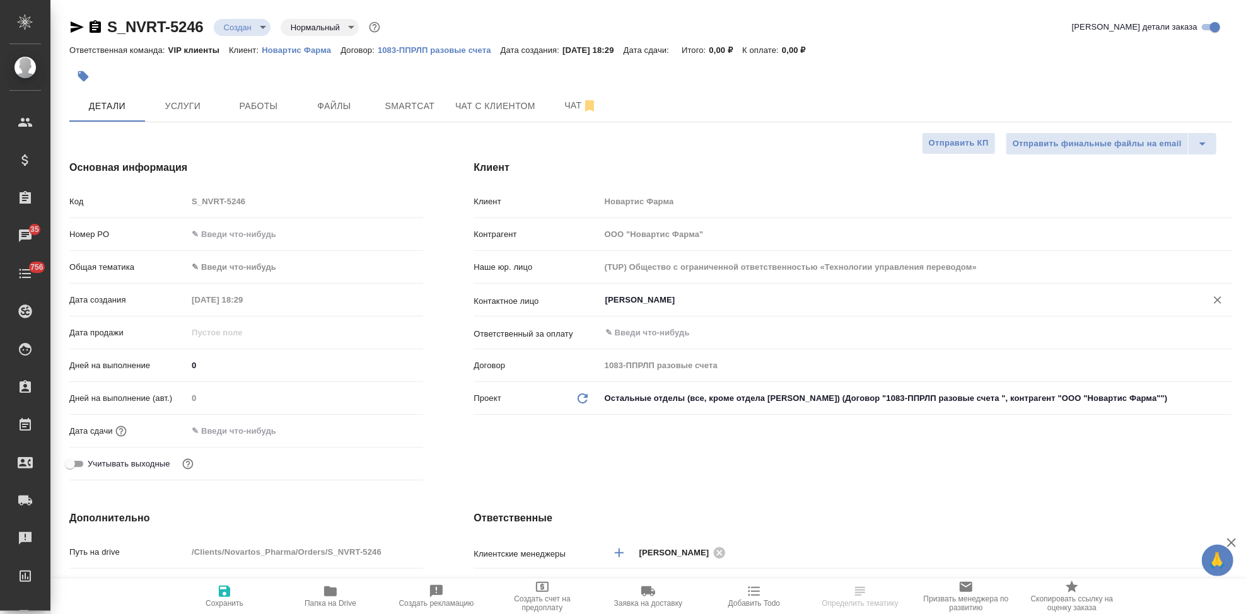
type input "[PERSON_NAME]"
click at [223, 599] on span "Сохранить" at bounding box center [225, 603] width 38 height 9
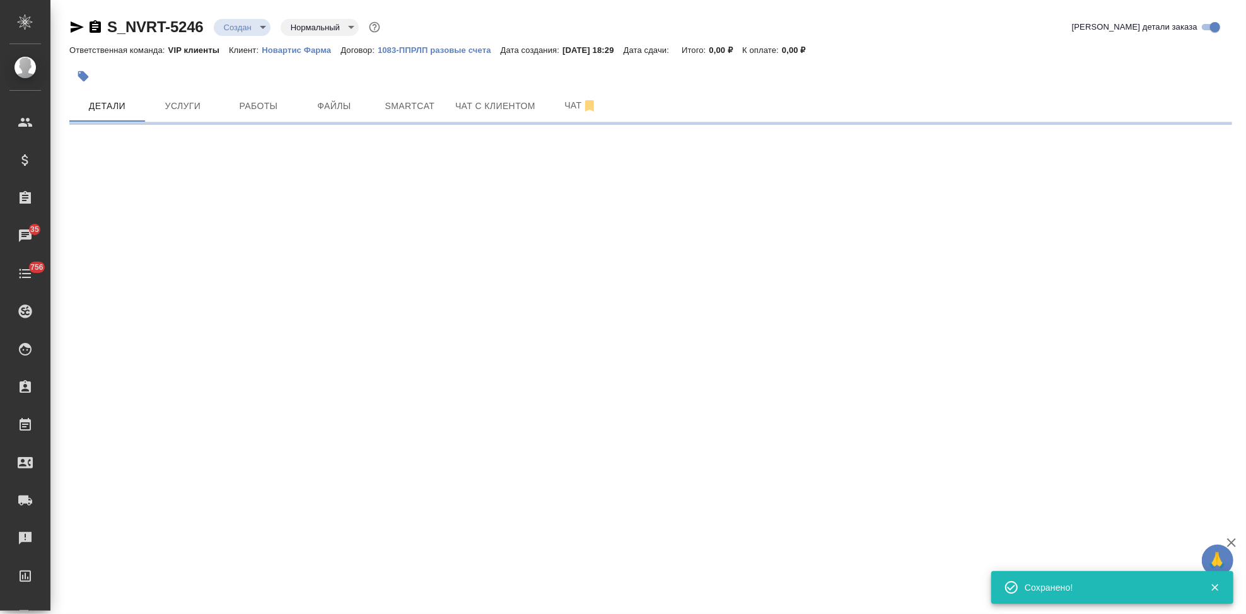
type input "holyTrinity"
select select "RU"
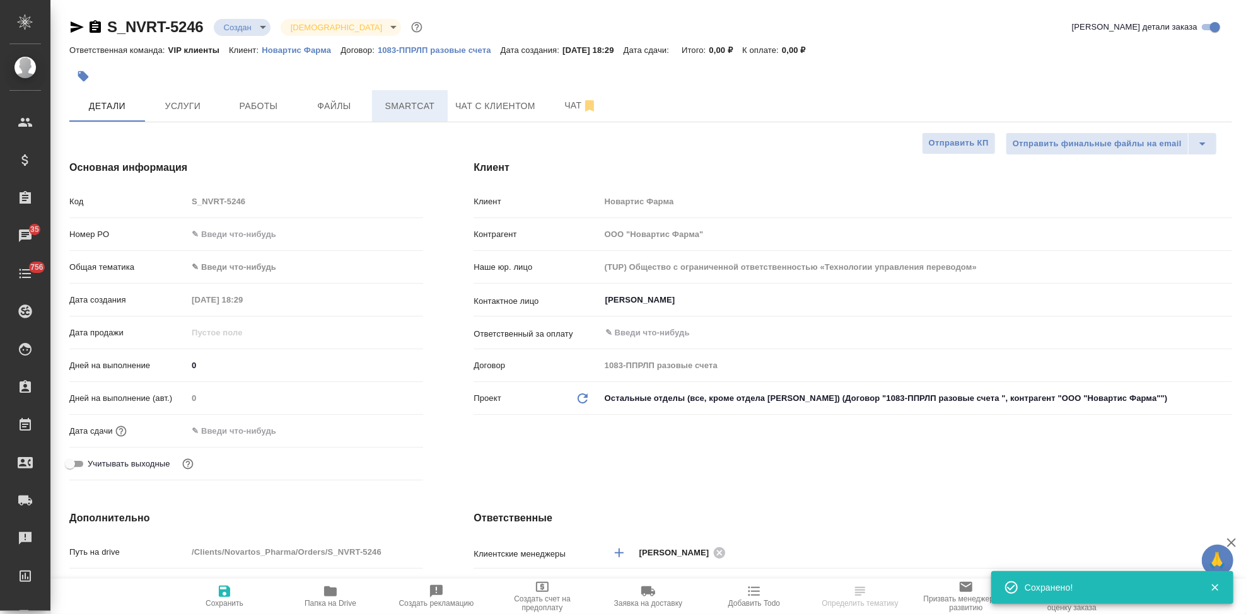
type textarea "x"
click at [335, 121] on button "Файлы" at bounding box center [334, 106] width 76 height 32
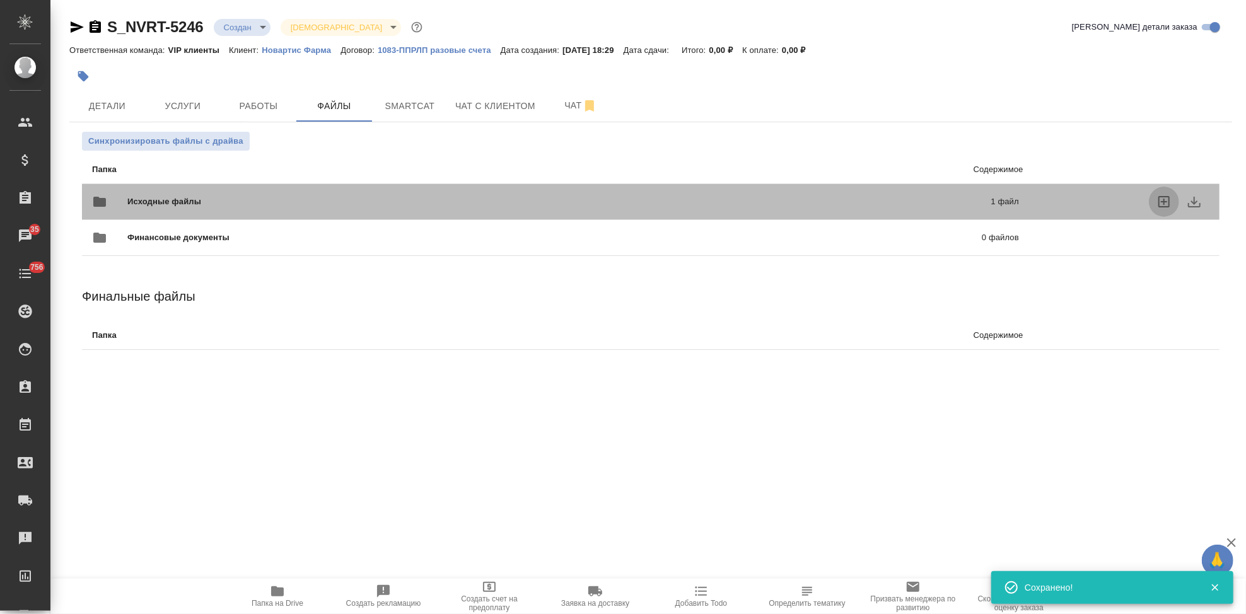
click at [1162, 198] on icon "uploadFiles" at bounding box center [1163, 201] width 15 height 15
click at [0, 0] on input "uploadFiles" at bounding box center [0, 0] width 0 height 0
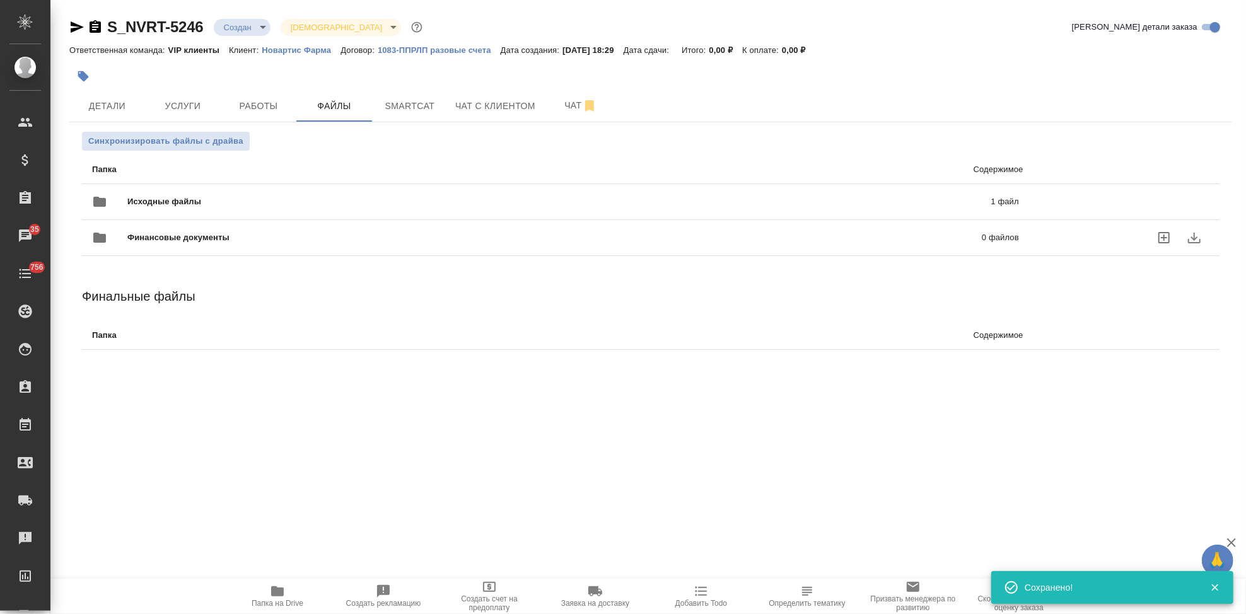
click at [596, 247] on div "Финансовые документы 0 файлов" at bounding box center [555, 238] width 927 height 30
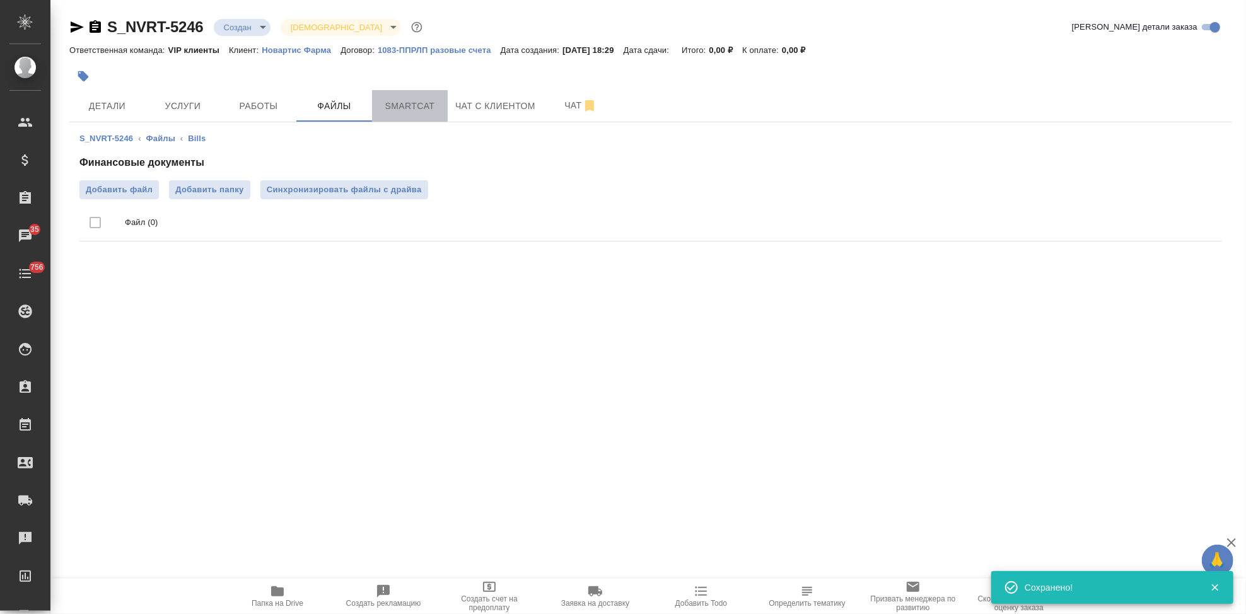
click at [399, 104] on span "Smartcat" at bounding box center [410, 106] width 61 height 16
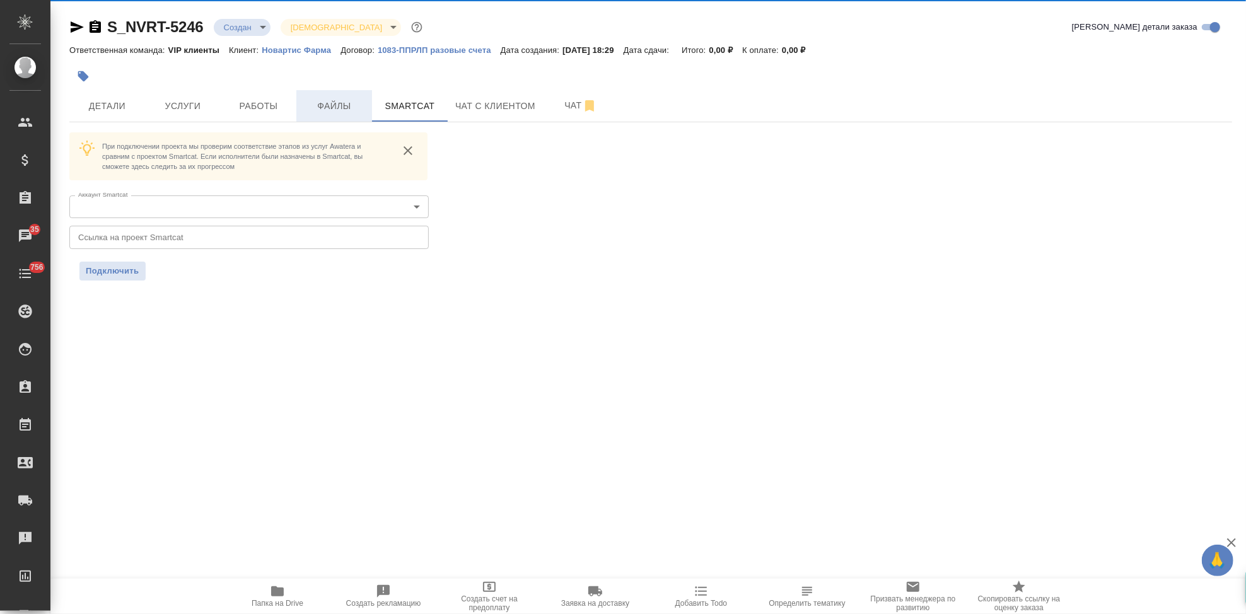
click at [345, 109] on span "Файлы" at bounding box center [334, 106] width 61 height 16
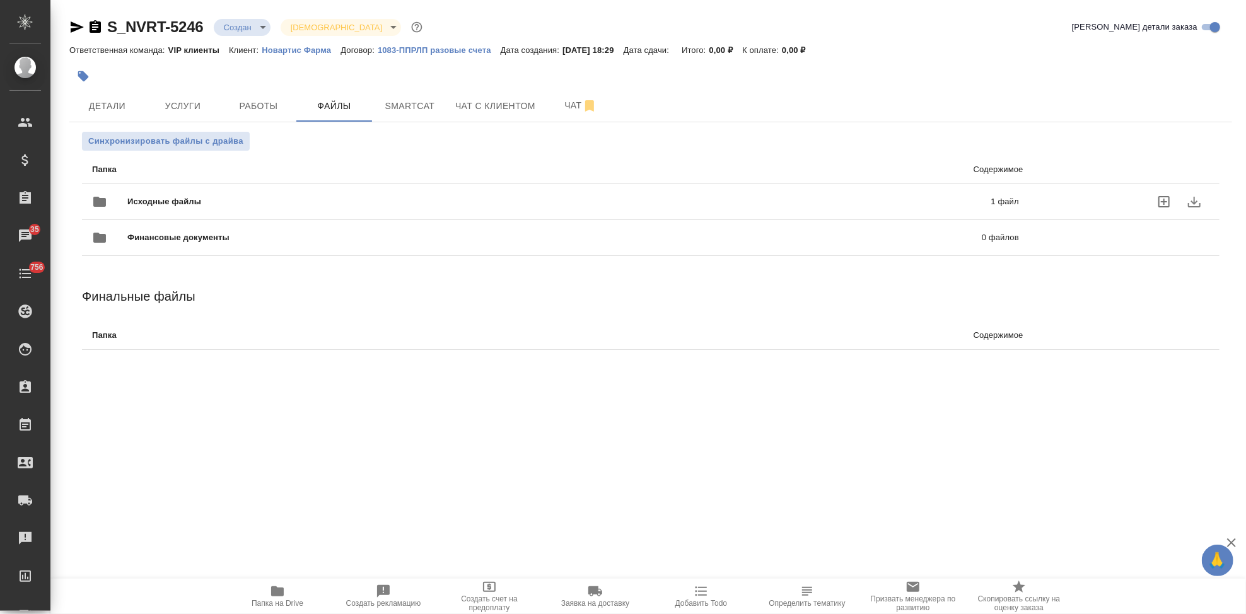
click at [663, 188] on div "Исходные файлы 1 файл" at bounding box center [555, 202] width 927 height 30
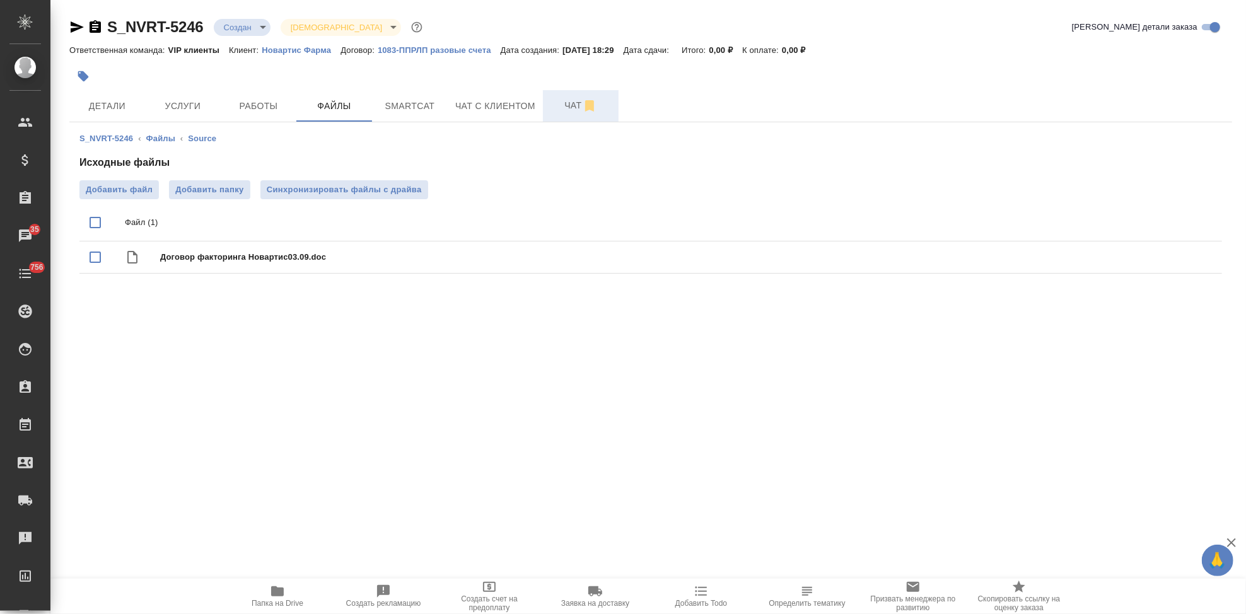
click at [571, 110] on span "Чат" at bounding box center [580, 106] width 61 height 16
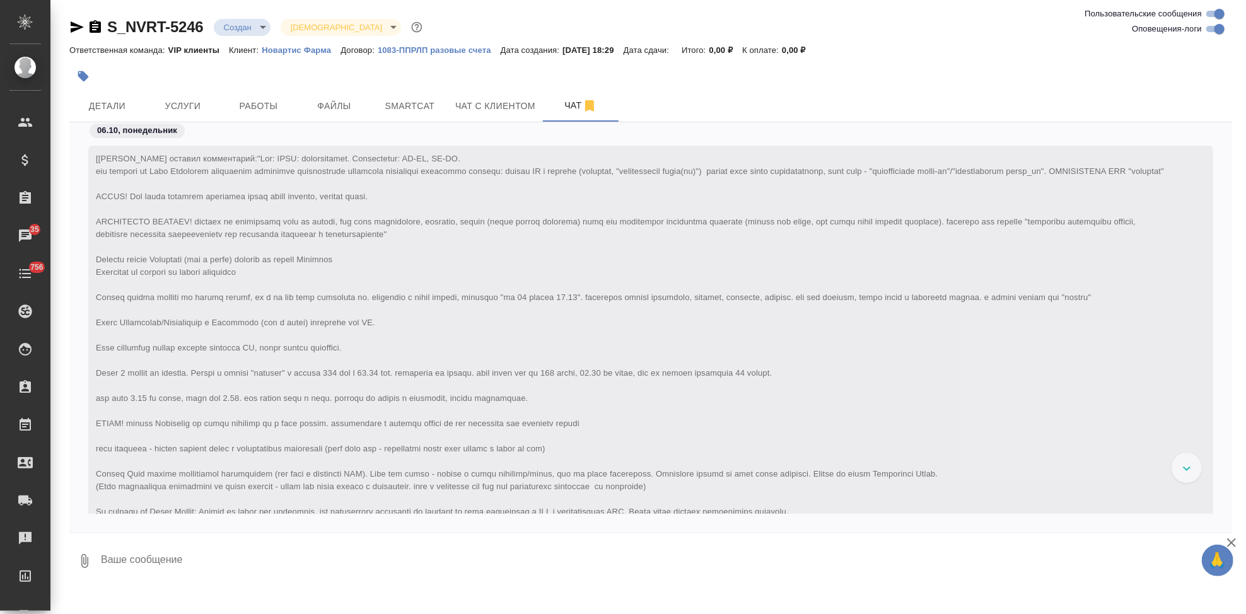
click at [78, 28] on icon "button" at bounding box center [77, 26] width 13 height 11
click at [107, 105] on span "Детали" at bounding box center [107, 106] width 61 height 16
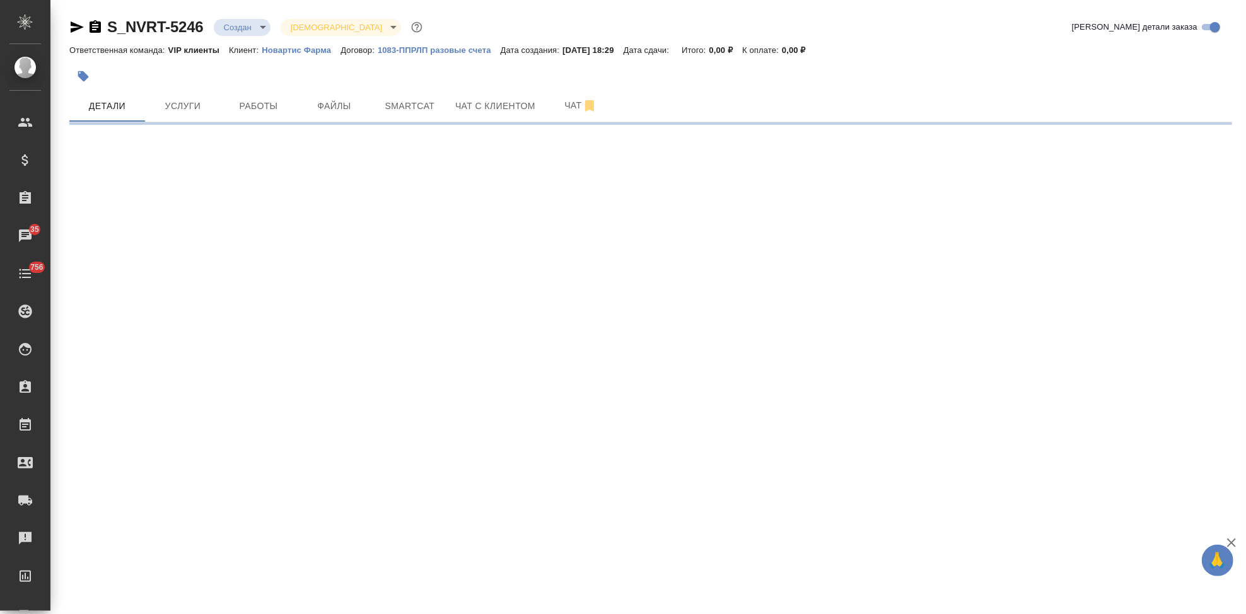
select select "RU"
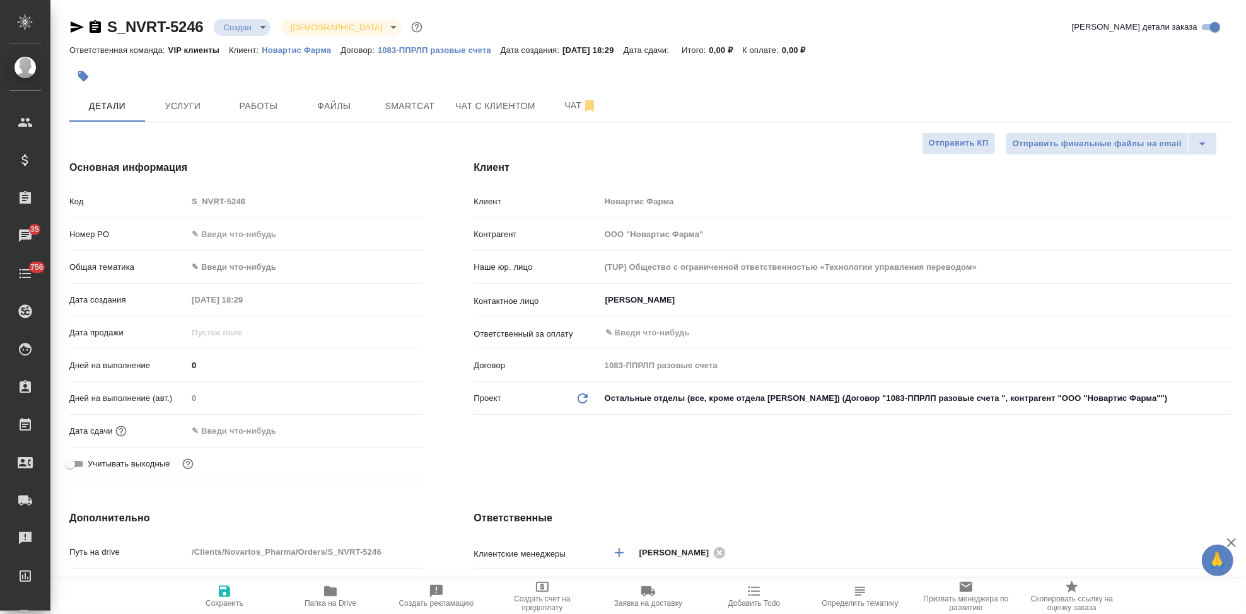
type textarea "x"
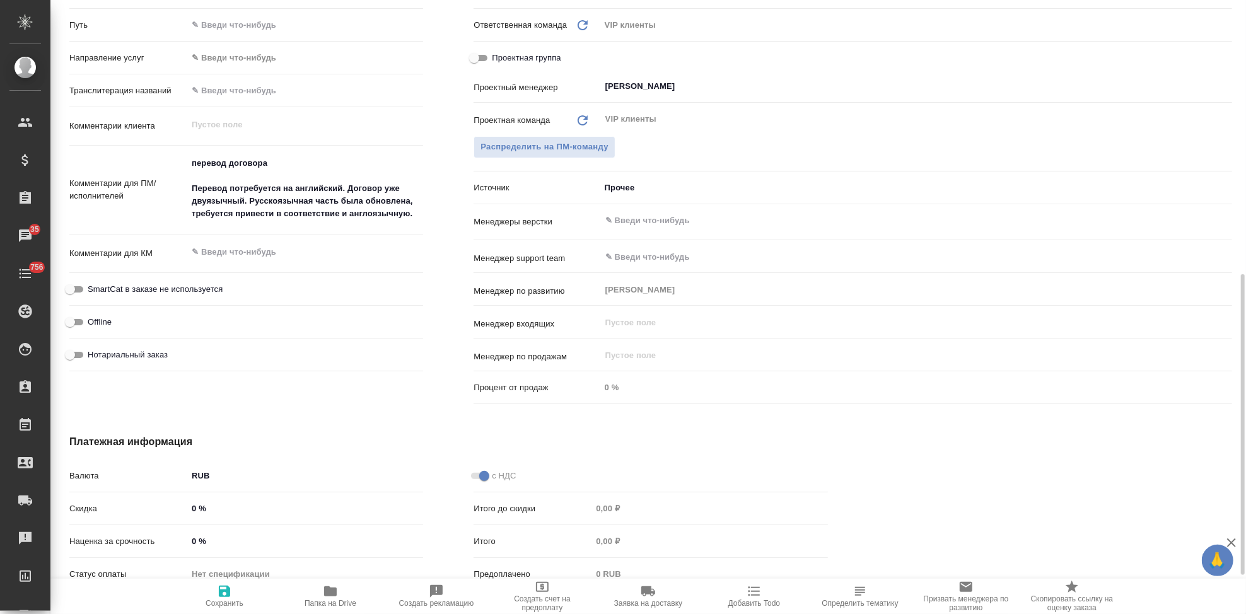
scroll to position [420, 0]
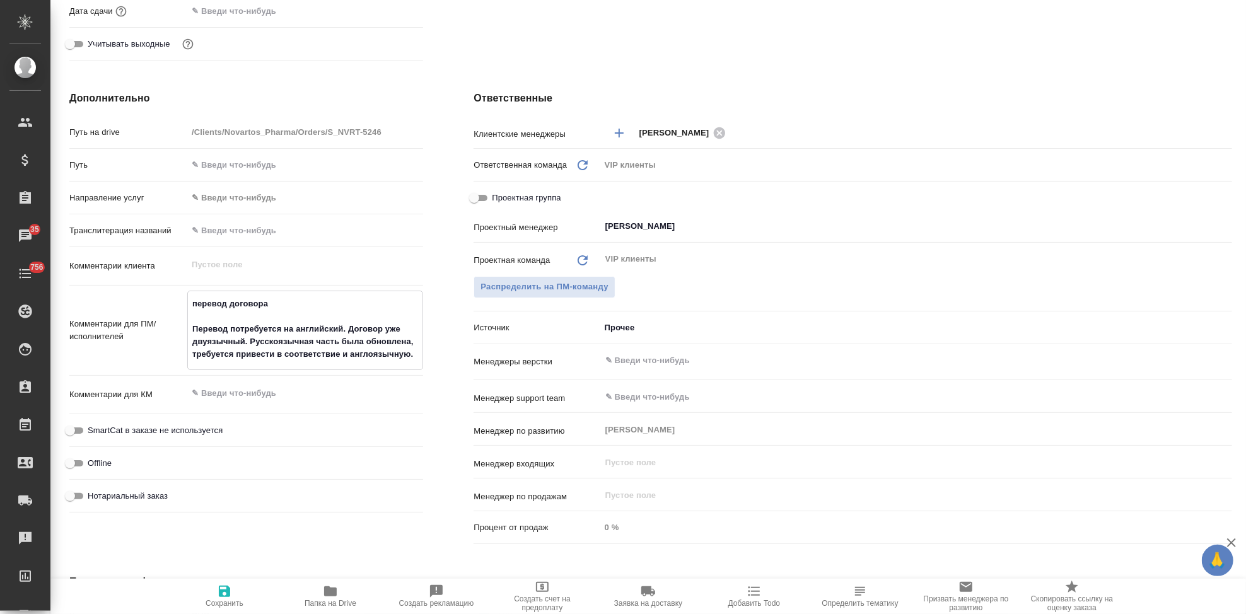
drag, startPoint x: 411, startPoint y: 356, endPoint x: 171, endPoint y: 287, distance: 250.0
click at [171, 287] on div "Путь на drive /Clients/Novartos_Pharma/Orders/S_NVRT-5246 Путь Направление услу…" at bounding box center [246, 319] width 354 height 397
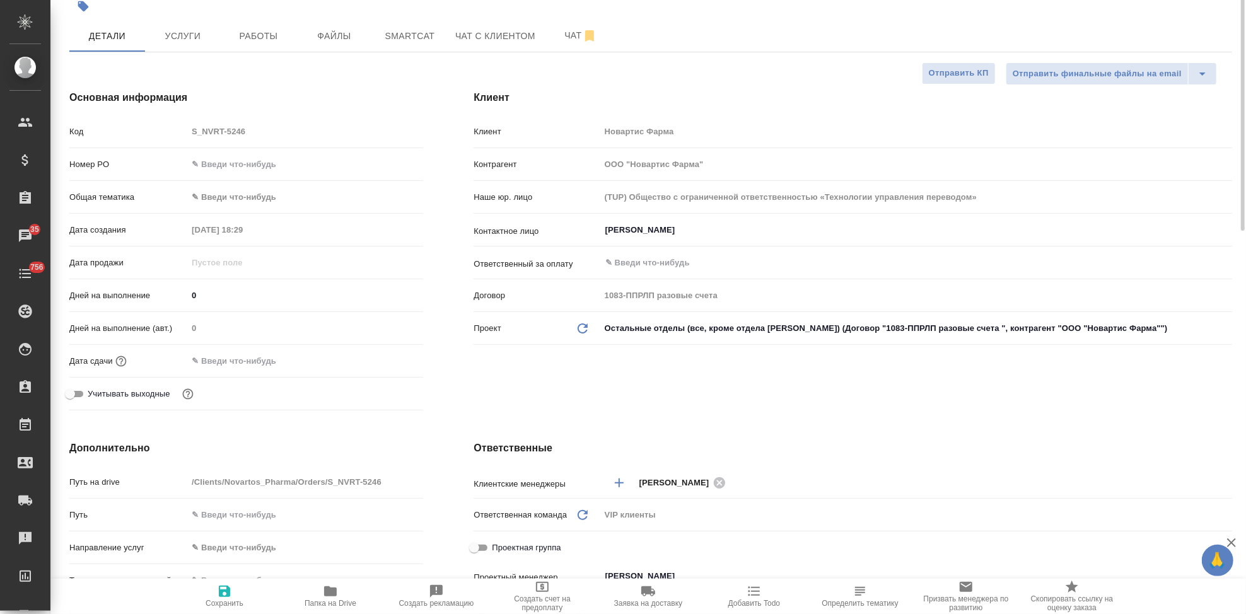
scroll to position [0, 0]
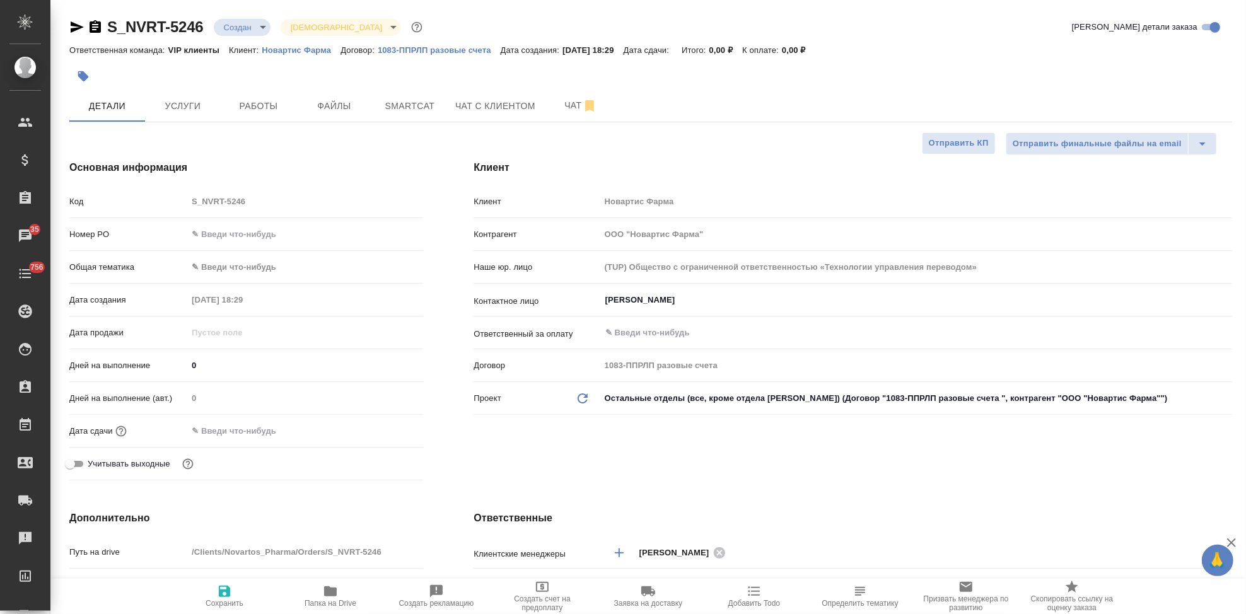
click at [76, 20] on icon "button" at bounding box center [76, 27] width 15 height 15
type textarea "x"
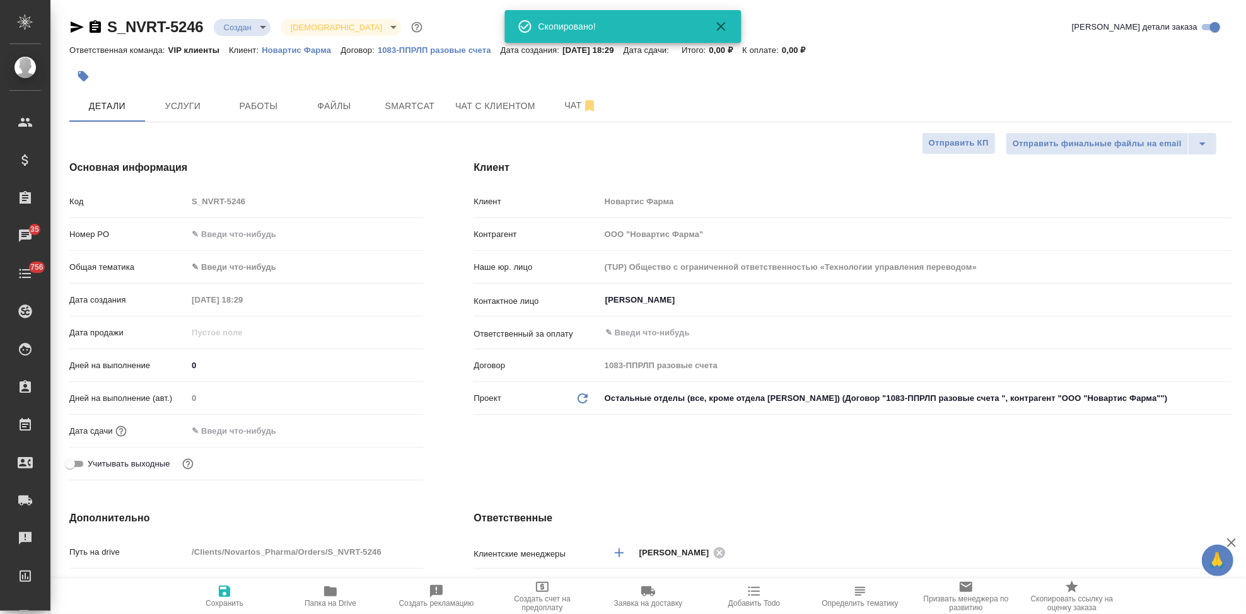
type textarea "x"
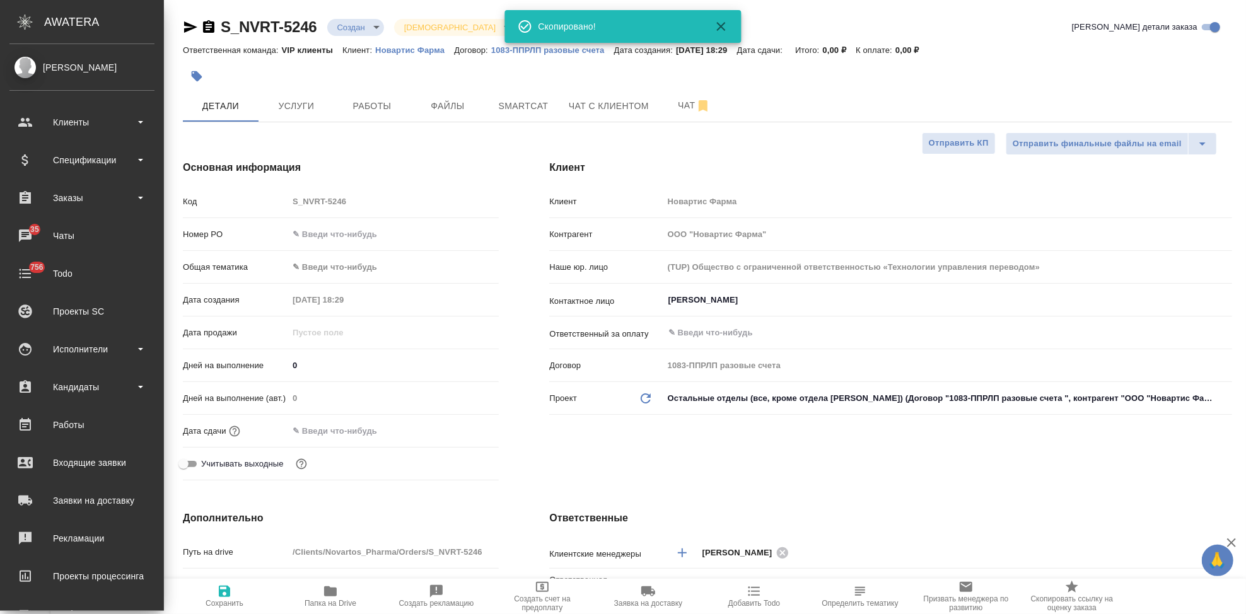
type textarea "x"
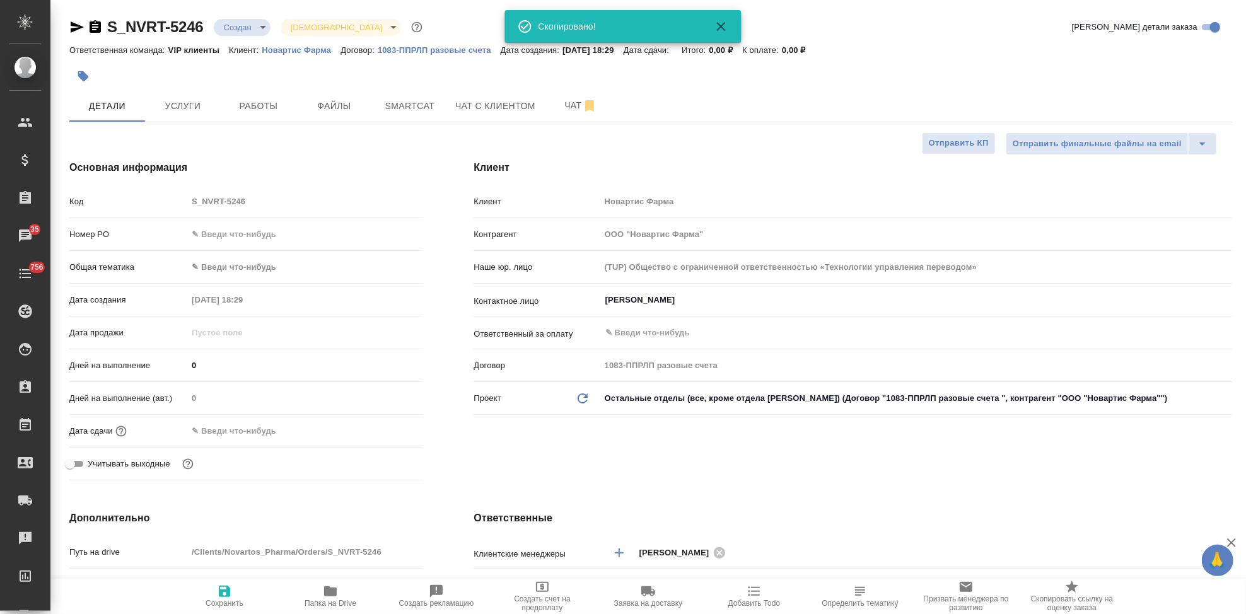
type textarea "x"
